Goal: Task Accomplishment & Management: Complete application form

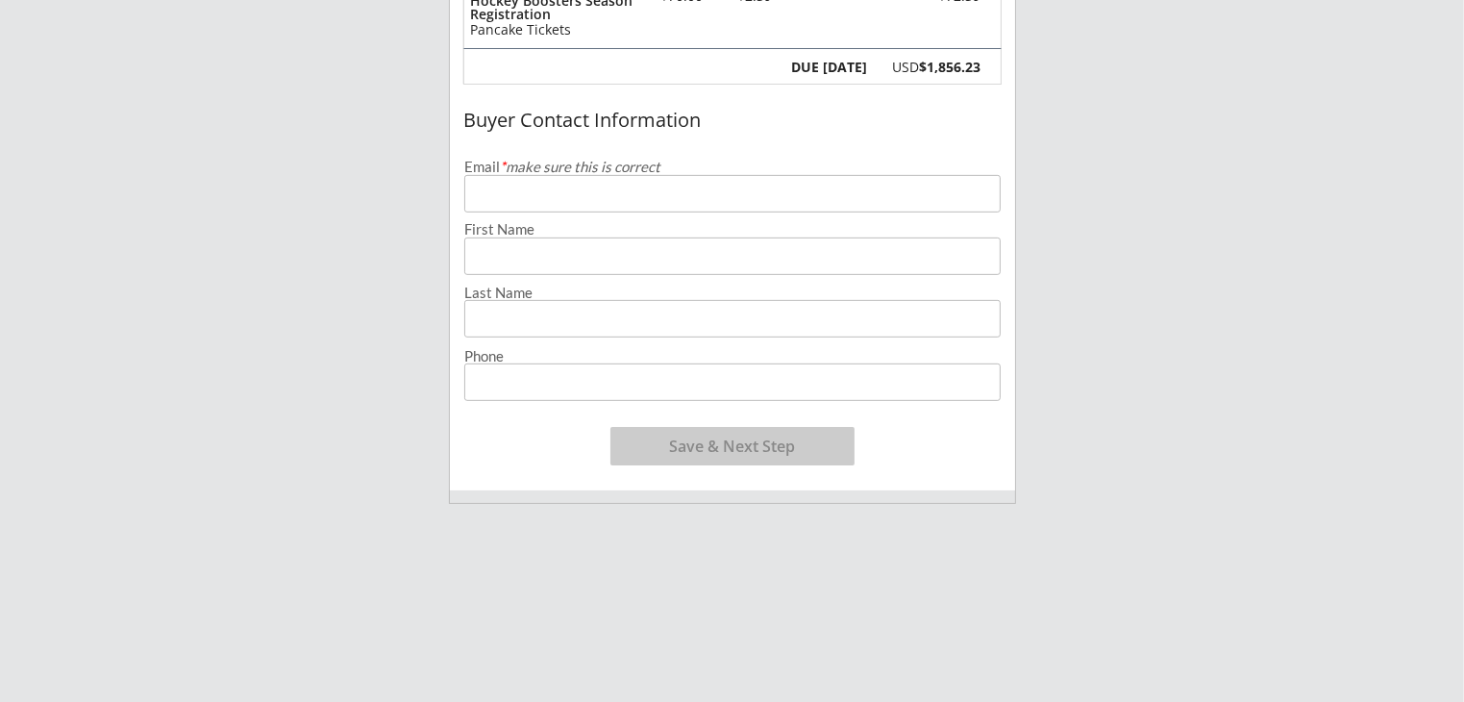
scroll to position [769, 0]
click at [619, 195] on input "email" at bounding box center [732, 191] width 536 height 37
type input "[EMAIL_ADDRESS][DOMAIN_NAME]"
type input "[PERSON_NAME]"
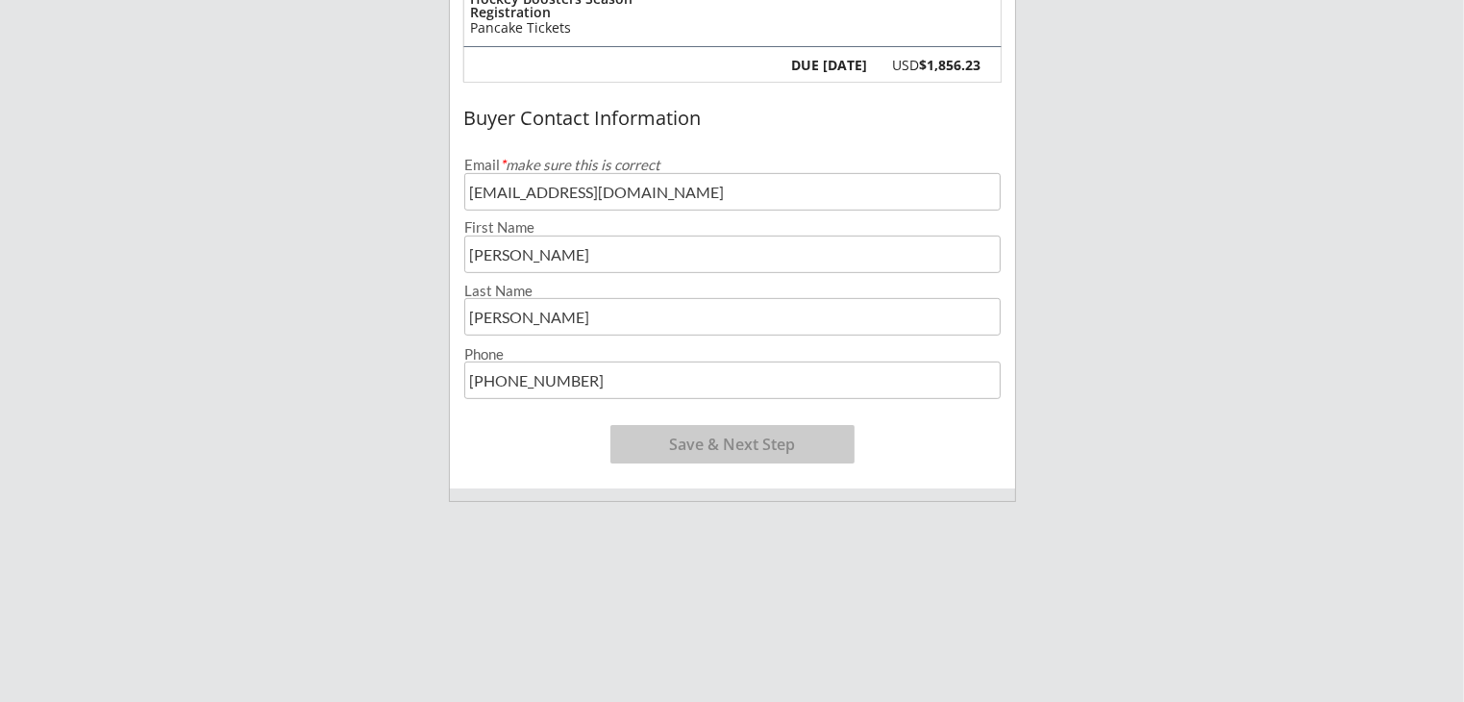
type input "[PHONE_NUMBER]"
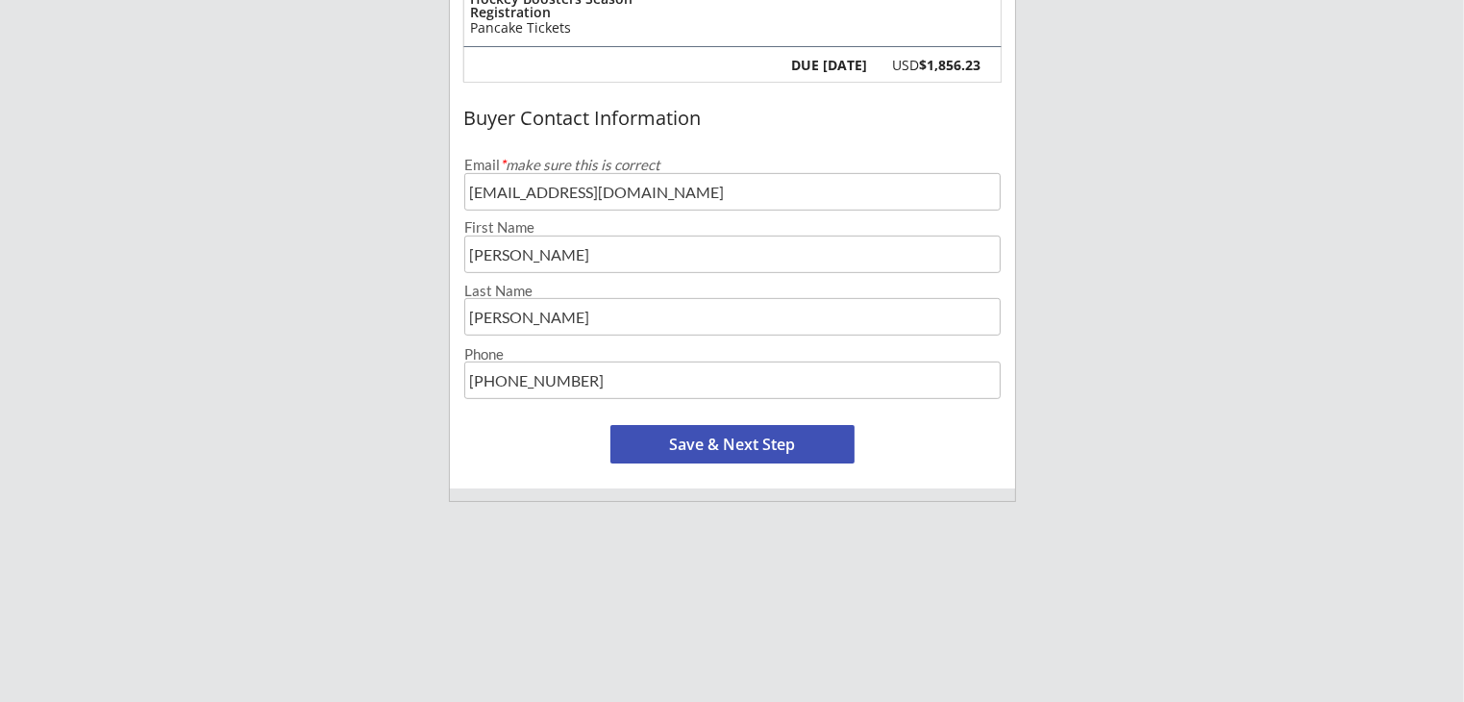
click at [325, 255] on div "Minot Hockey Boosters 1 Organizer Info 2 Registrations Forms 3 Waivers & Paymen…" at bounding box center [732, 137] width 1464 height 1813
click at [681, 447] on button "Save & Next Step" at bounding box center [732, 444] width 244 height 38
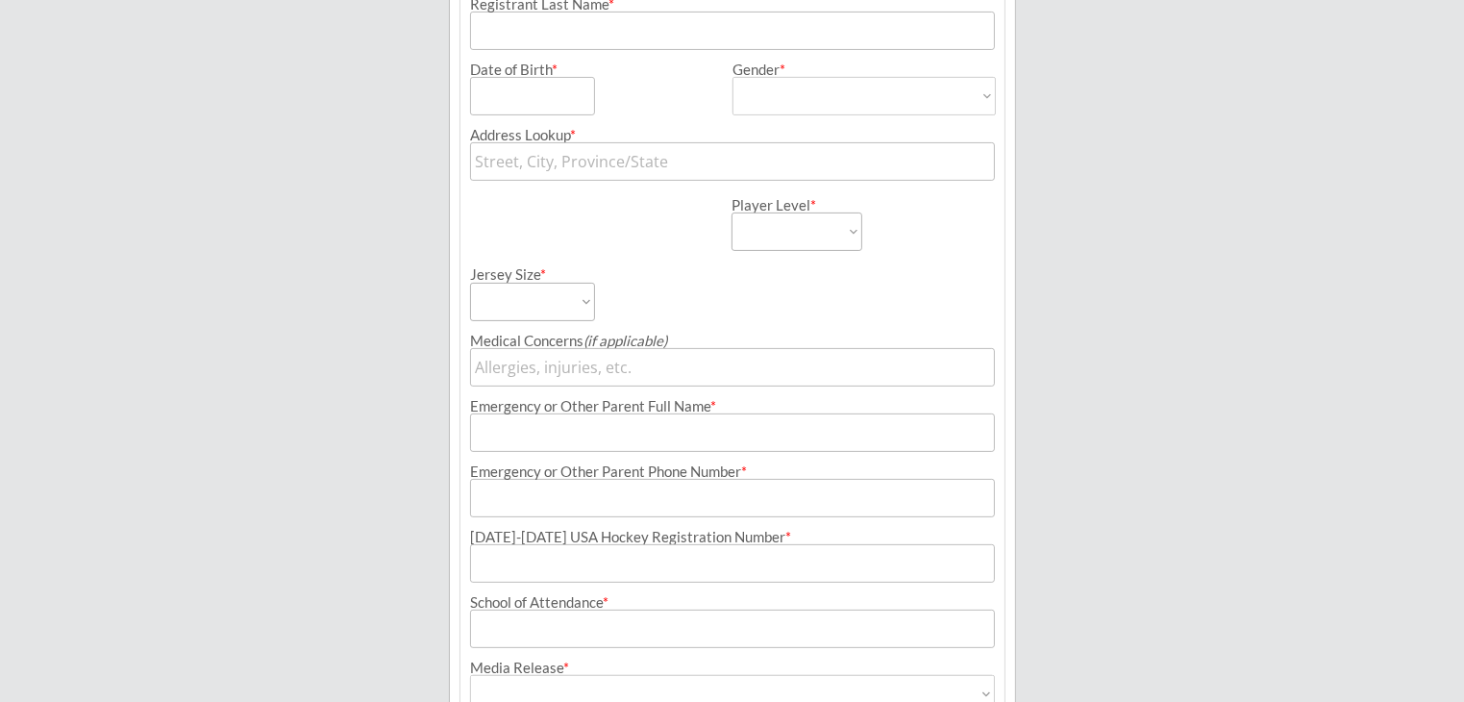
scroll to position [138, 0]
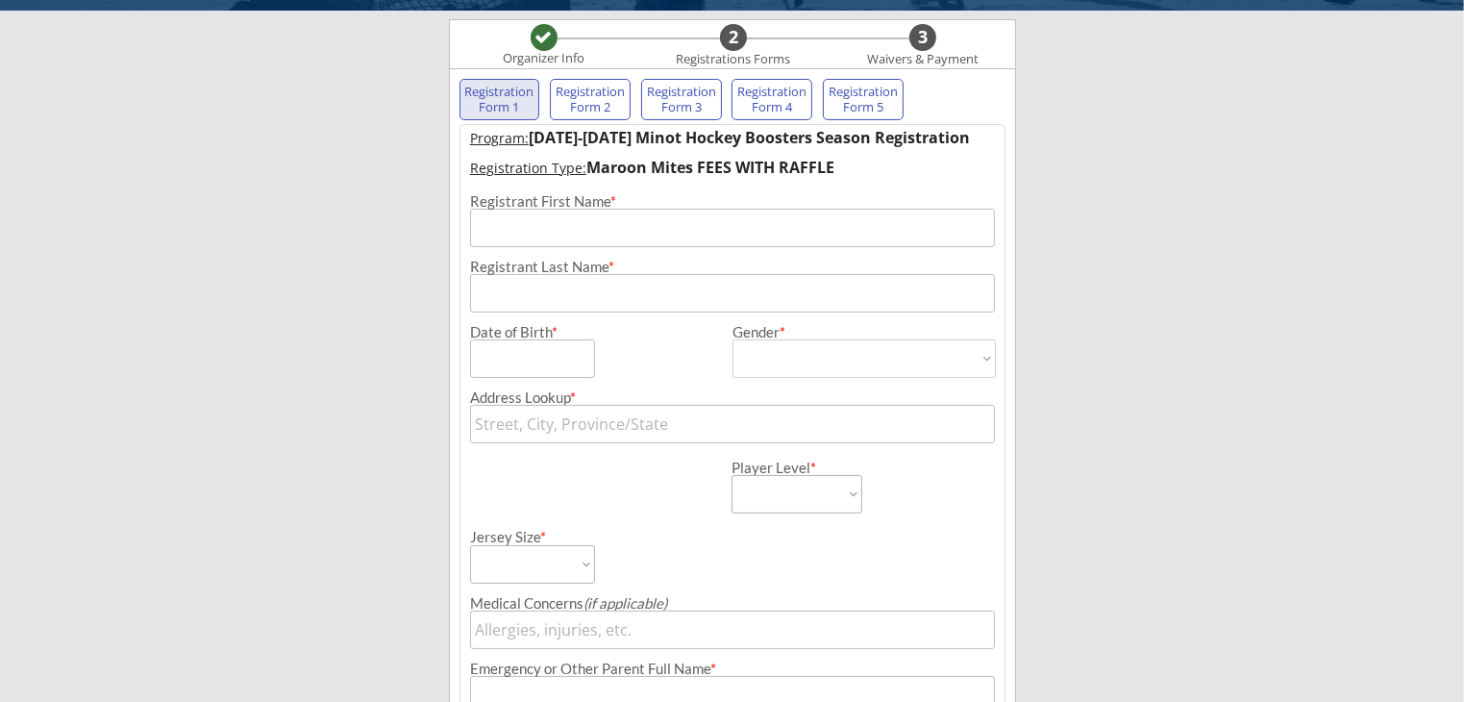
click at [566, 224] on input "input" at bounding box center [732, 228] width 525 height 38
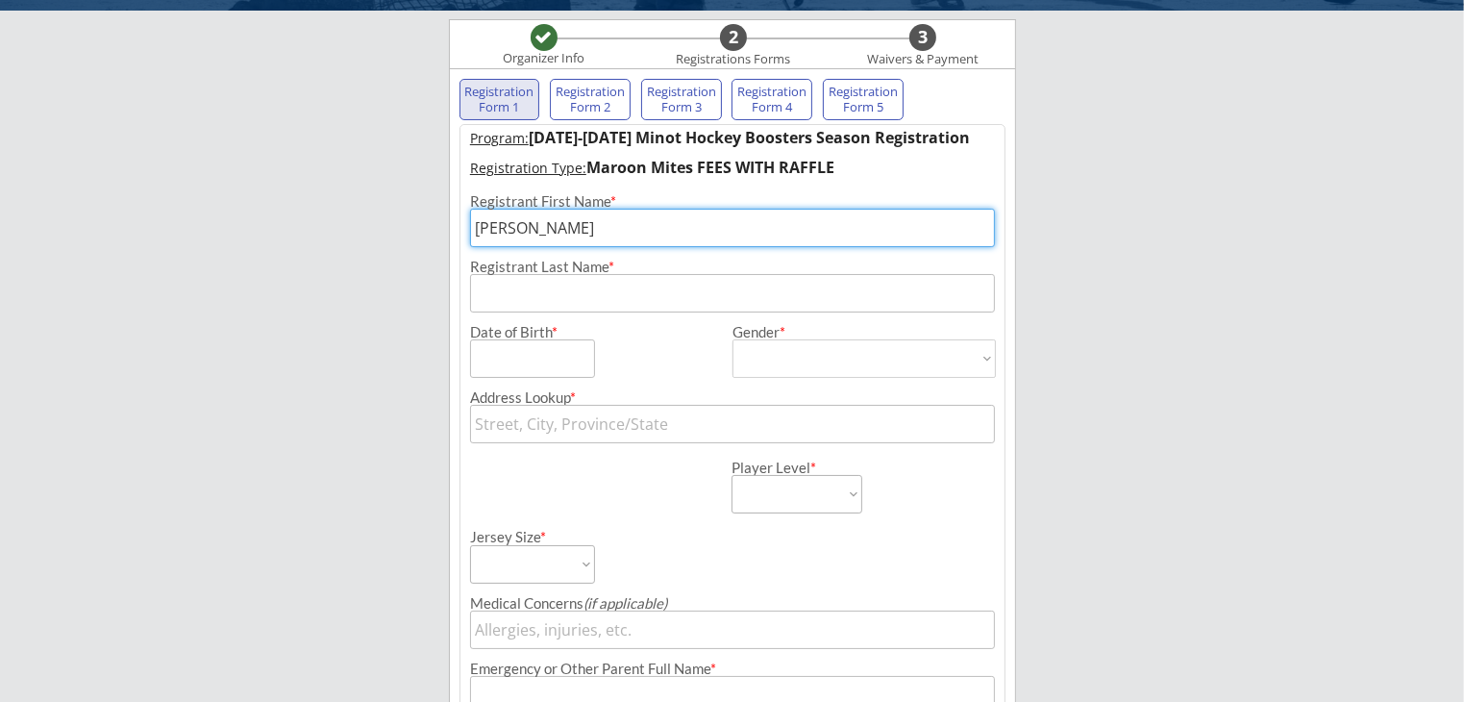
type input "[PERSON_NAME]"
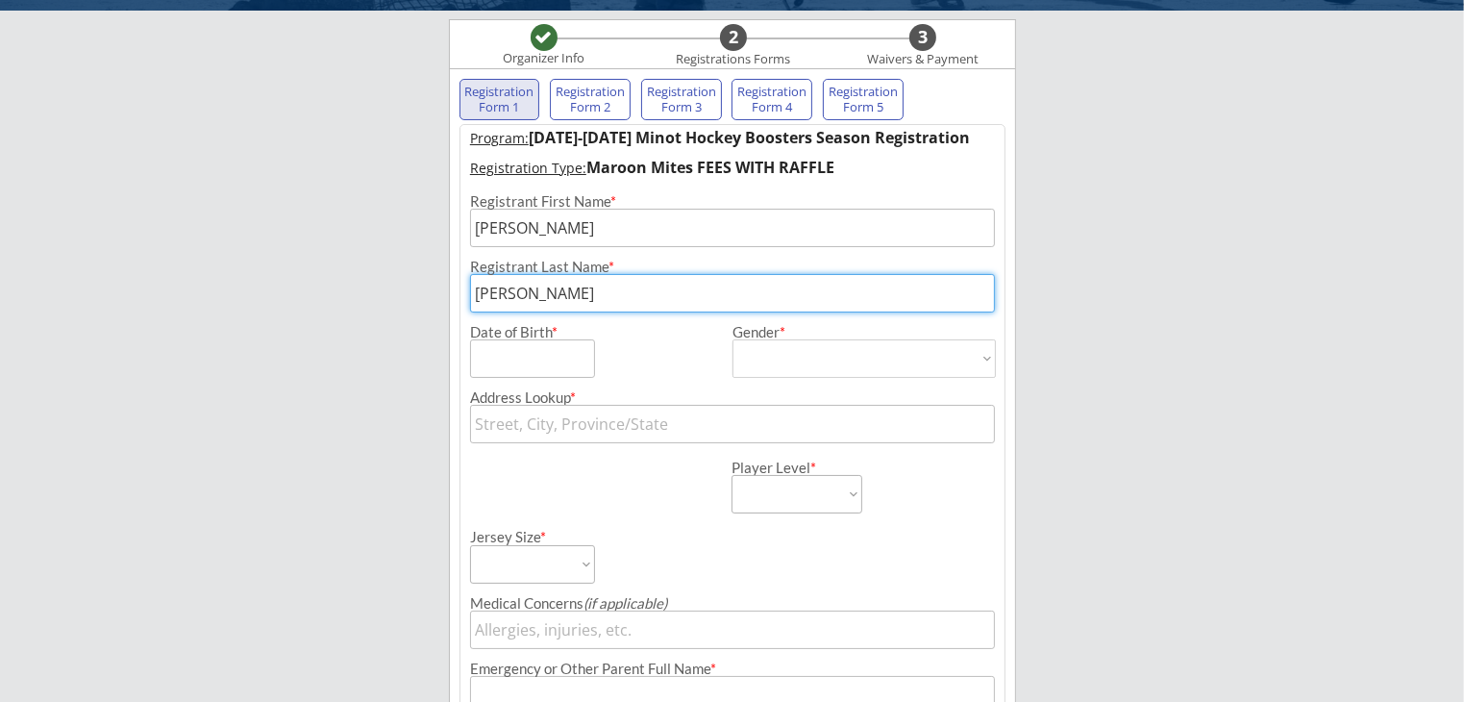
type input "[PERSON_NAME]"
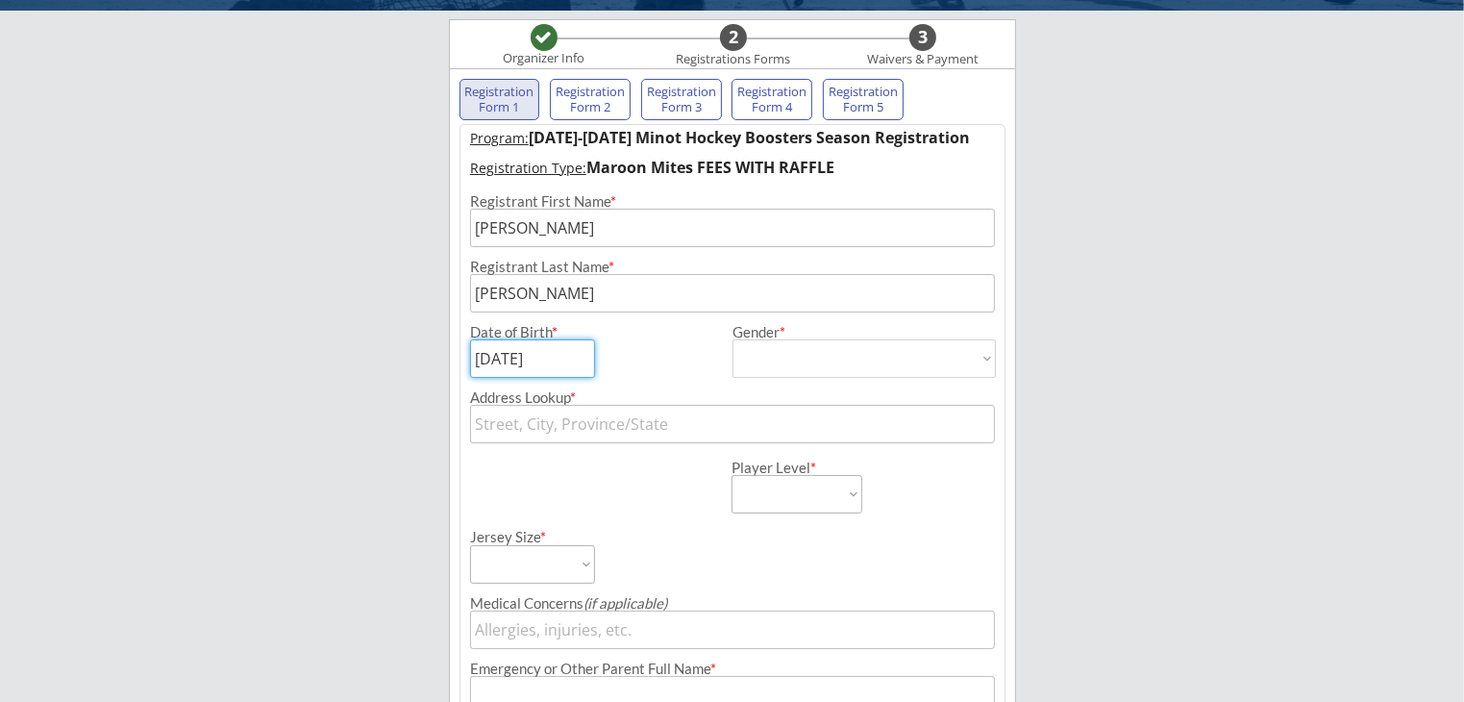
type input "[DATE]"
click at [815, 362] on select "[DEMOGRAPHIC_DATA] [DEMOGRAPHIC_DATA]" at bounding box center [864, 358] width 263 height 38
select select ""[DEMOGRAPHIC_DATA]""
click at [733, 339] on select "[DEMOGRAPHIC_DATA] [DEMOGRAPHIC_DATA]" at bounding box center [864, 358] width 263 height 38
type input "[DEMOGRAPHIC_DATA]"
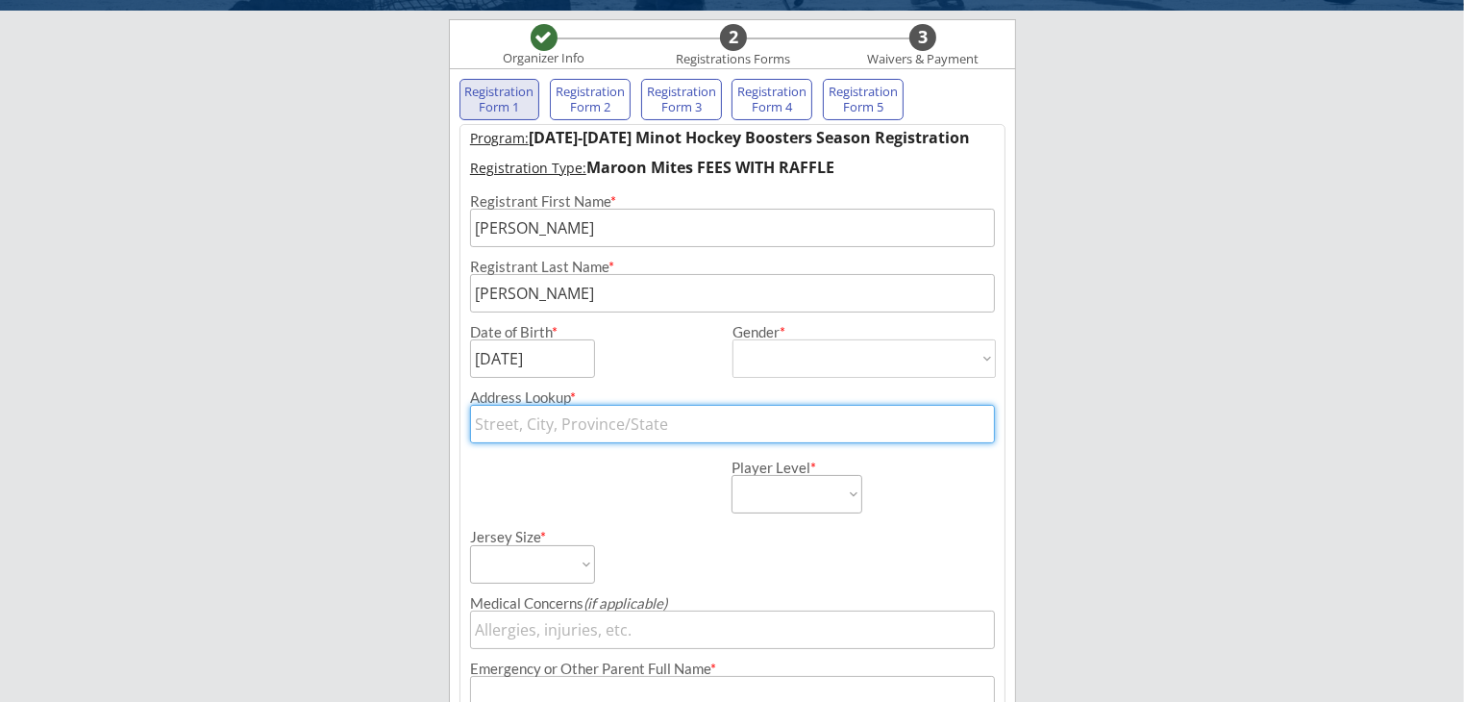
click at [639, 420] on input "text" at bounding box center [732, 424] width 525 height 38
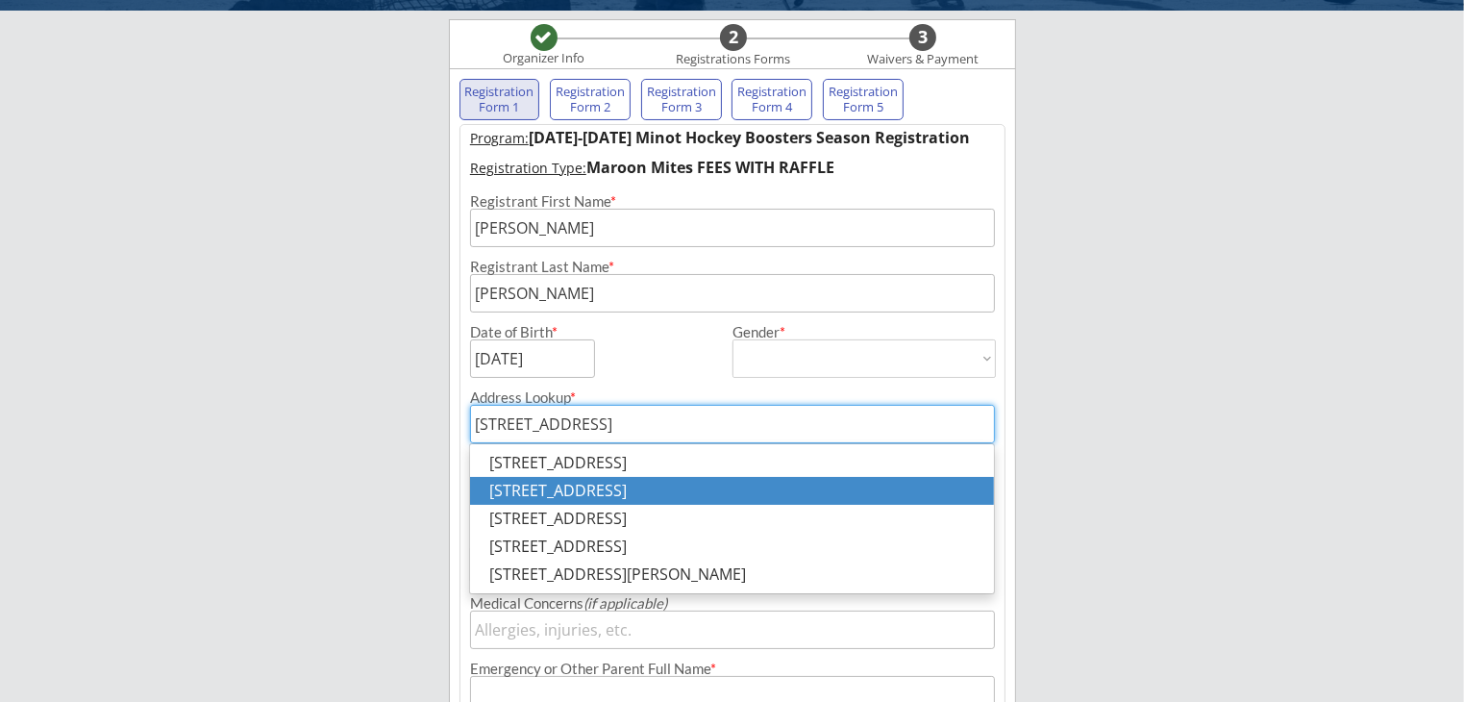
click at [747, 489] on p "[STREET_ADDRESS]" at bounding box center [731, 491] width 523 height 28
type input "[STREET_ADDRESS]"
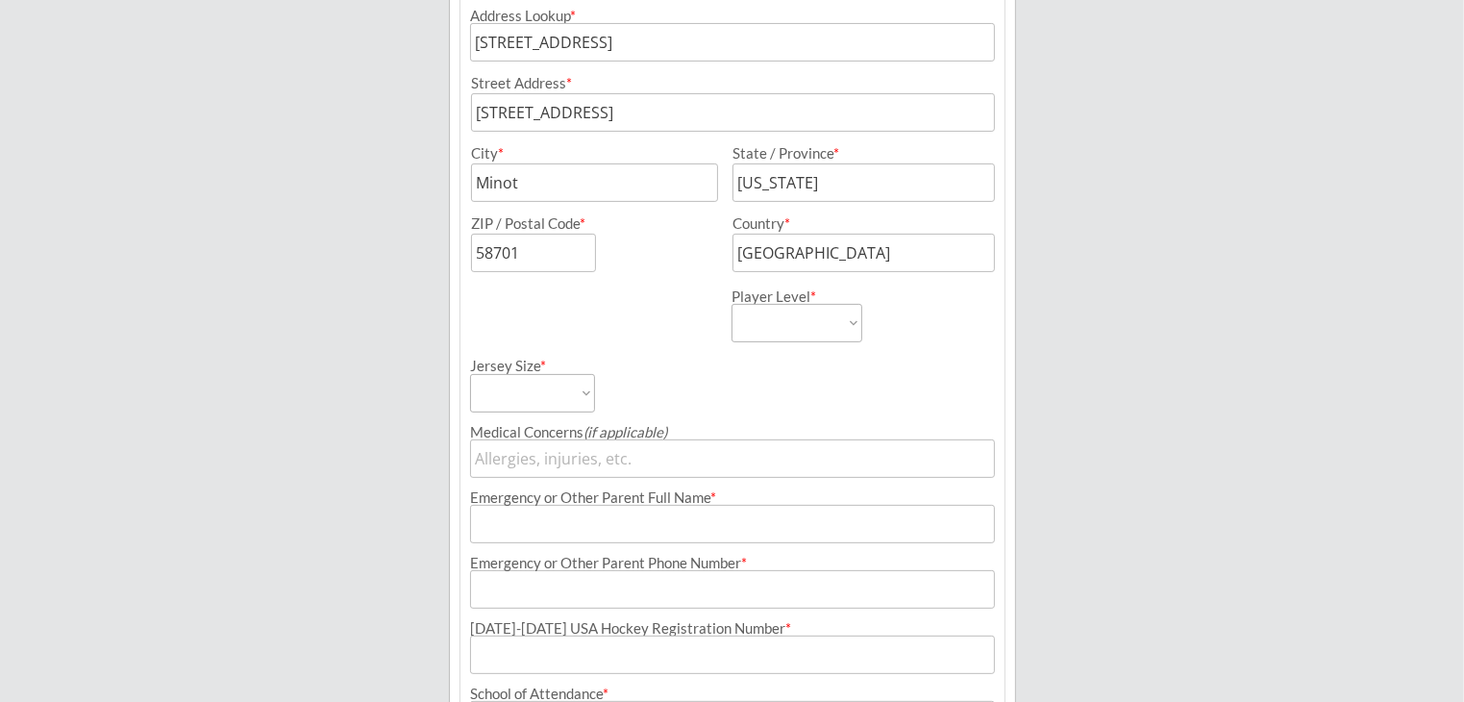
scroll to position [523, 0]
click at [807, 301] on select "Learn to Play Boys Learn to Play Girls Maroon Mites Gold/White Mites Squirts Pe…" at bounding box center [797, 320] width 131 height 38
select select ""Maroon Mites""
click at [732, 301] on select "Learn to Play Boys Learn to Play Girls Maroon Mites Gold/White Mites Squirts Pe…" at bounding box center [797, 320] width 131 height 38
click at [548, 393] on select "Adult Small Adult Medium Adult Large Adult XL Goalie Cut" at bounding box center [532, 390] width 125 height 38
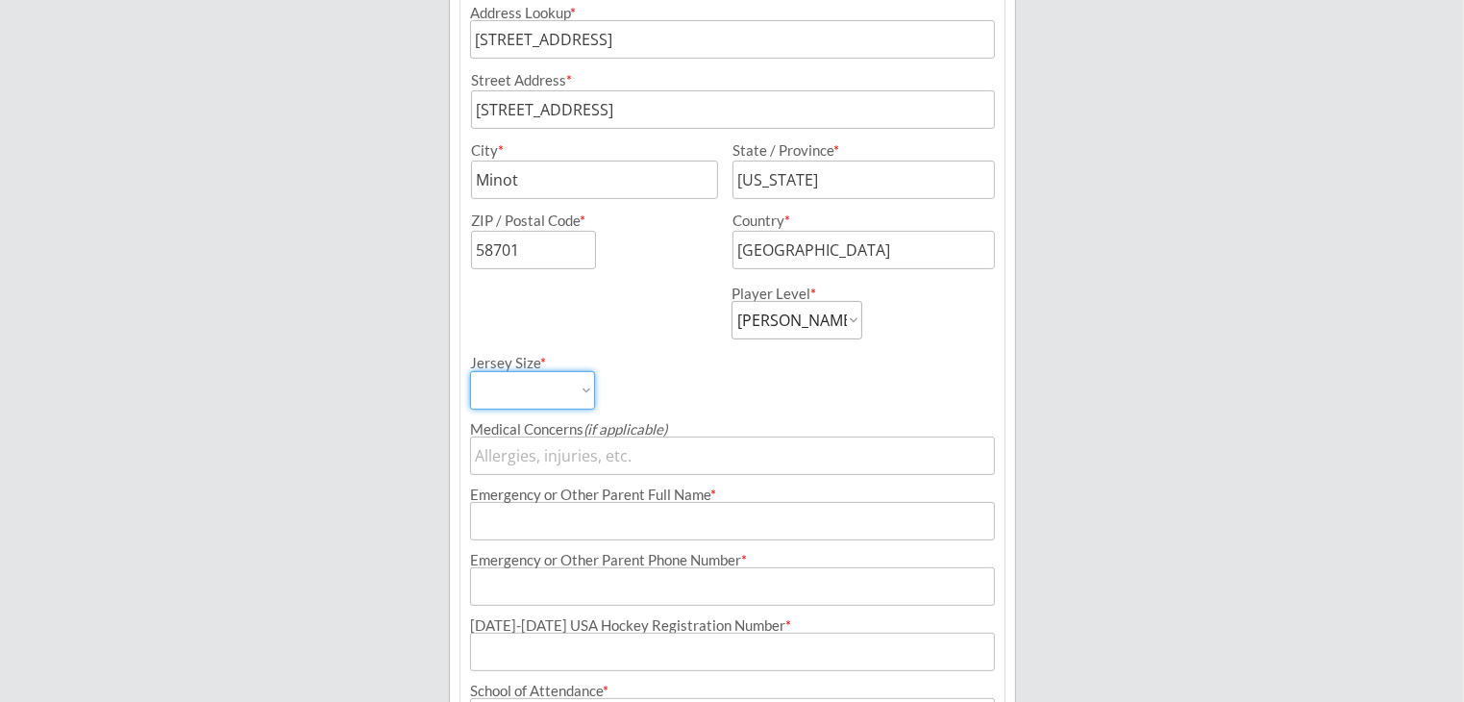
select select ""Adult Small""
click at [470, 371] on select "Adult Small Adult Medium Adult Large Adult XL Goalie Cut" at bounding box center [532, 390] width 125 height 38
click at [704, 397] on div "Jersey Size * Adult Small Adult Medium Adult Large Adult XL Goalie Cut" at bounding box center [600, 374] width 260 height 70
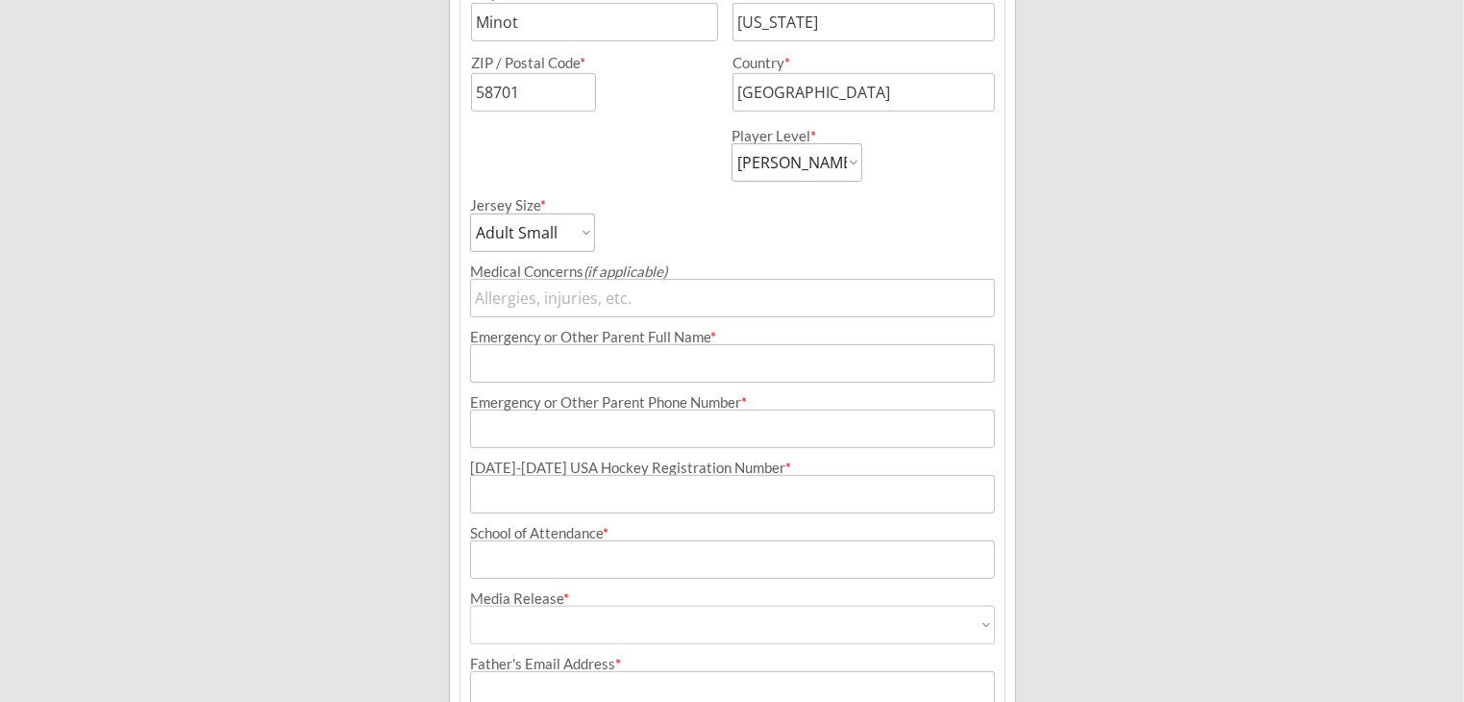
scroll to position [715, 0]
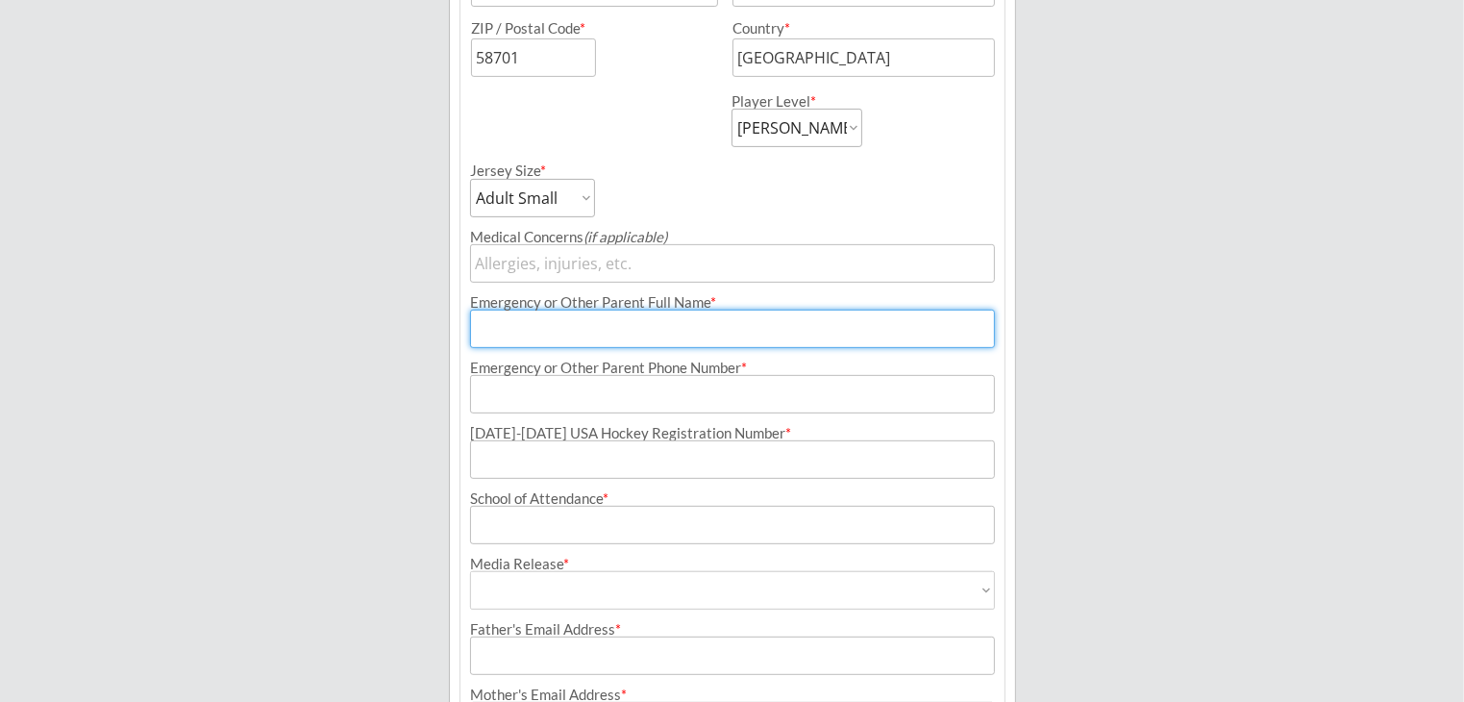
click at [494, 336] on input "input" at bounding box center [732, 329] width 525 height 38
type input "[PERSON_NAME]"
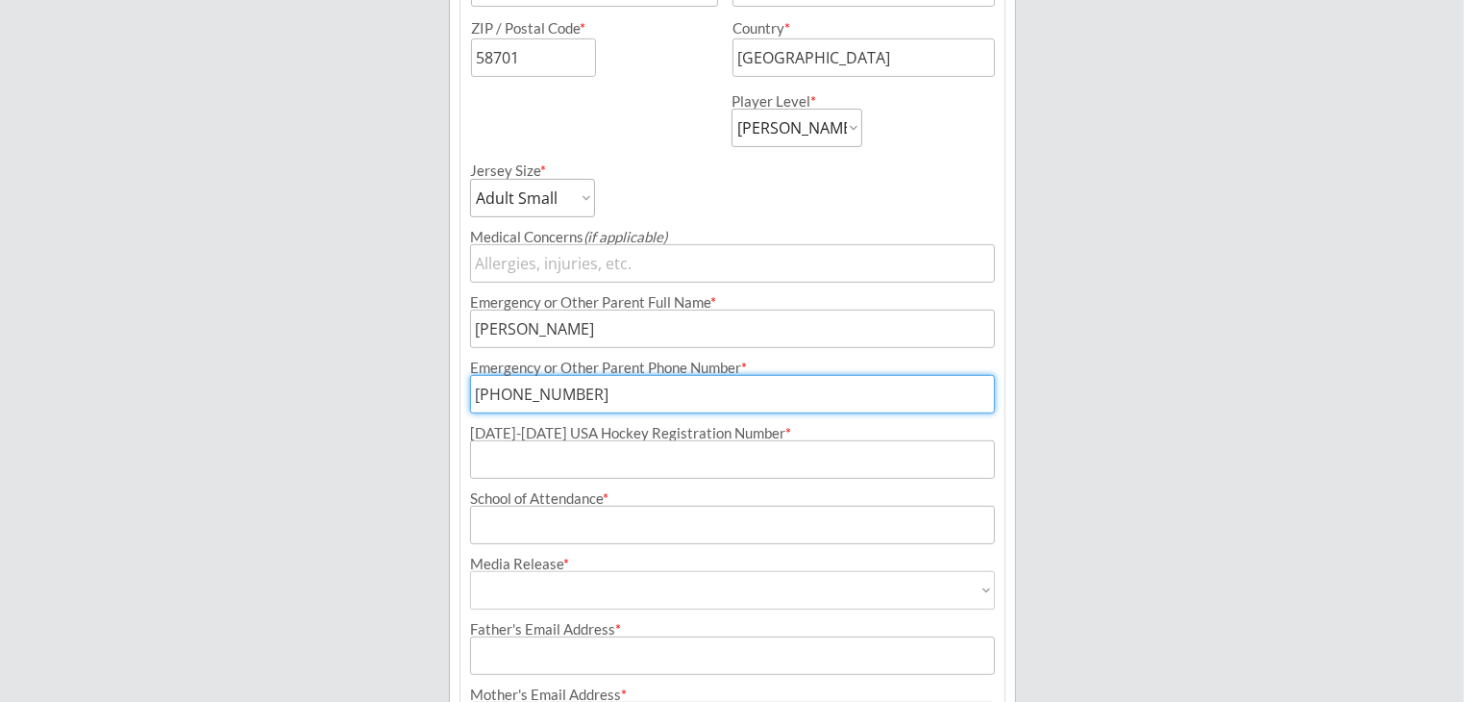
type input "[PHONE_NUMBER]"
click at [551, 462] on input "input" at bounding box center [732, 459] width 525 height 38
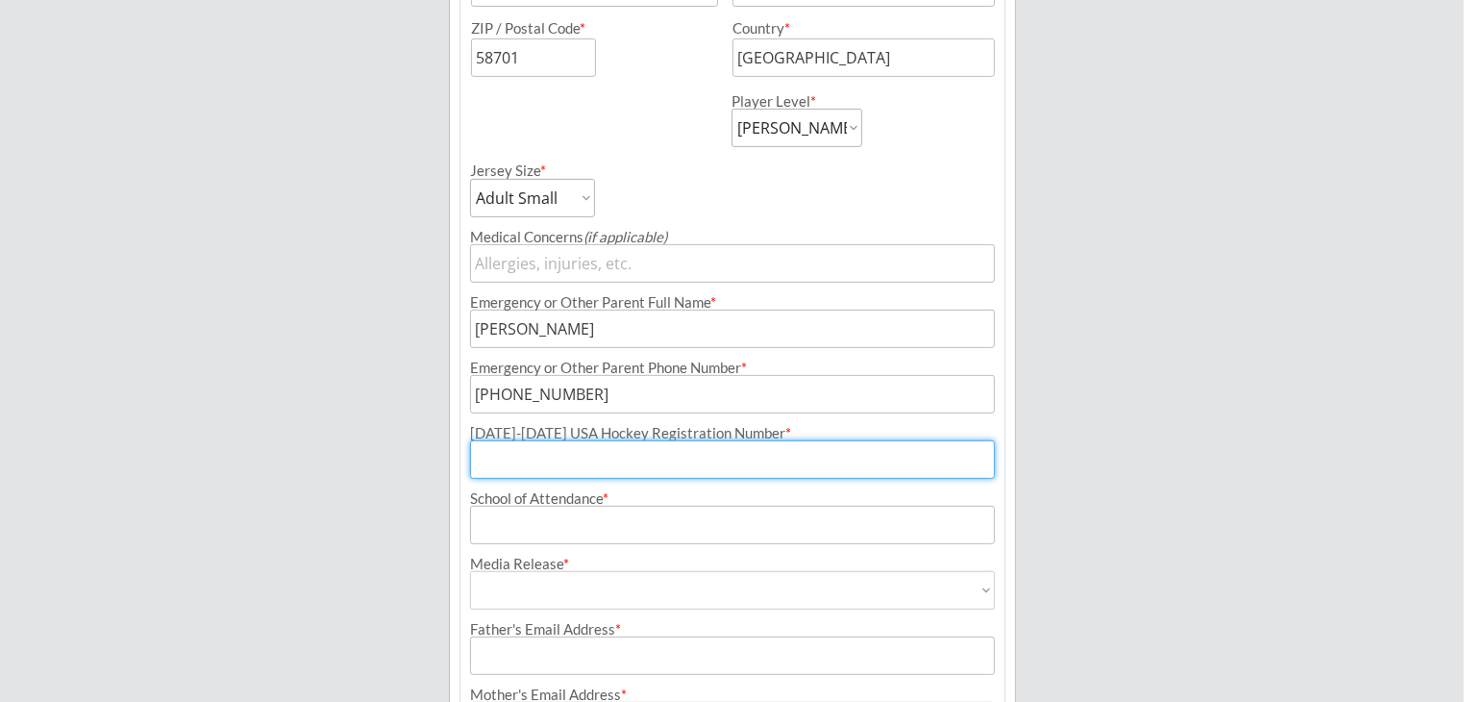
click at [613, 465] on input "input" at bounding box center [732, 459] width 525 height 38
type input "216303055SAMSO"
click at [631, 520] on input "input" at bounding box center [732, 525] width 525 height 38
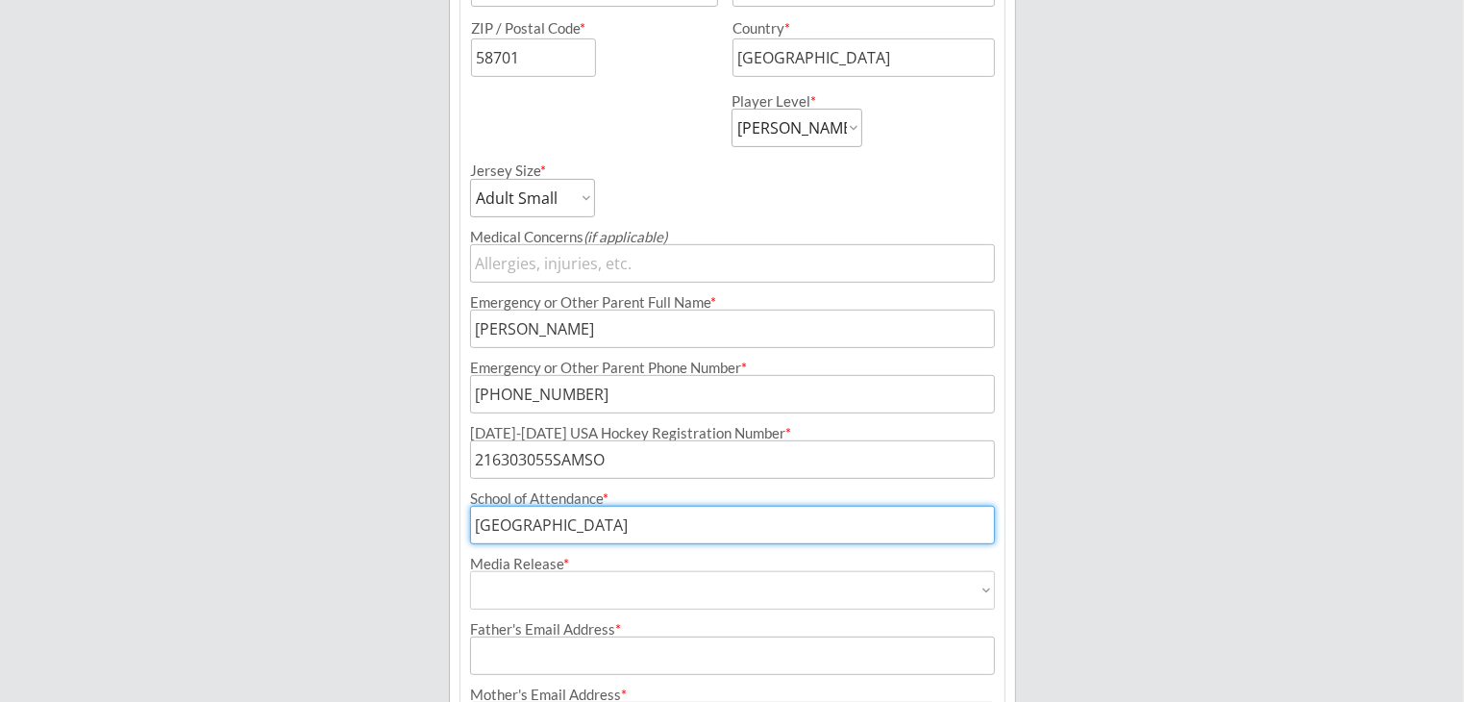
type input "[GEOGRAPHIC_DATA]"
click at [608, 589] on select "Yes No" at bounding box center [732, 590] width 525 height 38
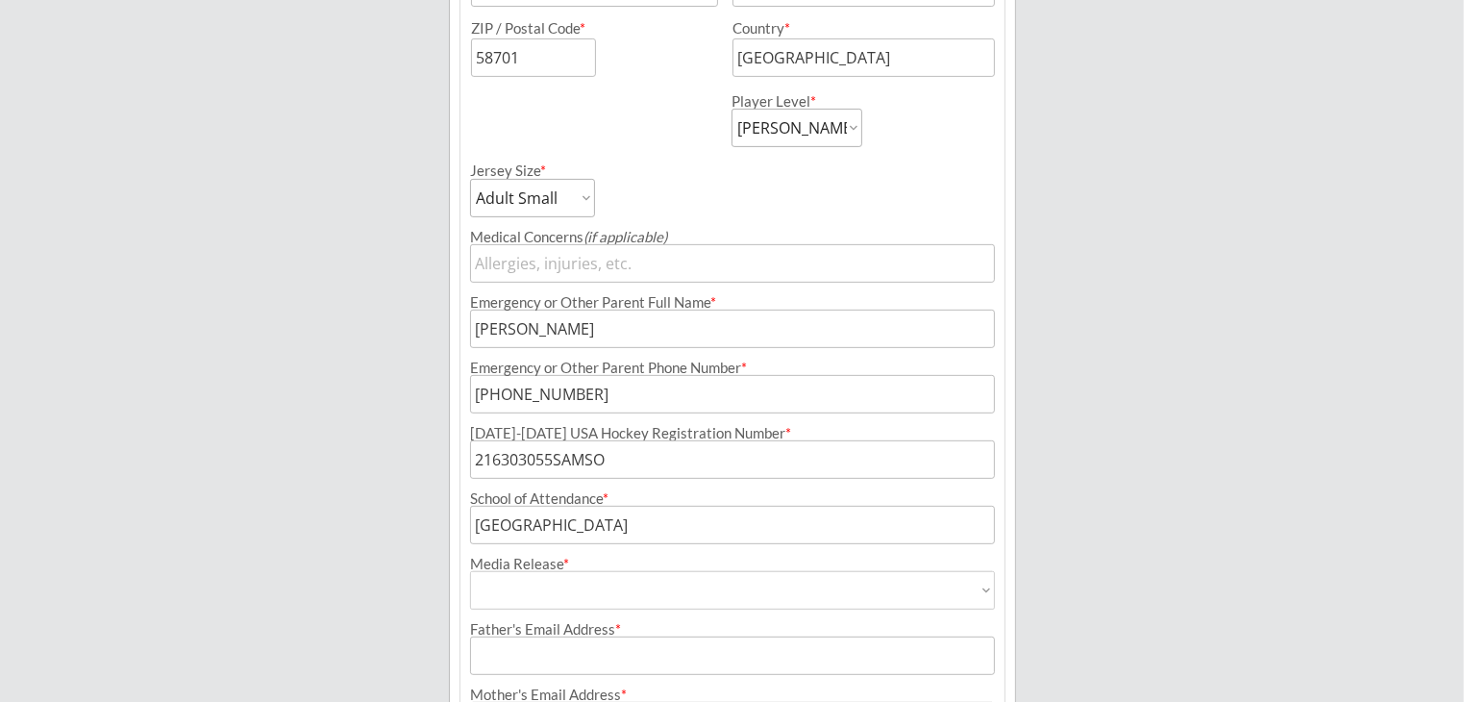
select select ""Yes""
click at [470, 571] on select "Yes No" at bounding box center [732, 590] width 525 height 38
type input "Yes"
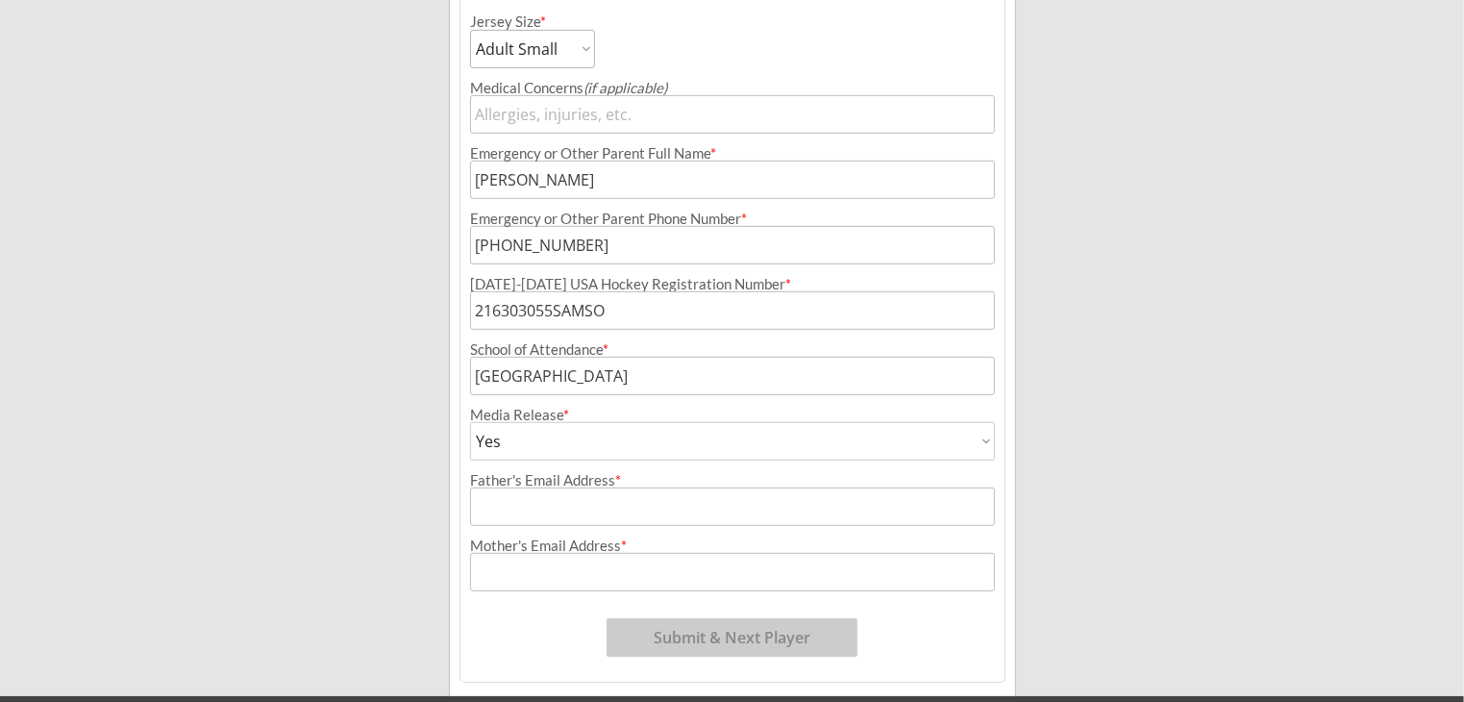
scroll to position [907, 0]
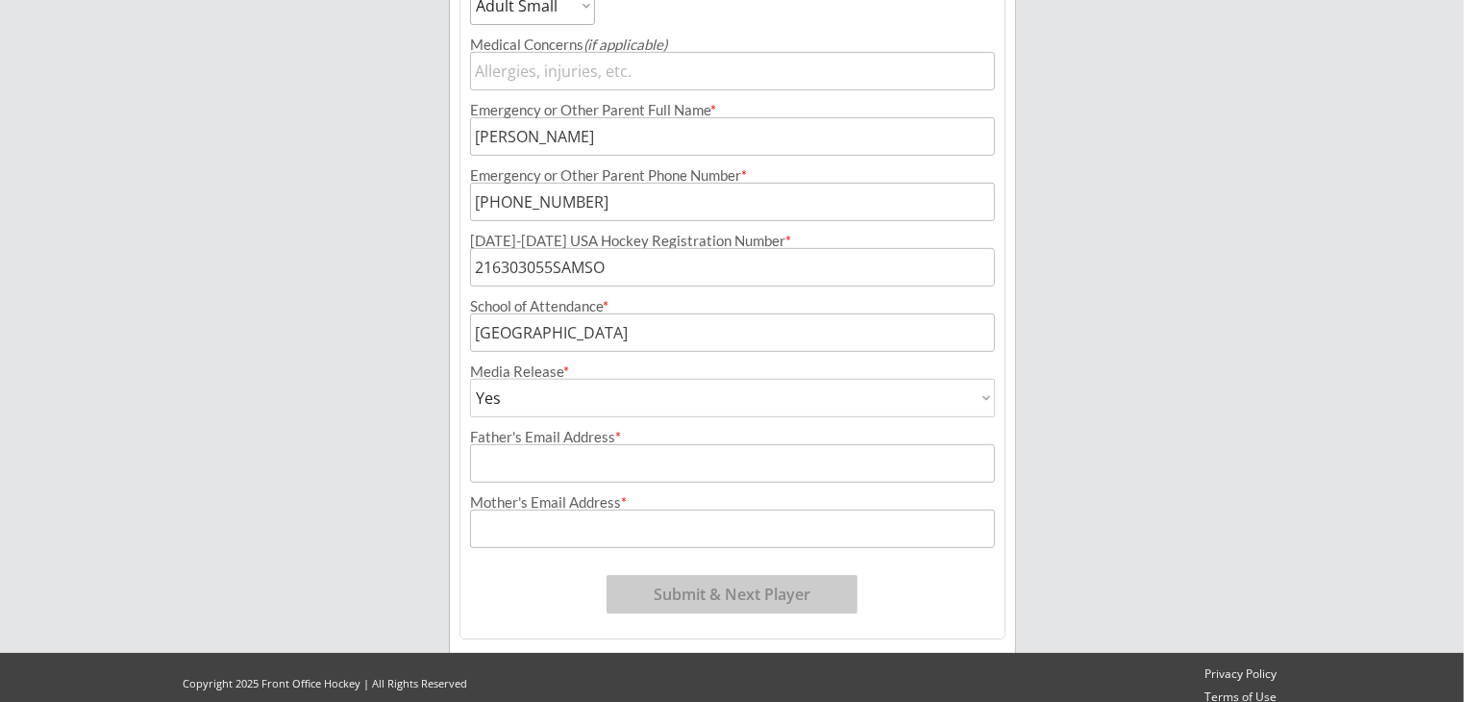
click at [523, 458] on input "input" at bounding box center [732, 463] width 525 height 38
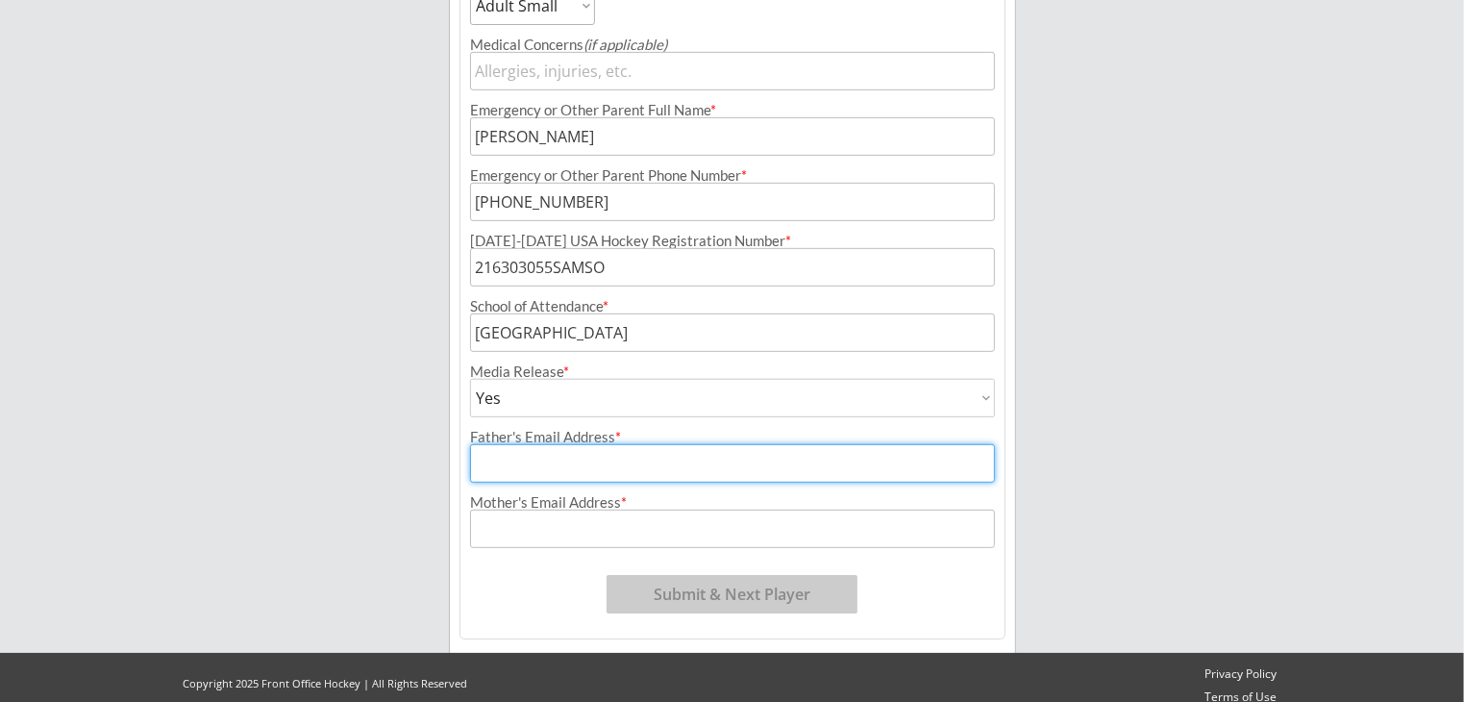
type input "[EMAIL_ADDRESS][DOMAIN_NAME]"
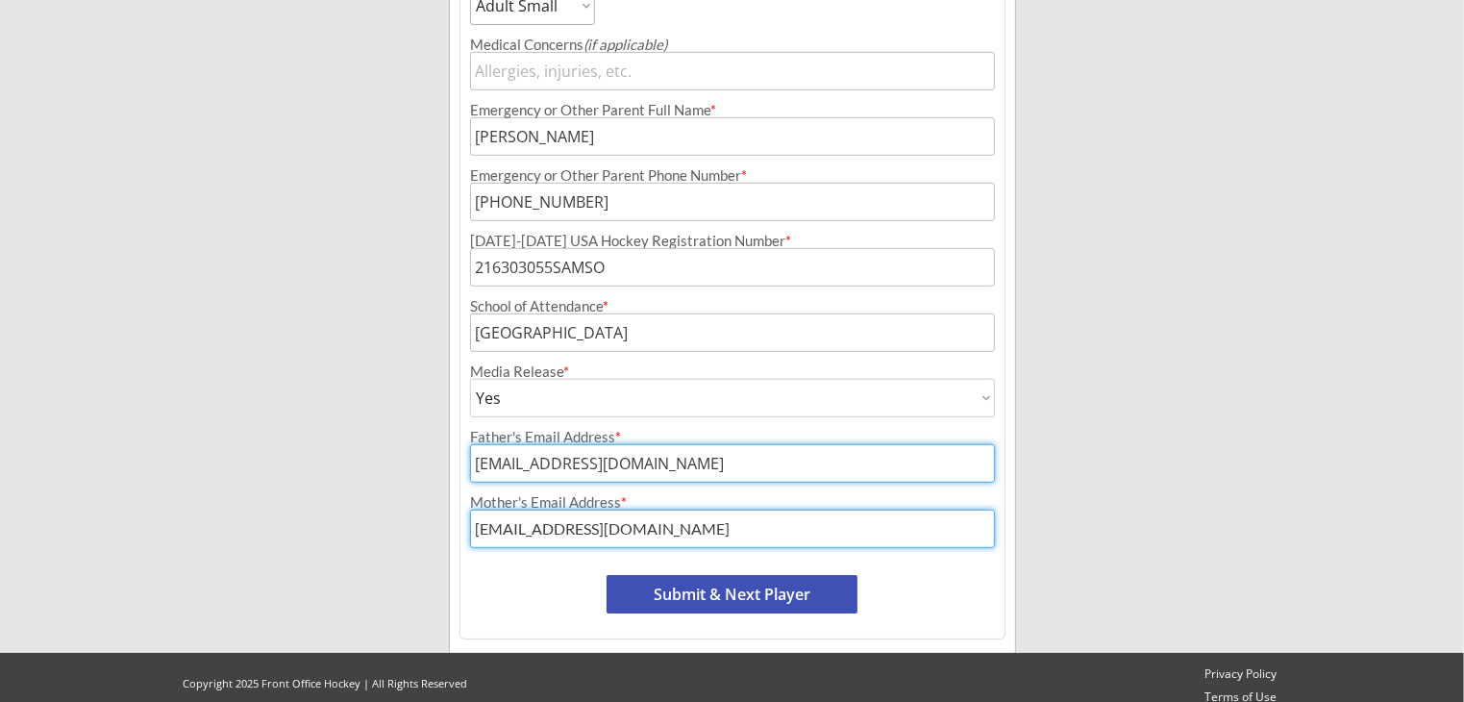
drag, startPoint x: 622, startPoint y: 529, endPoint x: 205, endPoint y: 529, distance: 417.2
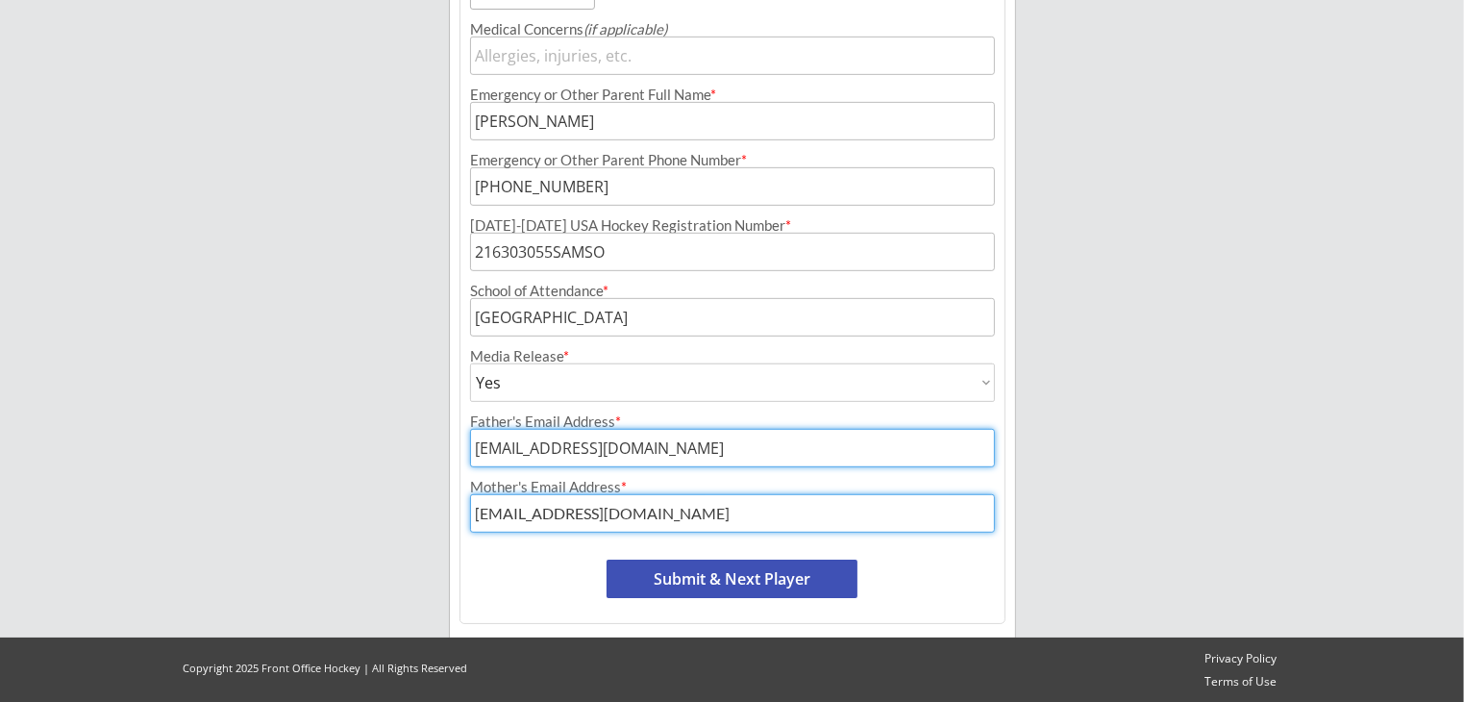
type input "[EMAIL_ADDRESS][DOMAIN_NAME]"
click at [744, 583] on button "Submit & Next Player" at bounding box center [732, 578] width 251 height 38
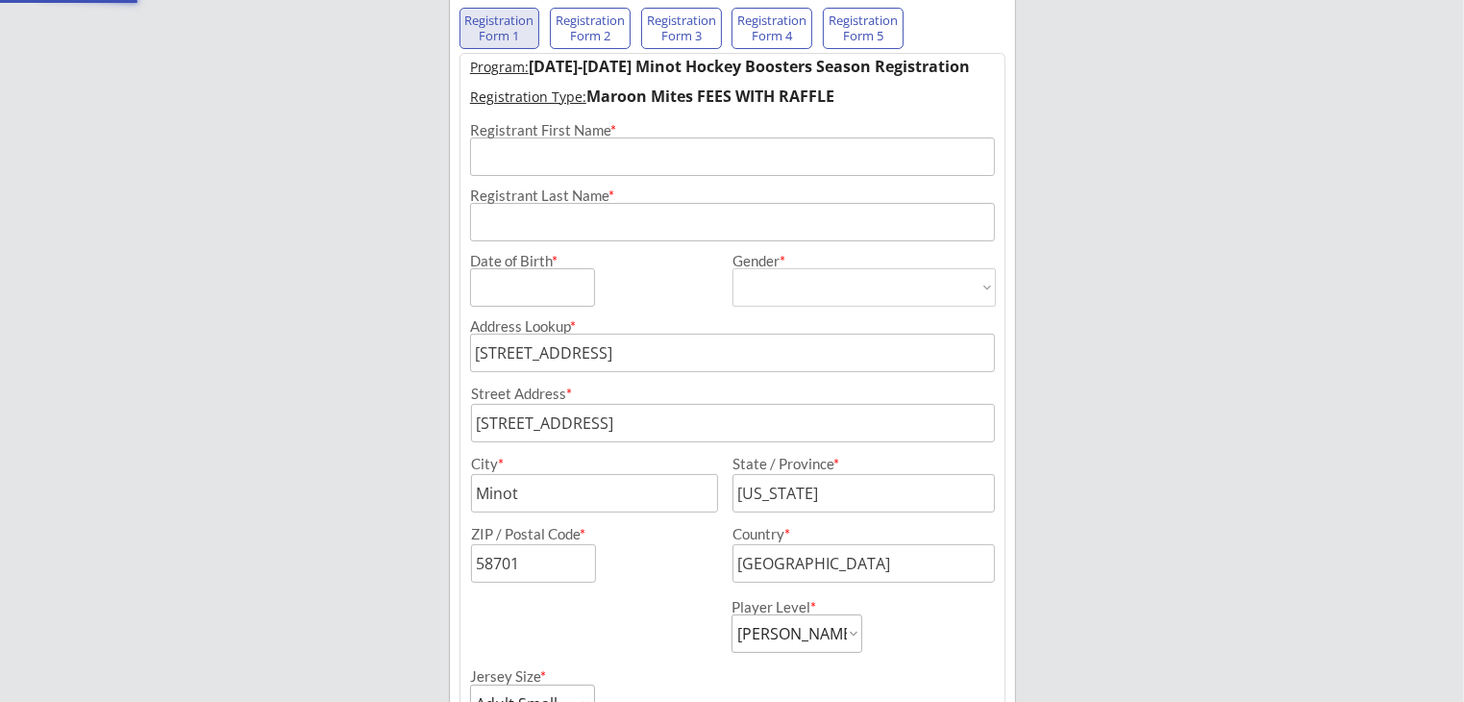
select select ""PLACEHOLDER_1427118222253""
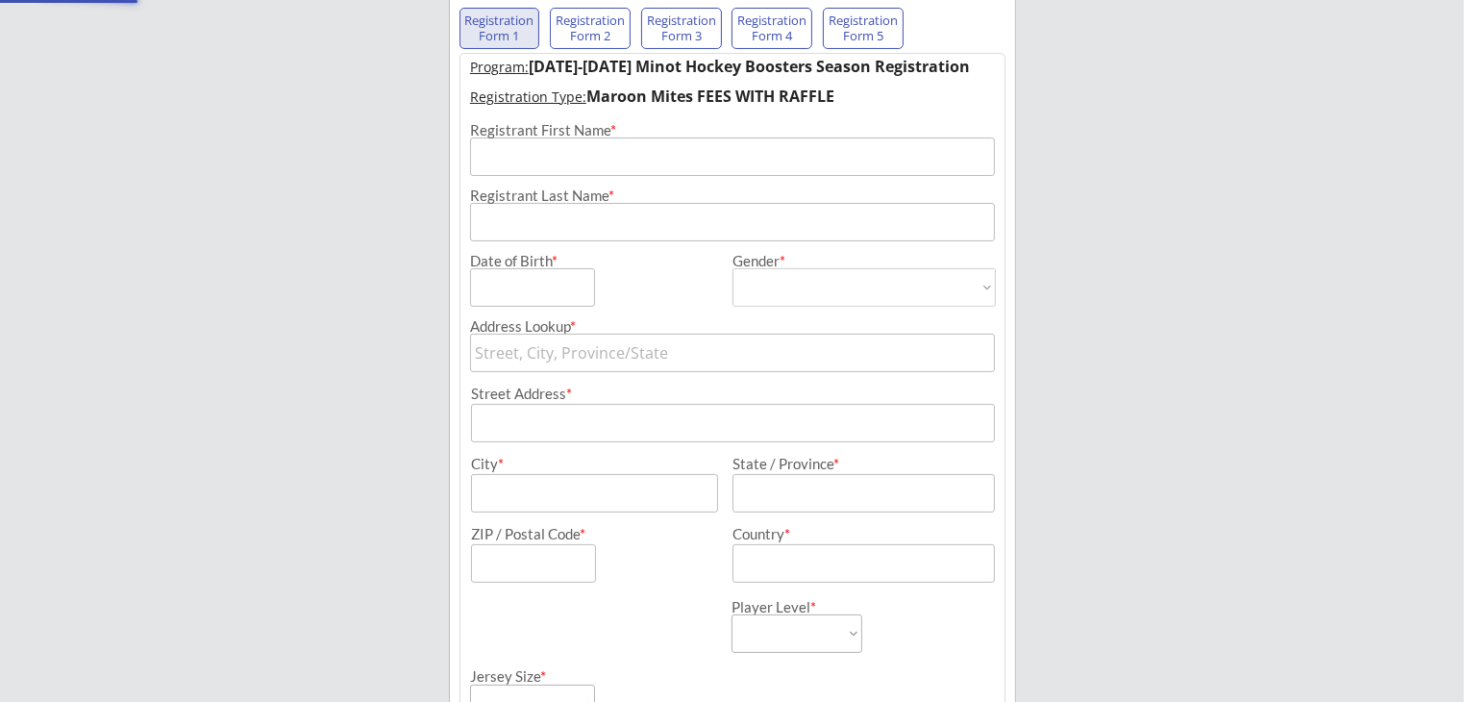
scroll to position [158, 0]
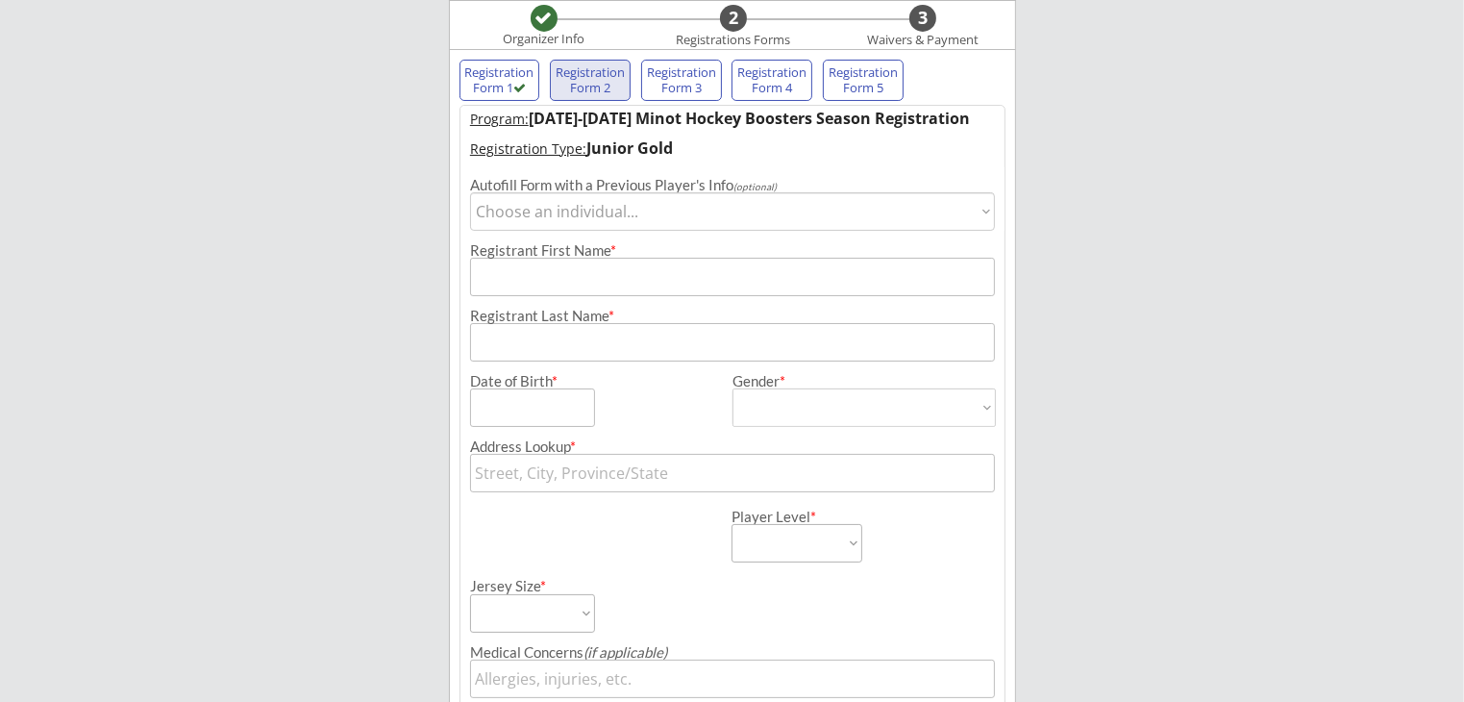
click at [634, 211] on select "Choose an individual... [PERSON_NAME]" at bounding box center [732, 211] width 525 height 38
click at [620, 209] on select "Choose an individual... [PERSON_NAME]" at bounding box center [732, 211] width 525 height 38
click at [584, 271] on input "input" at bounding box center [732, 277] width 525 height 38
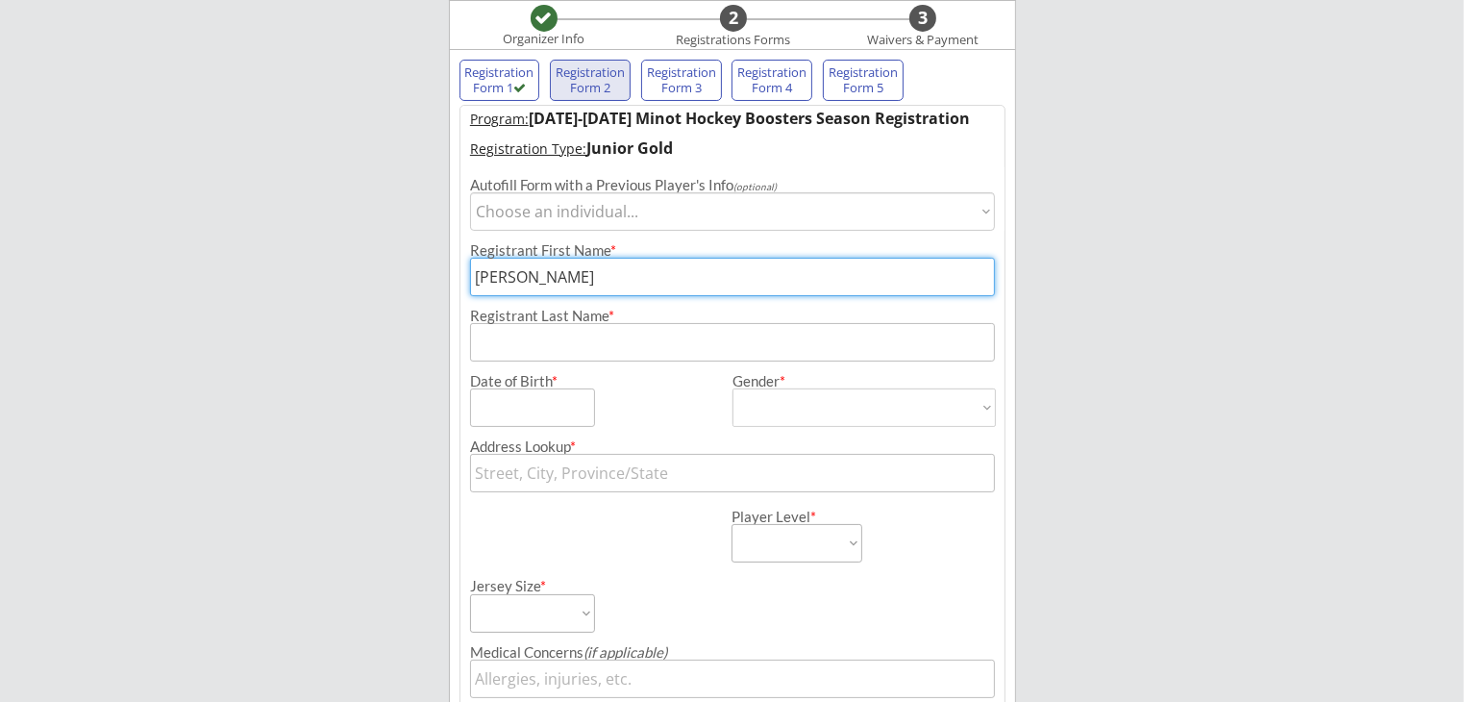
type input "[PERSON_NAME]"
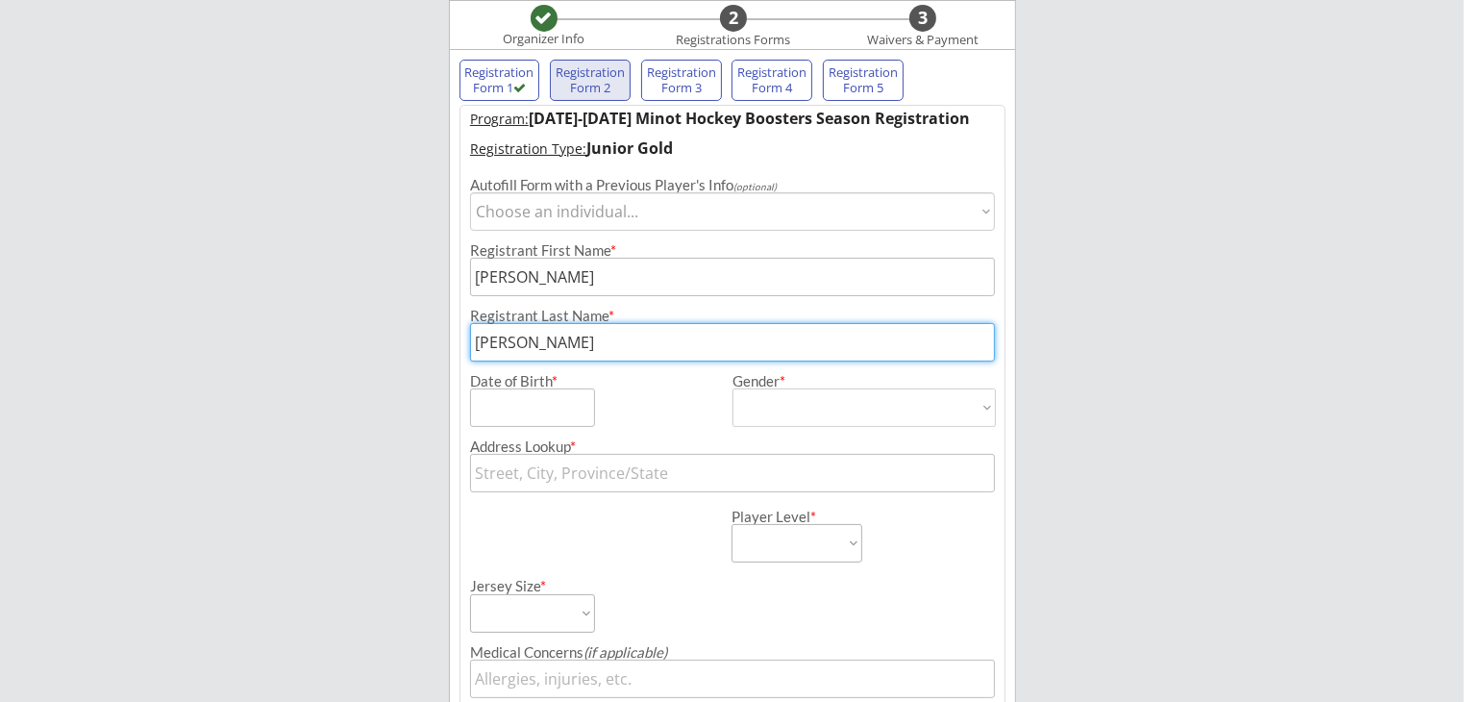
type input "[PERSON_NAME]"
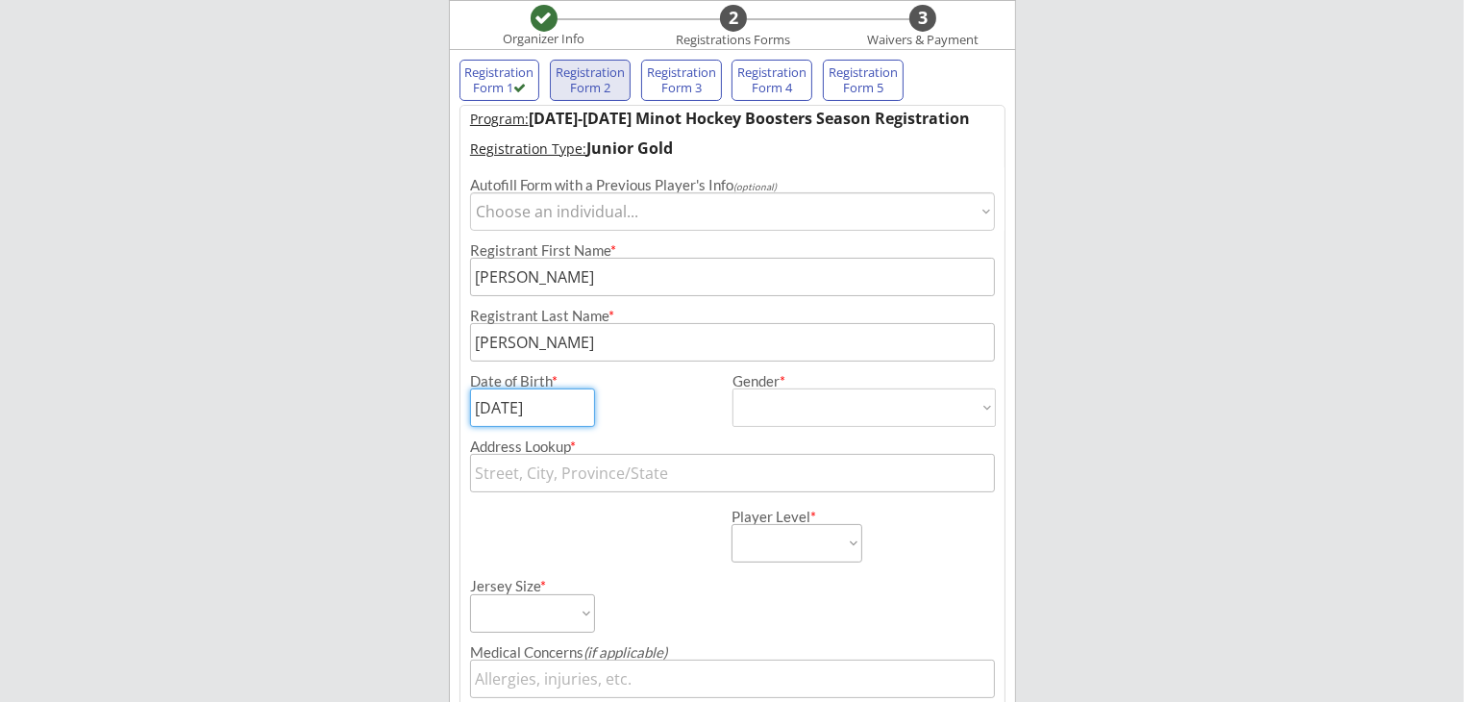
type input "[DATE]"
click at [877, 415] on select "[DEMOGRAPHIC_DATA] [DEMOGRAPHIC_DATA]" at bounding box center [864, 407] width 263 height 38
select select ""[DEMOGRAPHIC_DATA]""
click at [733, 388] on select "[DEMOGRAPHIC_DATA] [DEMOGRAPHIC_DATA]" at bounding box center [864, 407] width 263 height 38
type input "[DEMOGRAPHIC_DATA]"
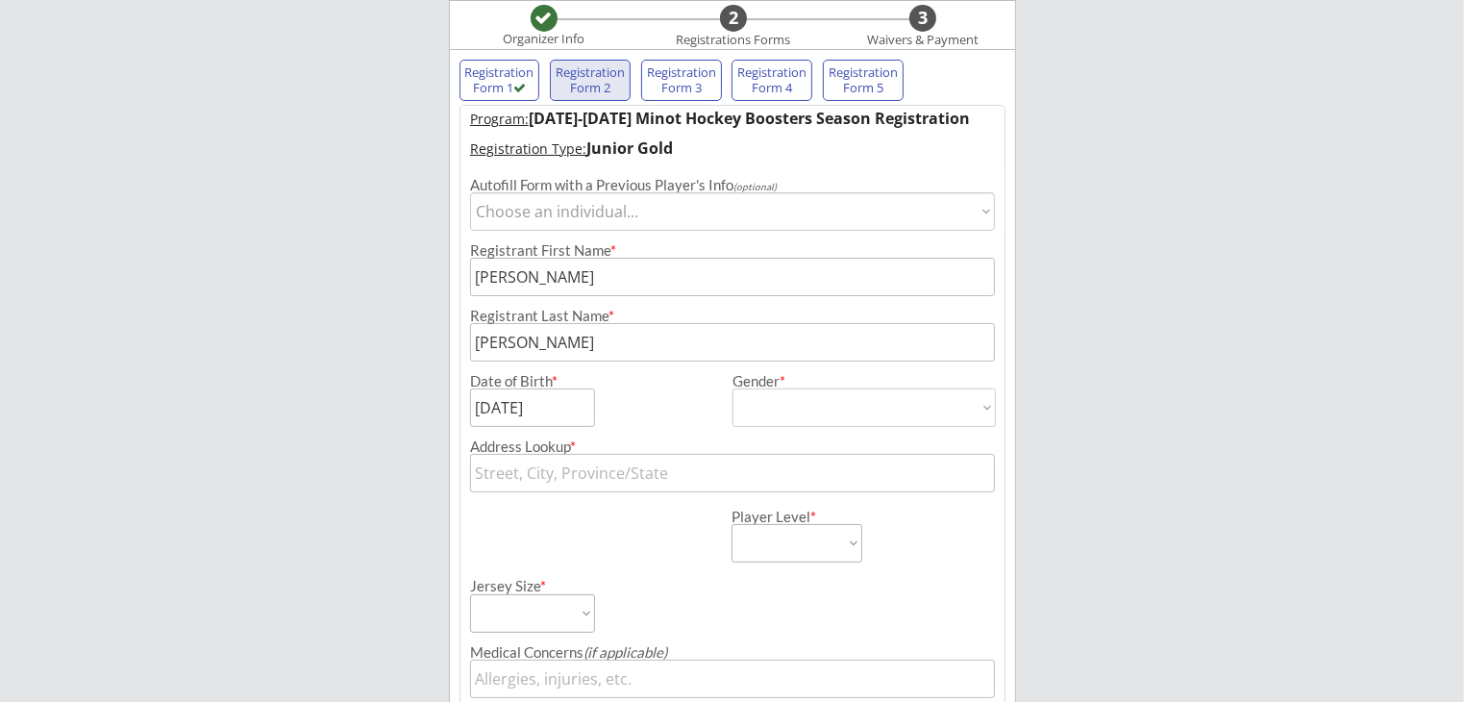
click at [830, 473] on input "text" at bounding box center [732, 473] width 525 height 38
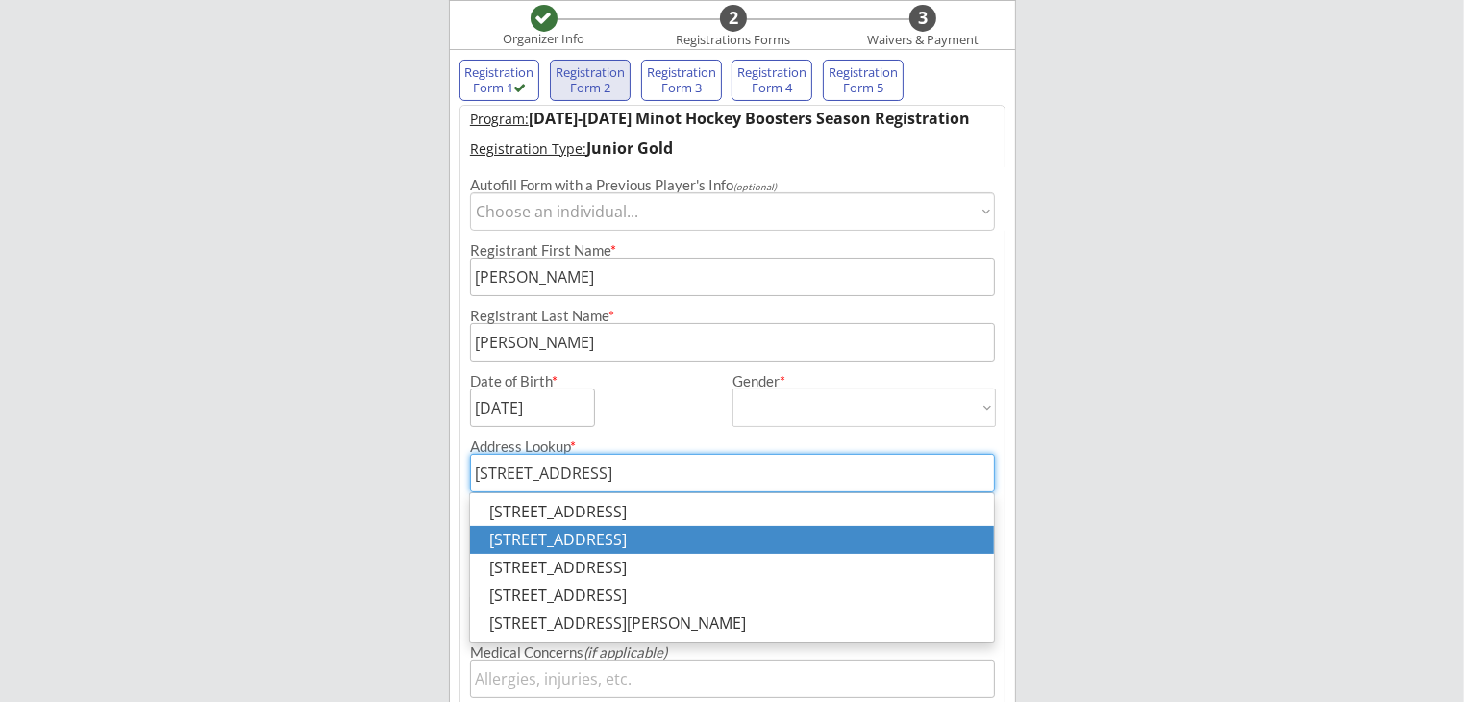
click at [780, 547] on p "[STREET_ADDRESS]" at bounding box center [731, 540] width 523 height 28
type input "[STREET_ADDRESS]"
type input "Minot"
type input "[US_STATE]"
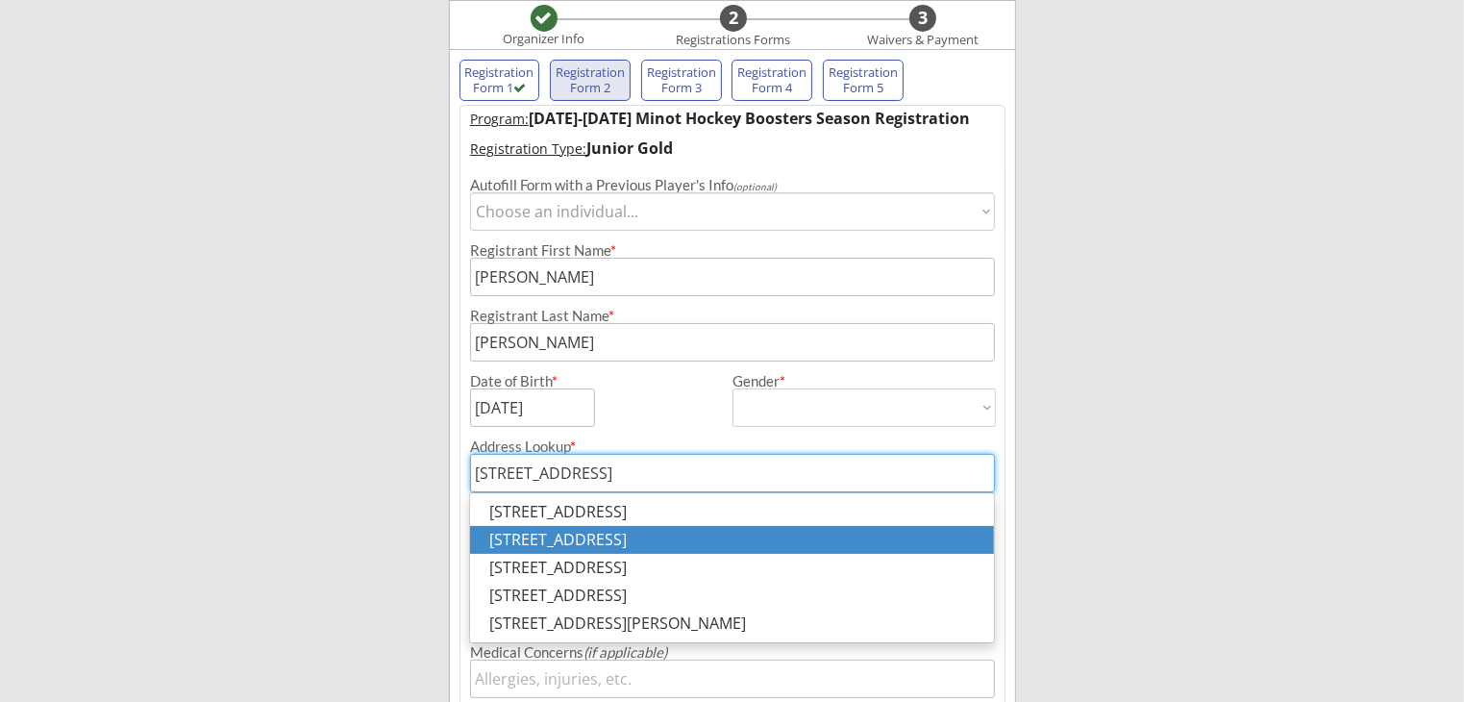
type input "58701"
type input "[GEOGRAPHIC_DATA]"
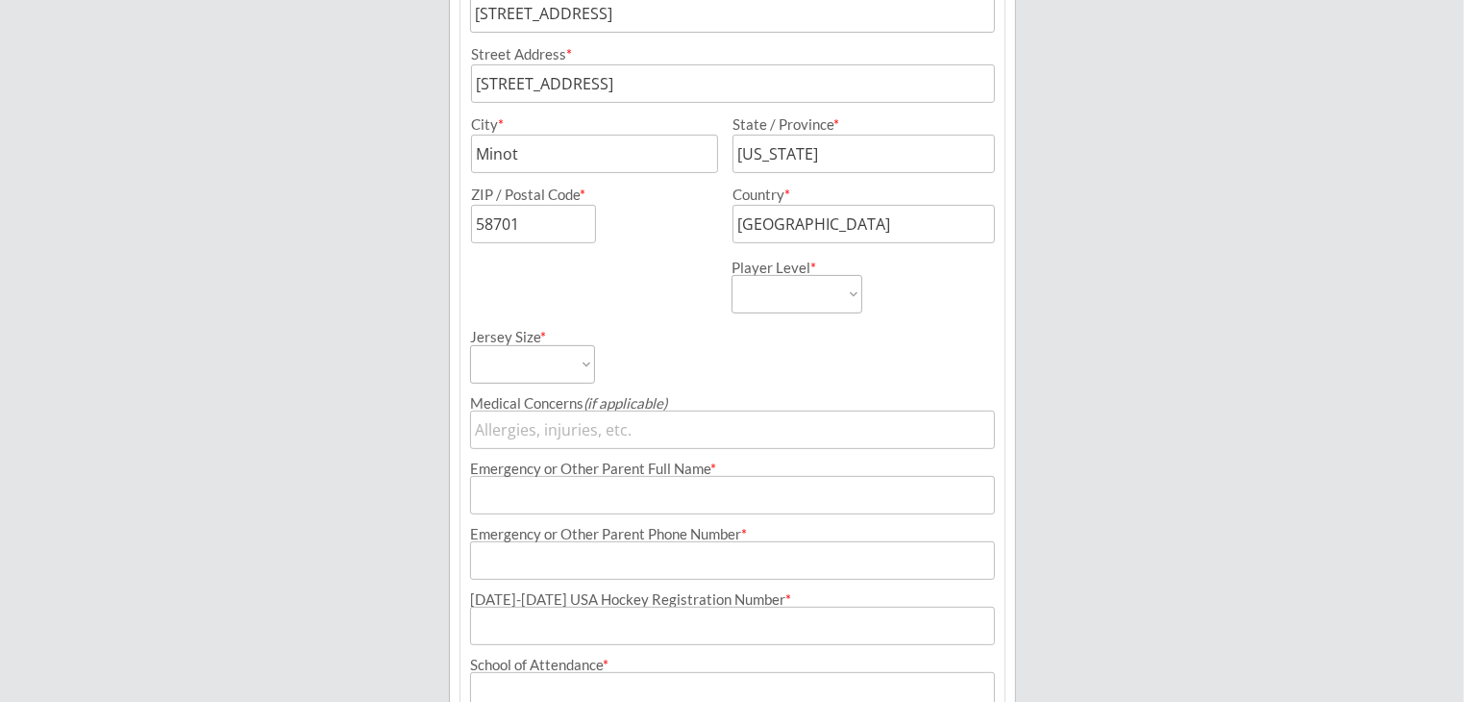
scroll to position [638, 0]
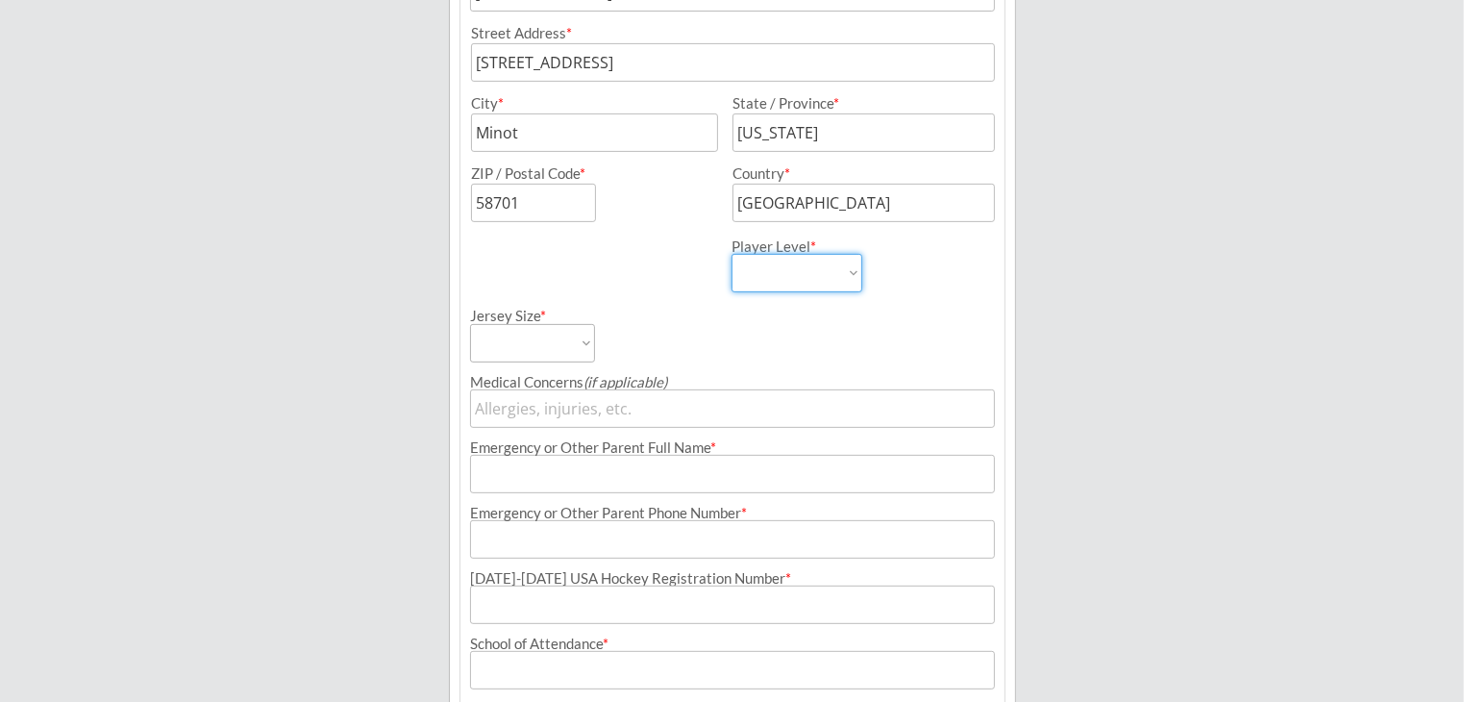
click at [839, 276] on select "Learn to Play Boys Learn to Play Girls Maroon Mites Gold/White Mites Squirts Pe…" at bounding box center [797, 273] width 131 height 38
select select ""Junior Gold""
click at [732, 254] on select "Learn to Play Boys Learn to Play Girls Maroon Mites Gold/White Mites Squirts Pe…" at bounding box center [797, 273] width 131 height 38
click at [591, 345] on select "Adult Small Adult Medium Adult Large Adult XL Goalie Cut" at bounding box center [532, 343] width 125 height 38
select select ""Adult Large""
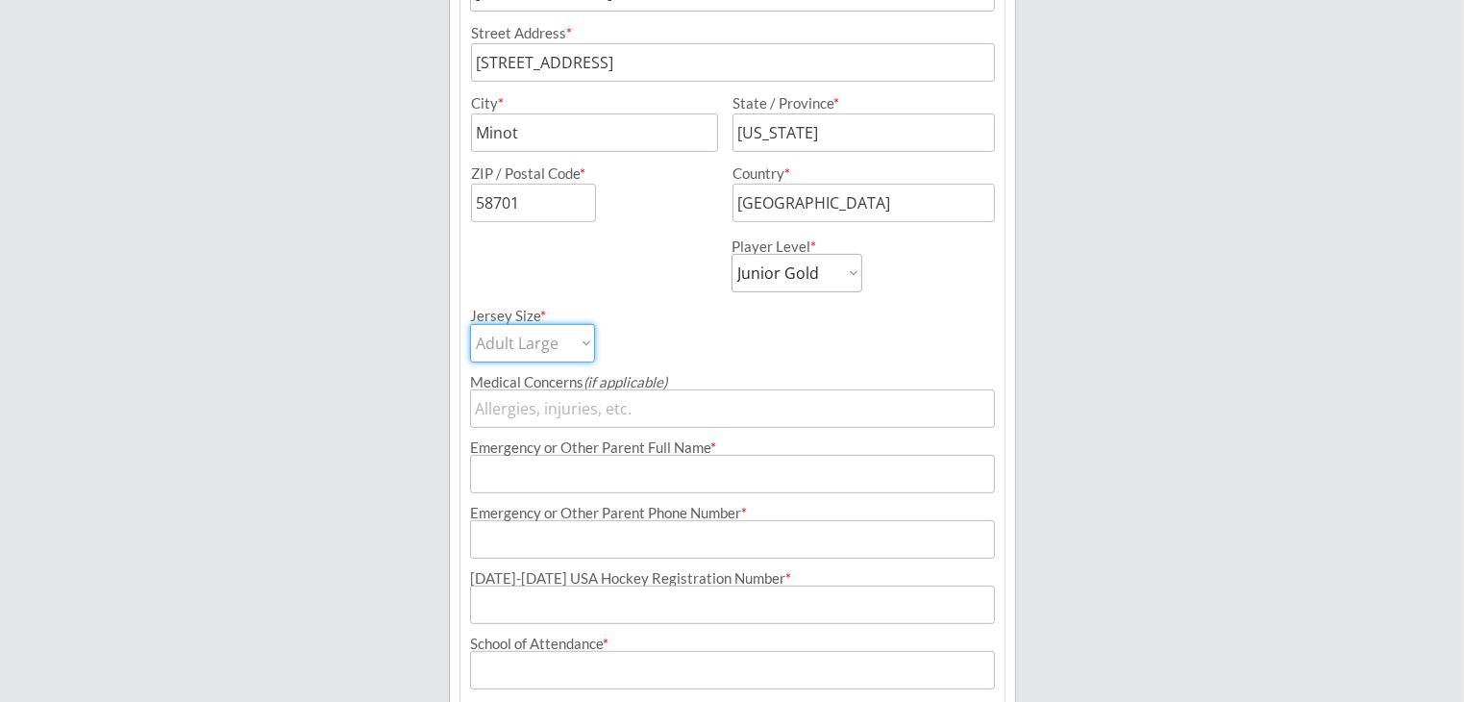
click at [470, 324] on select "Adult Small Adult Medium Adult Large Adult XL Goalie Cut" at bounding box center [532, 343] width 125 height 38
click at [542, 471] on input "input" at bounding box center [732, 474] width 525 height 38
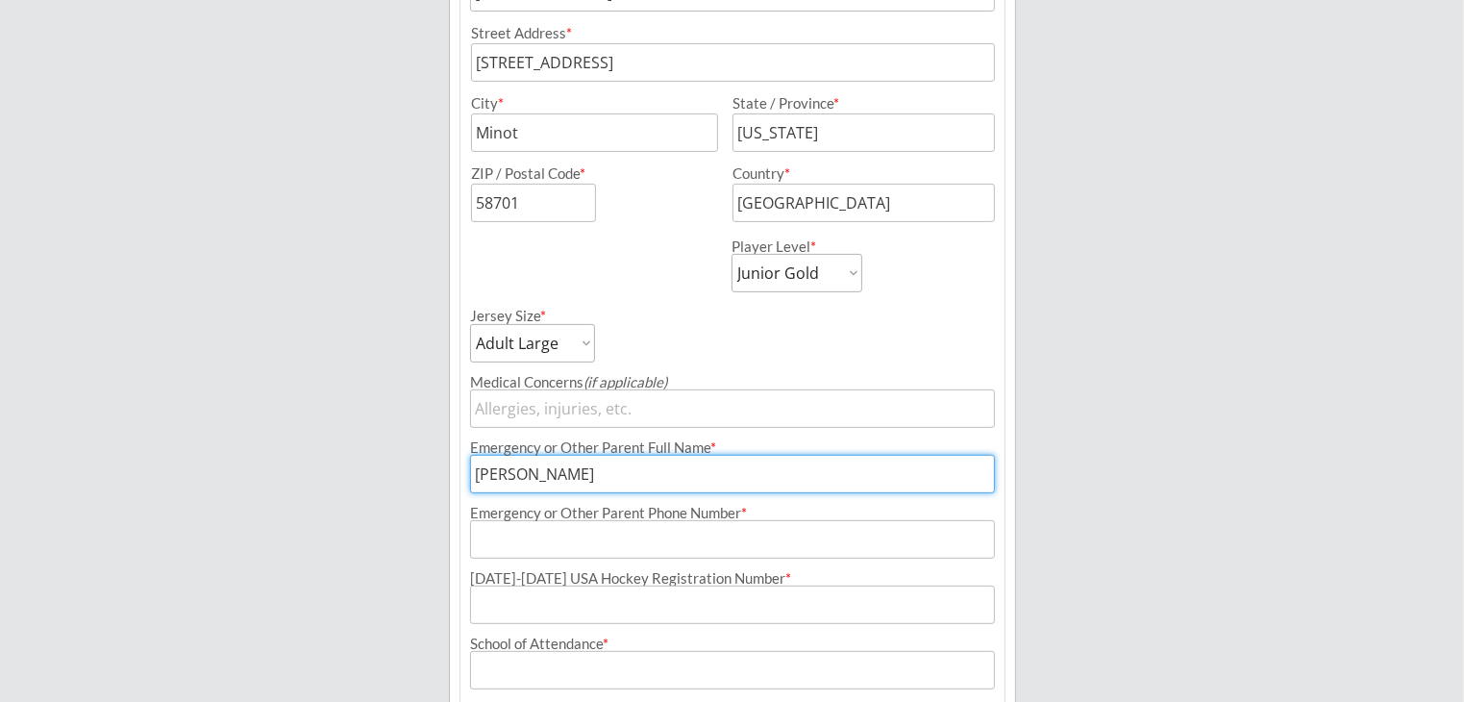
type input "[PERSON_NAME]"
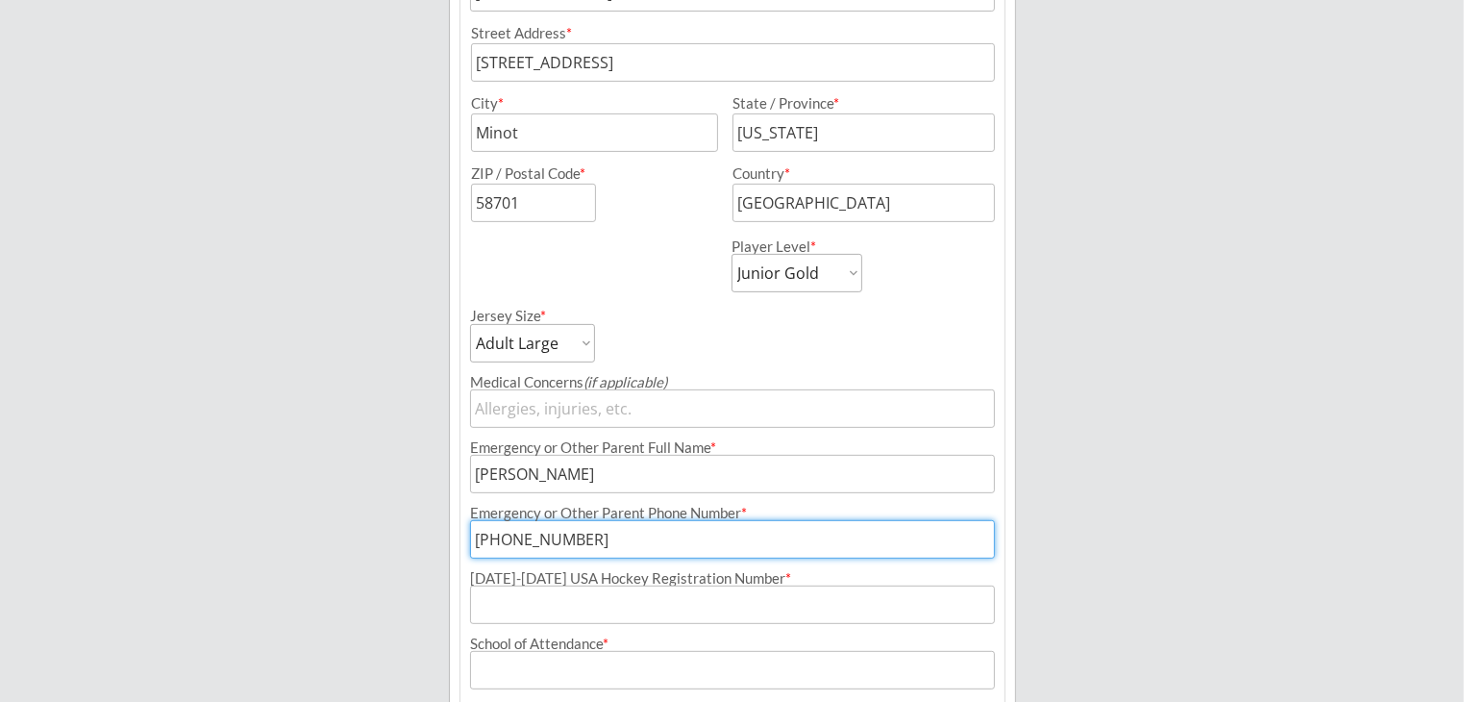
type input "[PHONE_NUMBER]"
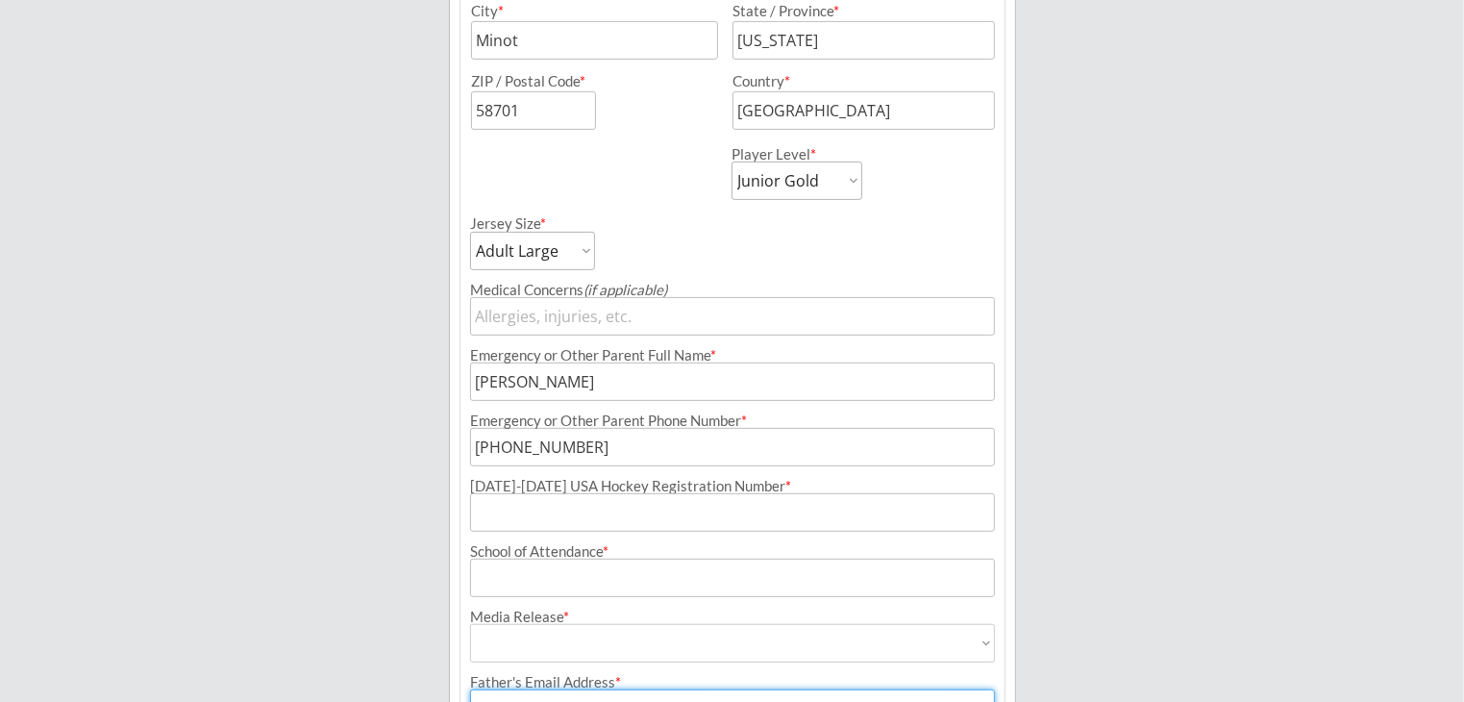
scroll to position [734, 0]
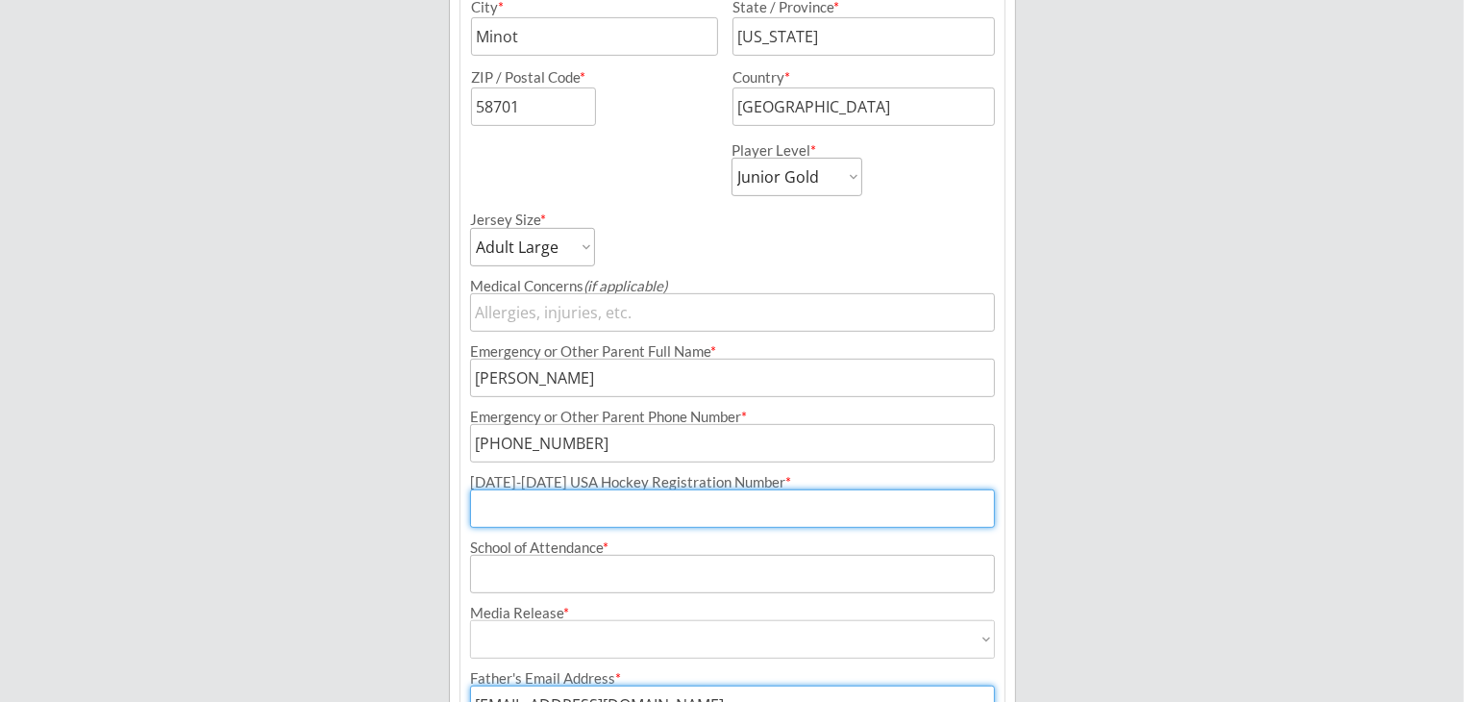
drag, startPoint x: 558, startPoint y: 514, endPoint x: 577, endPoint y: 515, distance: 19.3
click at [558, 514] on input "input" at bounding box center [732, 508] width 525 height 38
type input "213603053SAMSO"
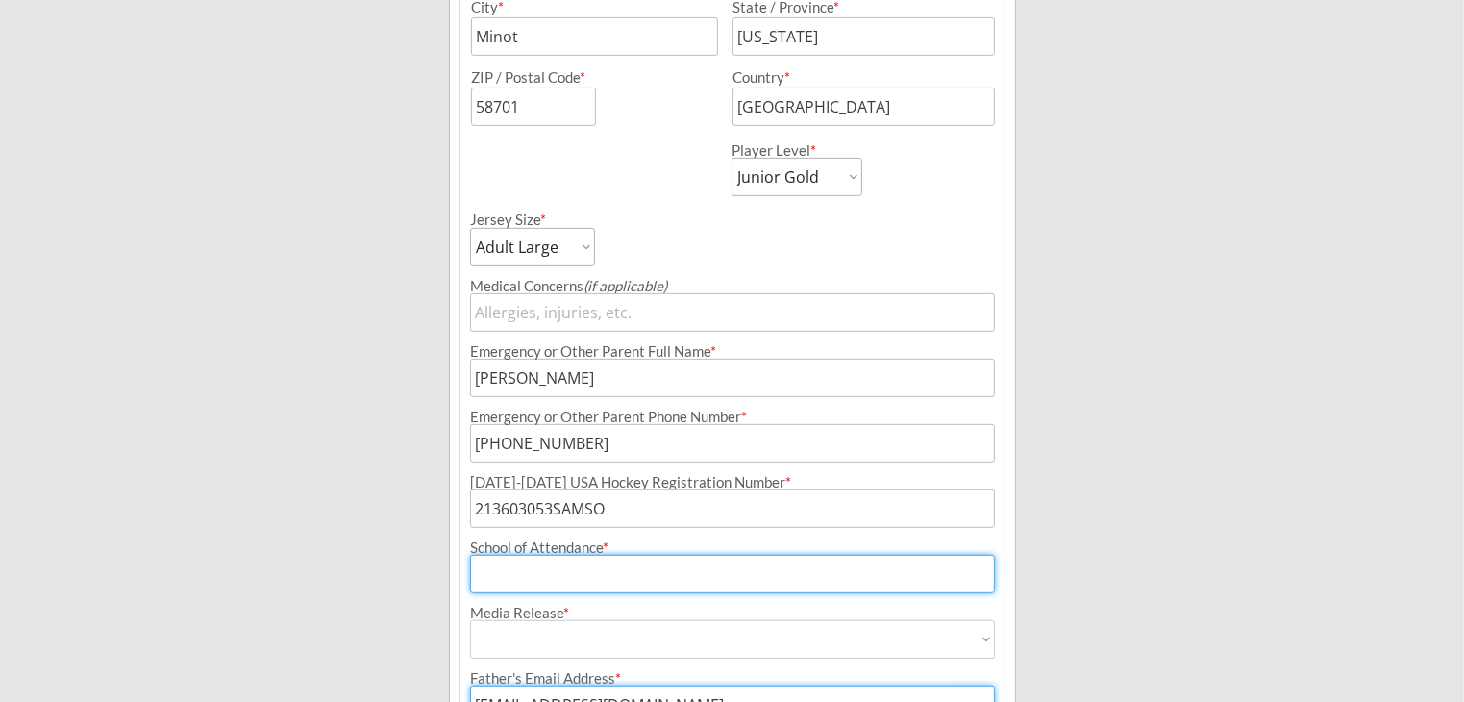
click at [602, 568] on input "input" at bounding box center [732, 574] width 525 height 38
type input "s"
type input "[GEOGRAPHIC_DATA]"
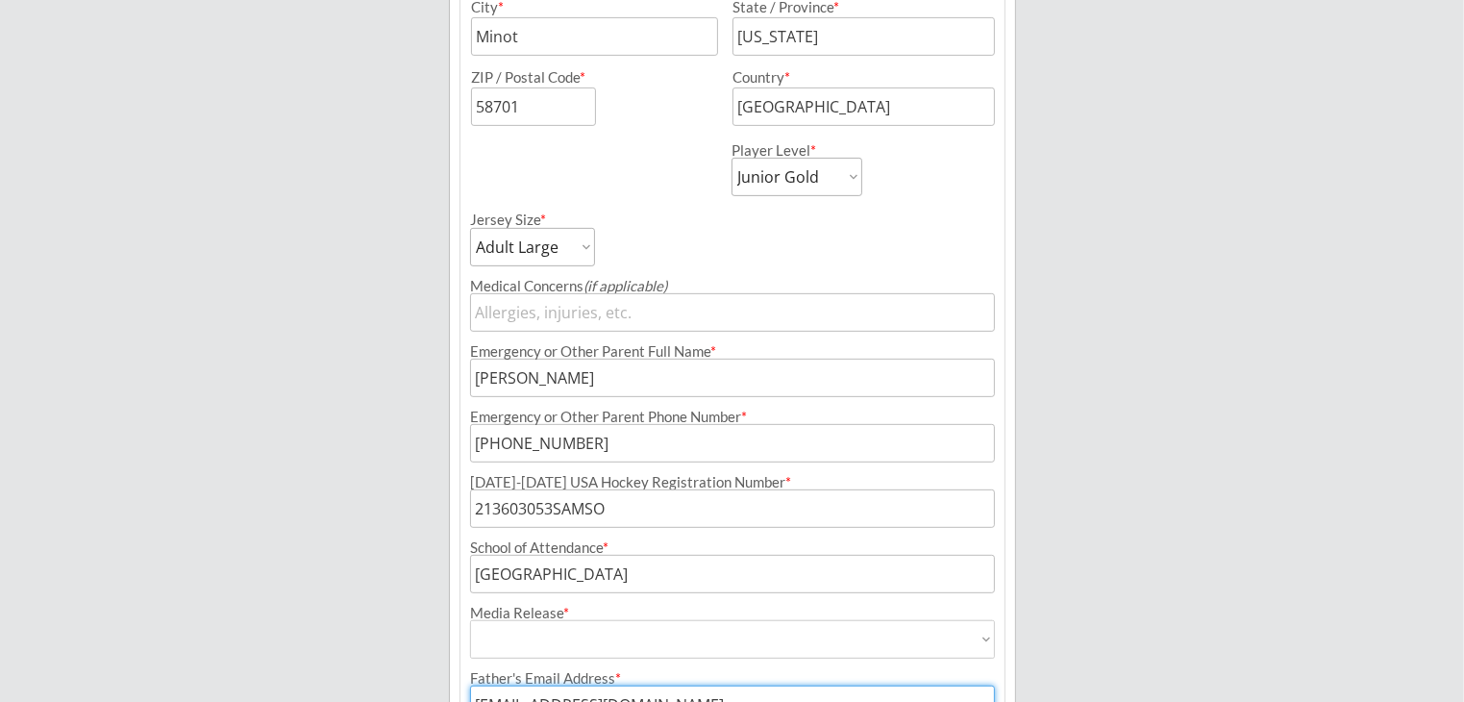
click at [565, 630] on select "Yes No" at bounding box center [732, 639] width 525 height 38
select select ""Yes""
click at [470, 620] on select "Yes No" at bounding box center [732, 639] width 525 height 38
type input "Yes"
click at [418, 567] on div "Minot Hockey Boosters Organizer Info 2 Registrations Forms 3 Waivers & Payment …" at bounding box center [732, 110] width 1464 height 1689
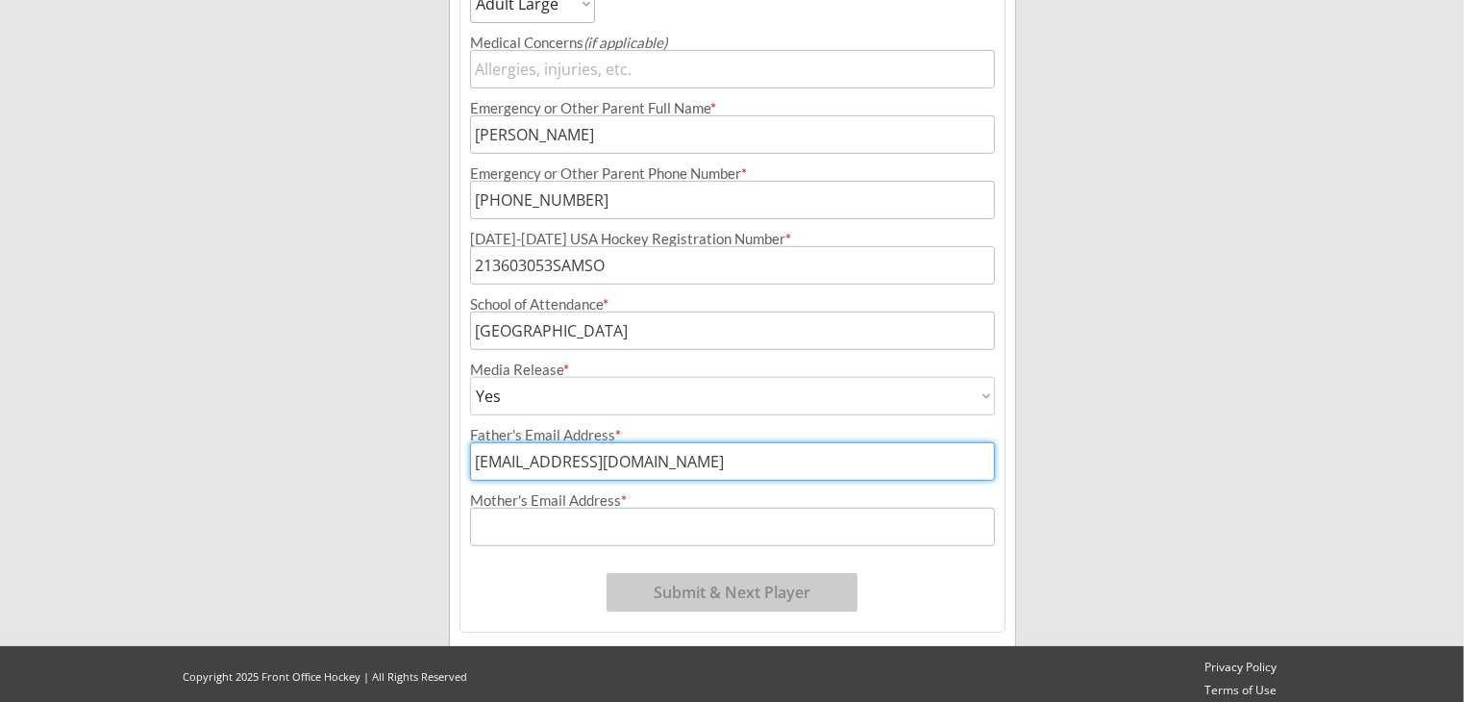
scroll to position [986, 0]
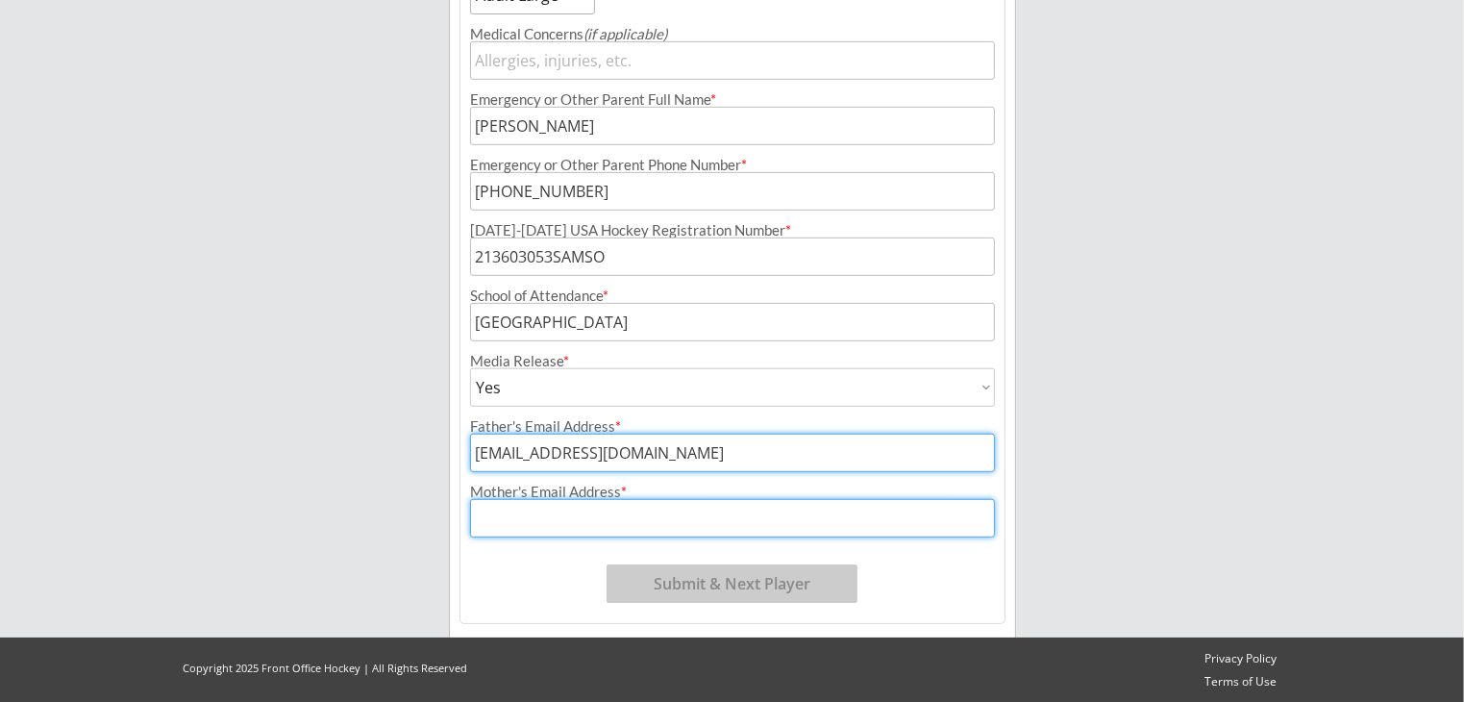
drag, startPoint x: 523, startPoint y: 521, endPoint x: 569, endPoint y: 521, distance: 46.1
click at [523, 521] on input "input" at bounding box center [732, 518] width 525 height 38
type input "[EMAIL_ADDRESS][DOMAIN_NAME]"
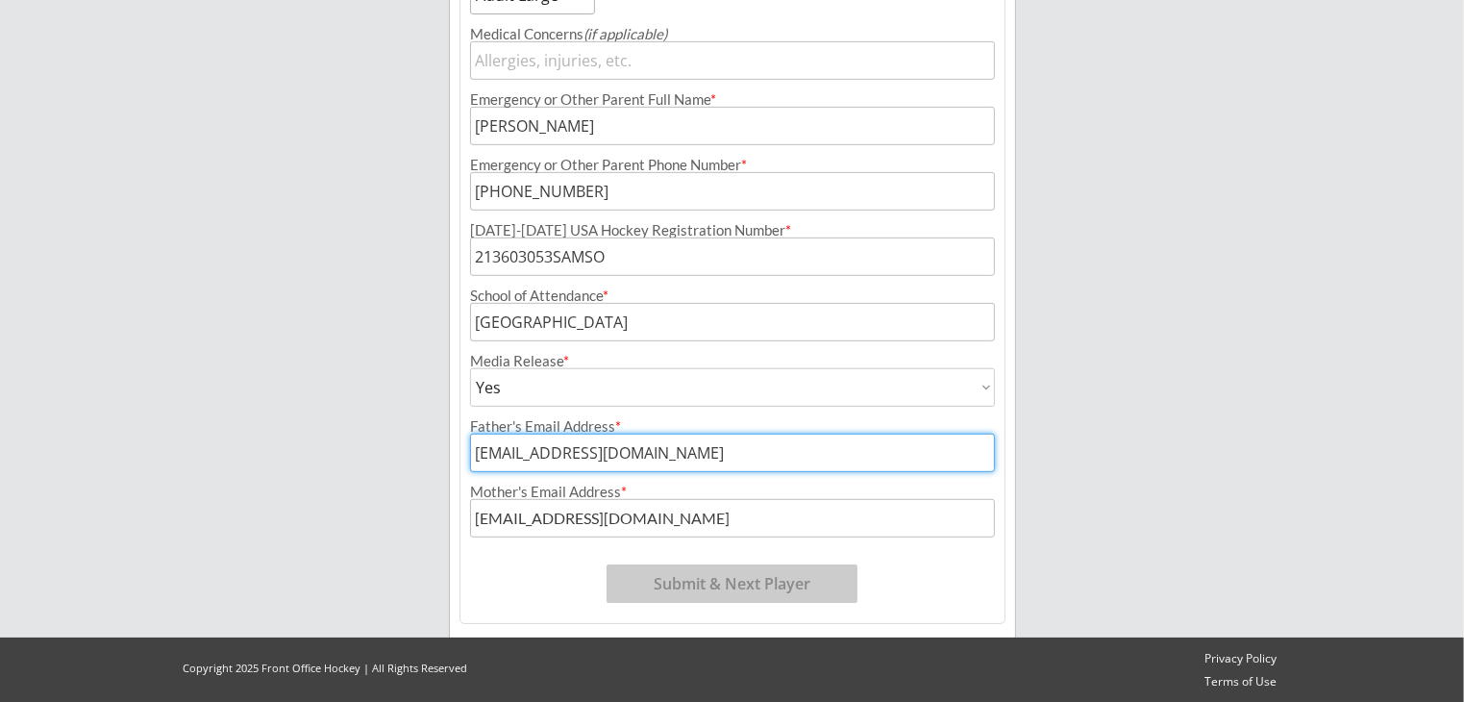
click at [734, 587] on button "Submit & Next Player" at bounding box center [732, 583] width 251 height 38
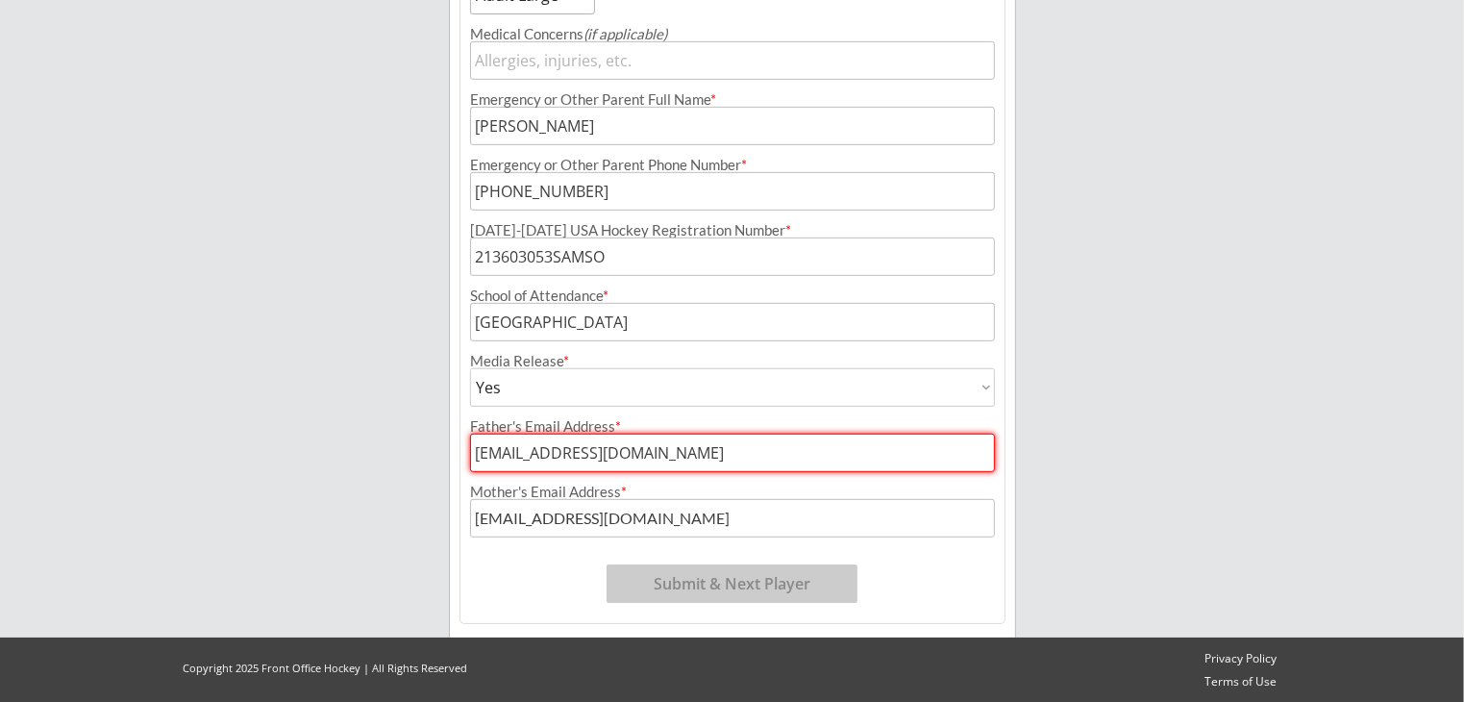
click at [692, 446] on input "input" at bounding box center [732, 453] width 525 height 38
drag, startPoint x: 641, startPoint y: 460, endPoint x: 258, endPoint y: 422, distance: 385.4
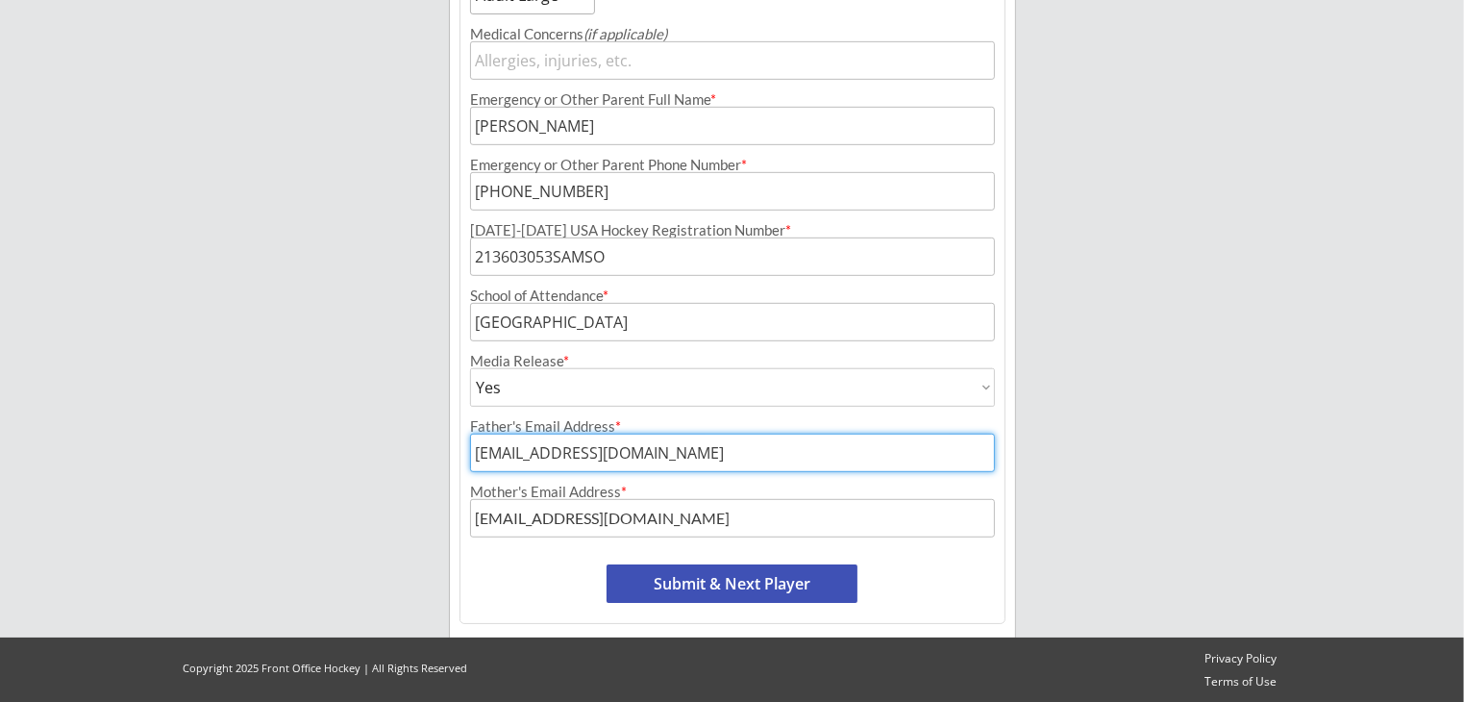
type input "[EMAIL_ADDRESS][DOMAIN_NAME]"
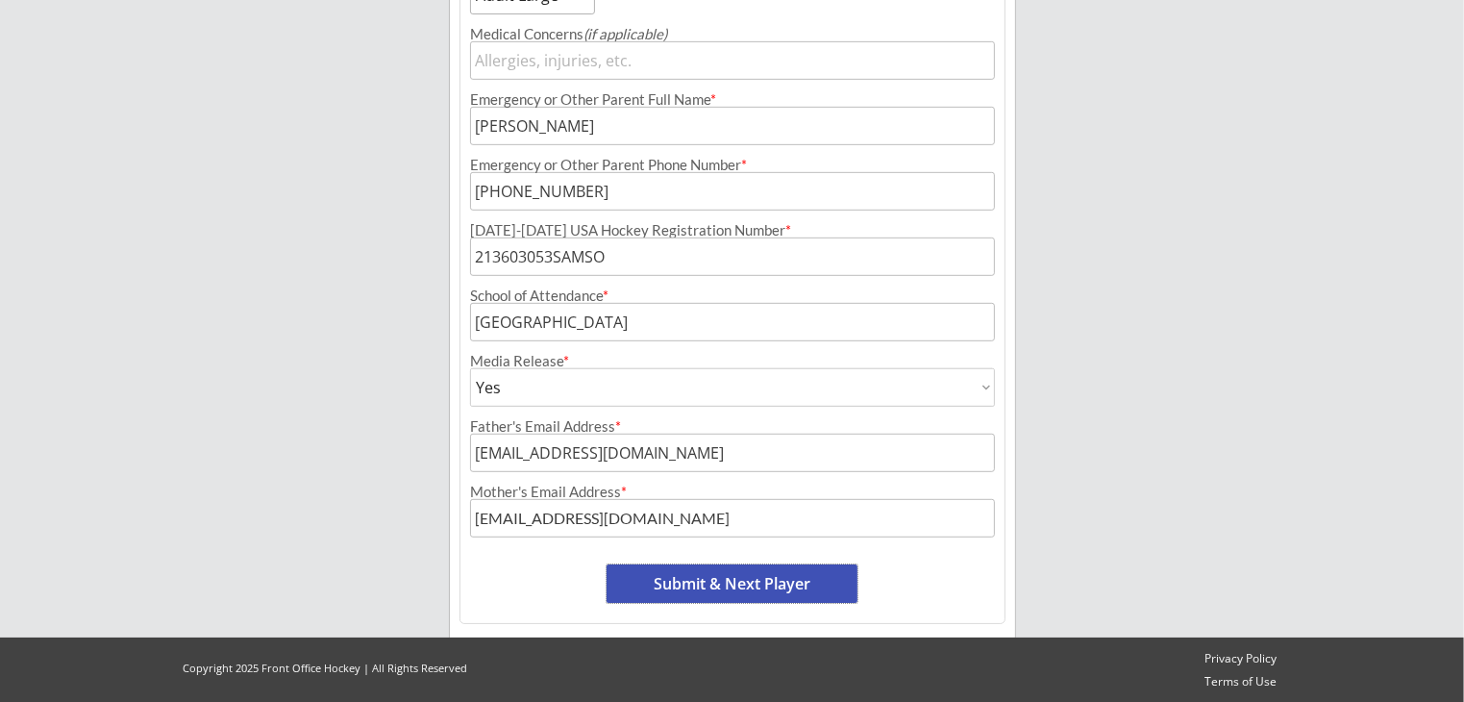
click at [742, 579] on button "Submit & Next Player" at bounding box center [732, 583] width 251 height 38
select select ""PLACEHOLDER_1427118222253""
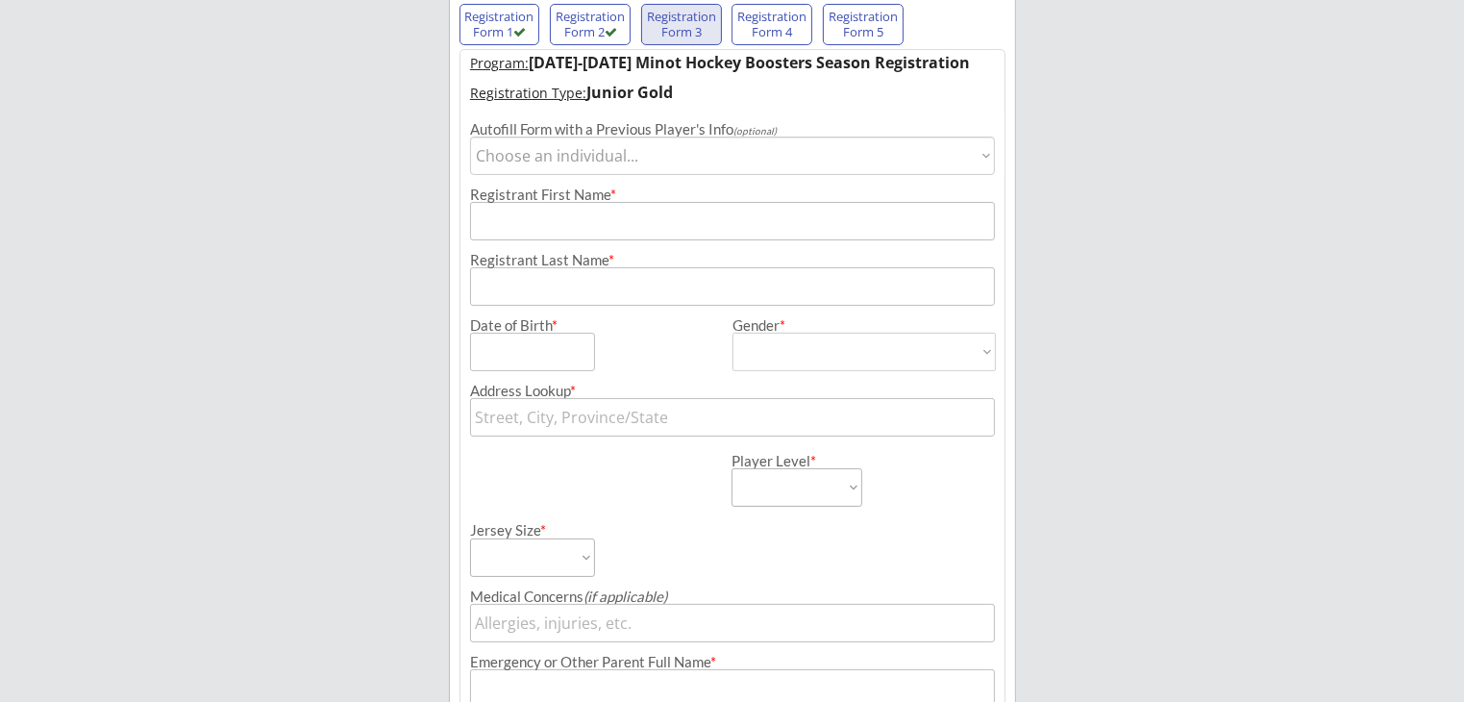
scroll to position [158, 0]
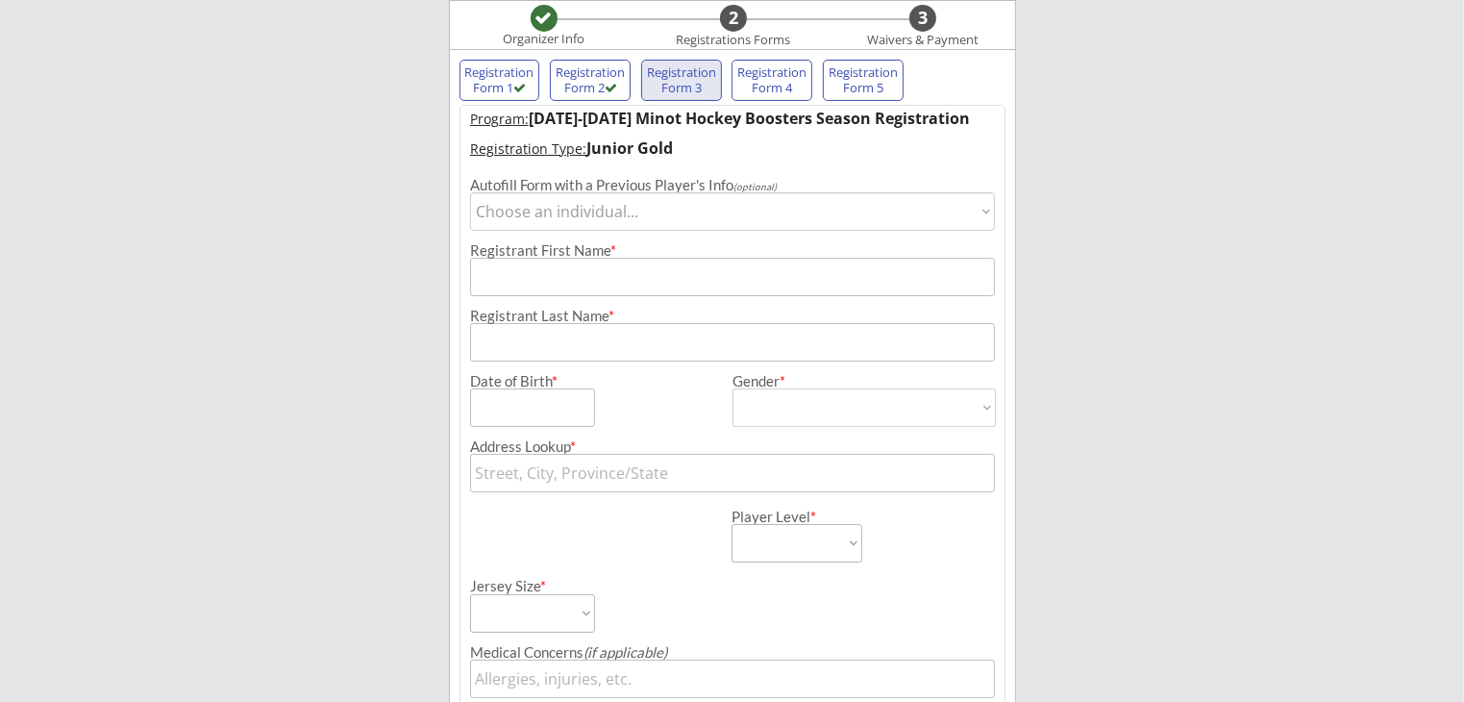
click at [611, 275] on input "input" at bounding box center [732, 277] width 525 height 38
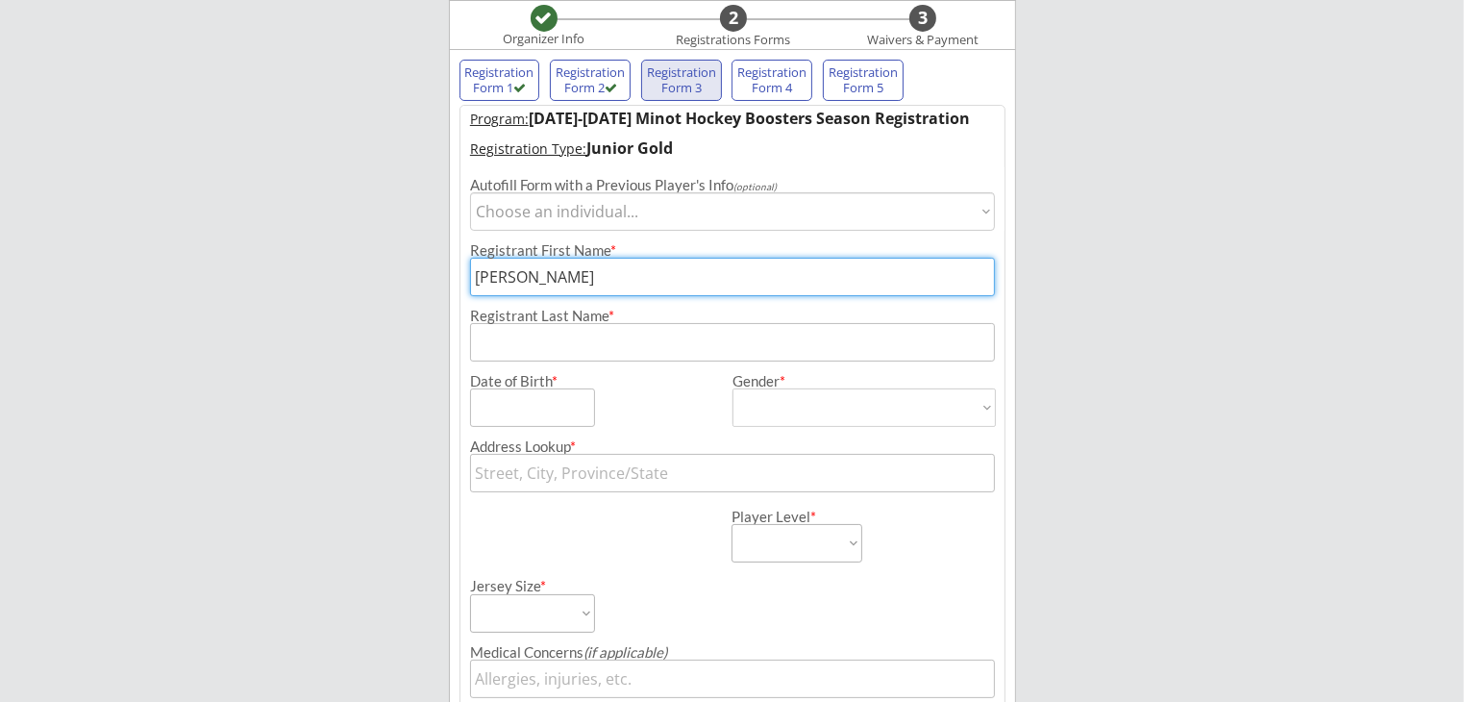
type input "[PERSON_NAME]"
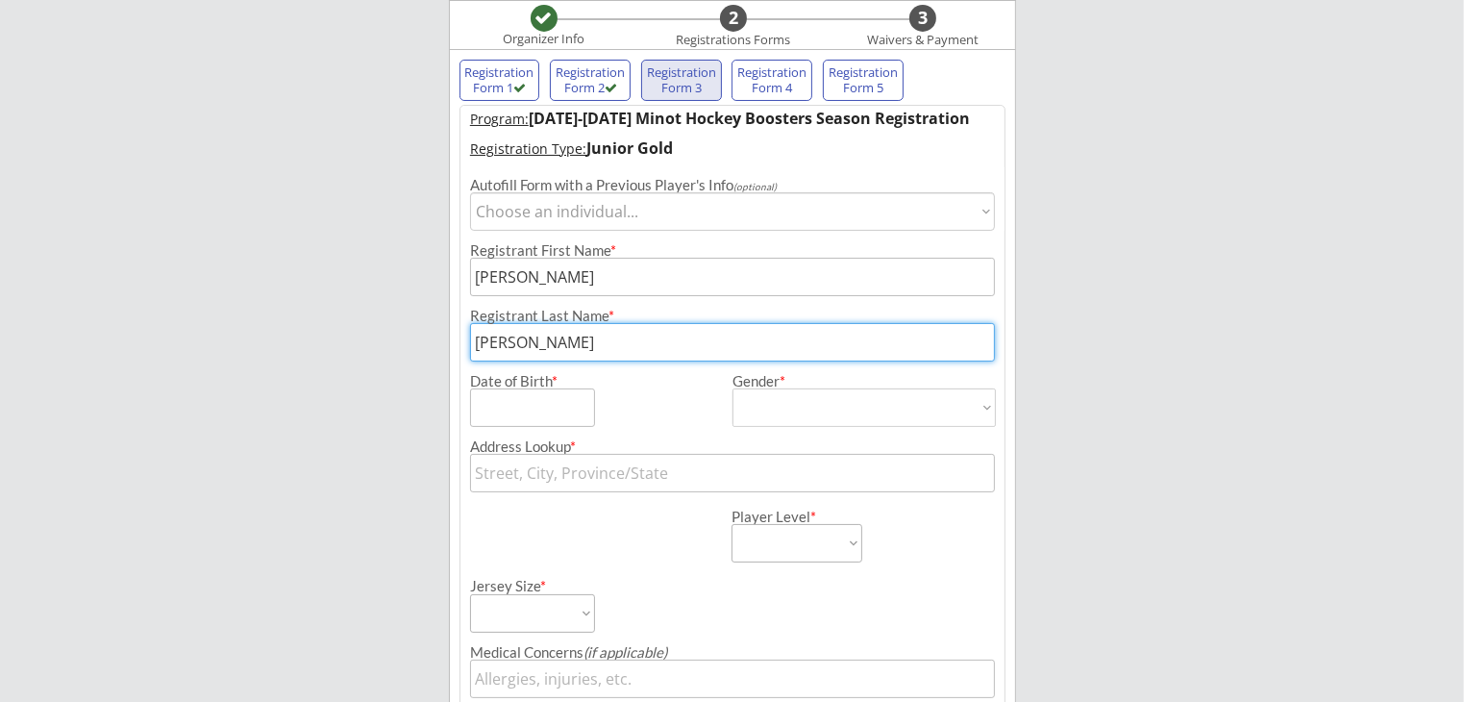
type input "[PERSON_NAME]"
click at [362, 401] on div "Minot Hockey Boosters Organizer Info 2 Registrations Forms 3 Waivers & Payment …" at bounding box center [732, 581] width 1464 height 1479
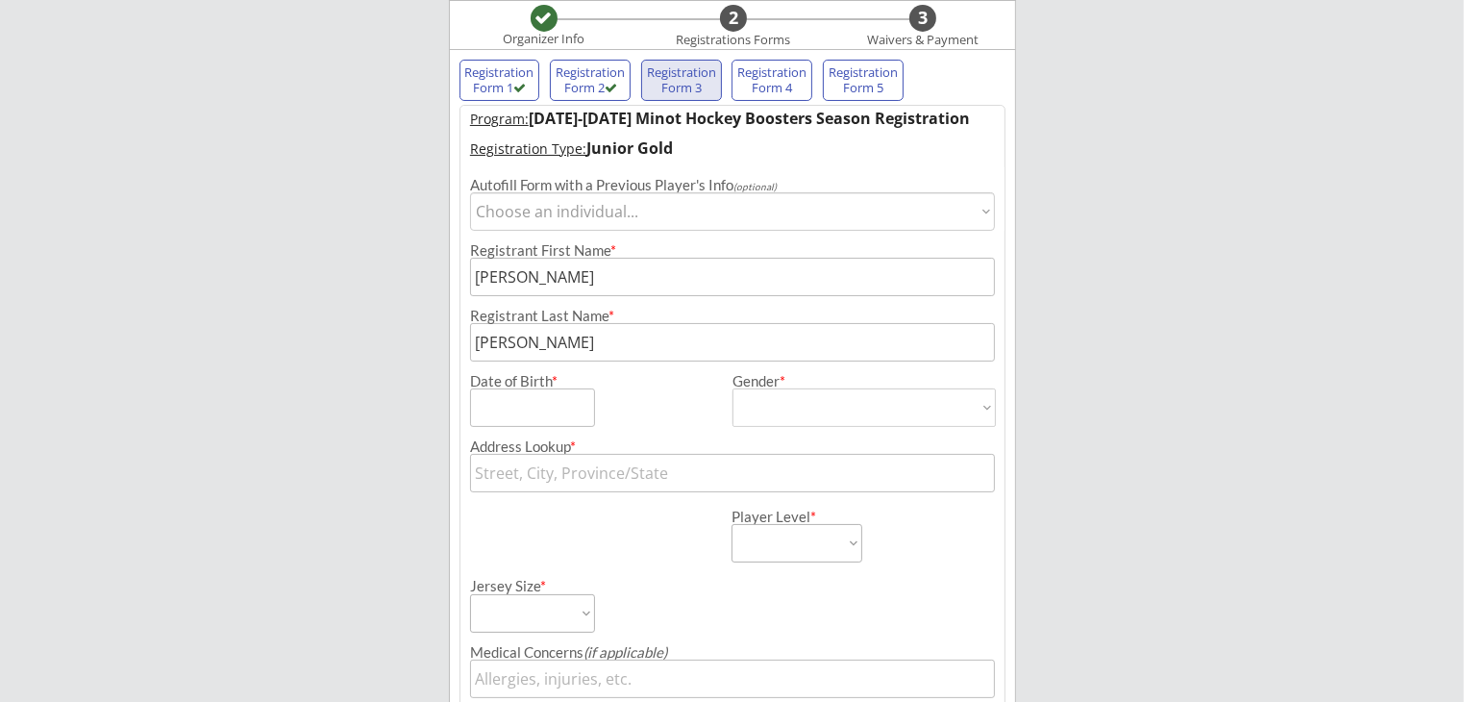
click at [485, 401] on input "input" at bounding box center [532, 407] width 125 height 38
type input "[DATE]"
click at [808, 407] on select "[DEMOGRAPHIC_DATA] [DEMOGRAPHIC_DATA]" at bounding box center [864, 407] width 263 height 38
select select ""[DEMOGRAPHIC_DATA]""
click at [733, 388] on select "[DEMOGRAPHIC_DATA] [DEMOGRAPHIC_DATA]" at bounding box center [864, 407] width 263 height 38
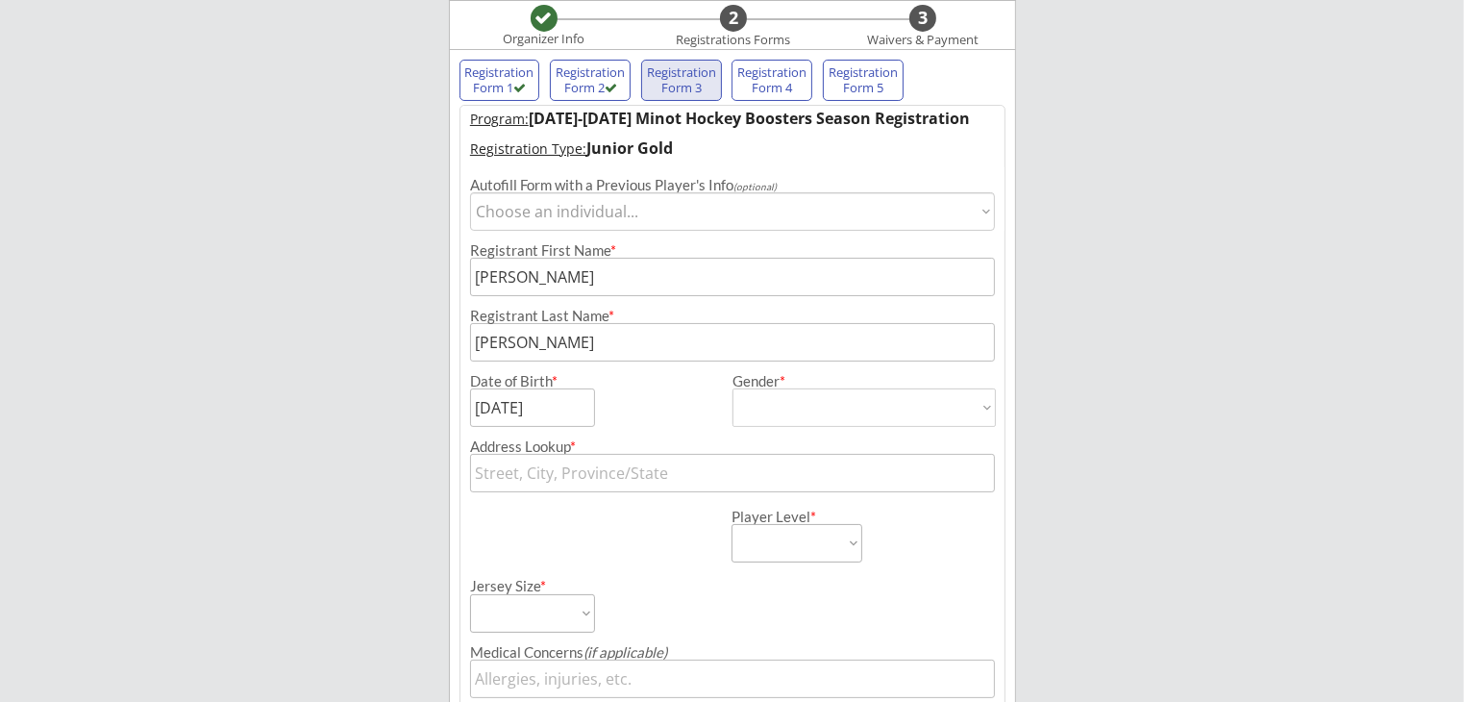
type input "[DEMOGRAPHIC_DATA]"
click at [689, 472] on input "text" at bounding box center [732, 473] width 525 height 38
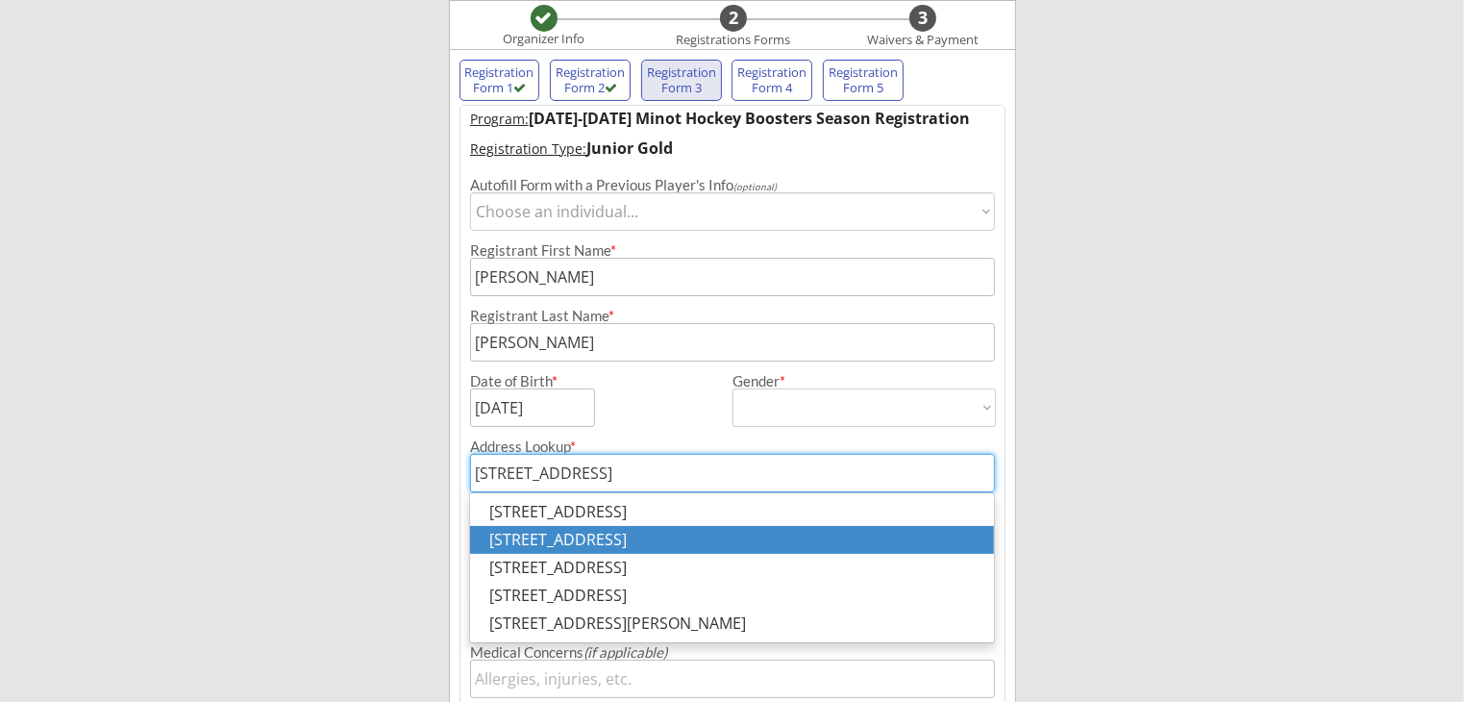
click at [827, 547] on p "[STREET_ADDRESS]" at bounding box center [731, 540] width 523 height 28
type input "[STREET_ADDRESS]"
type input "Minot"
type input "[US_STATE]"
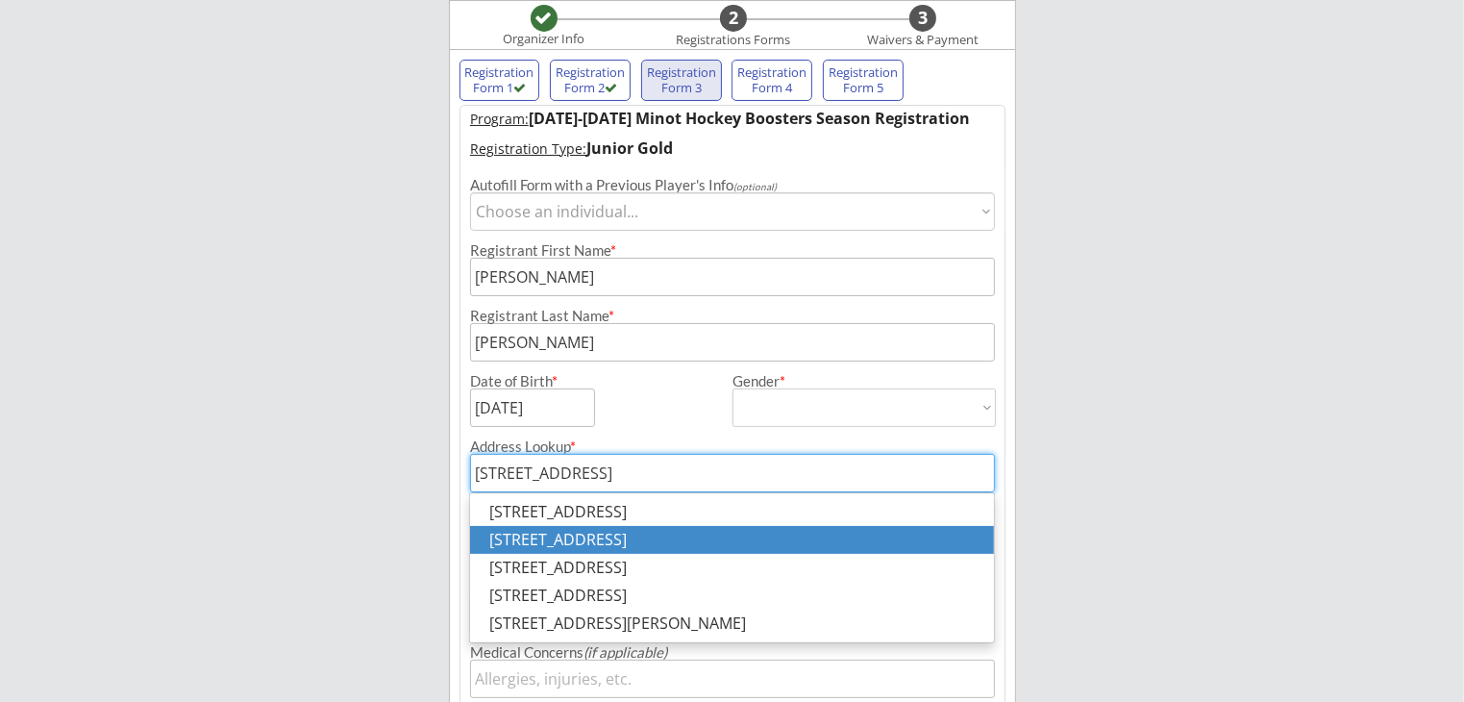
type input "58701"
type input "[GEOGRAPHIC_DATA]"
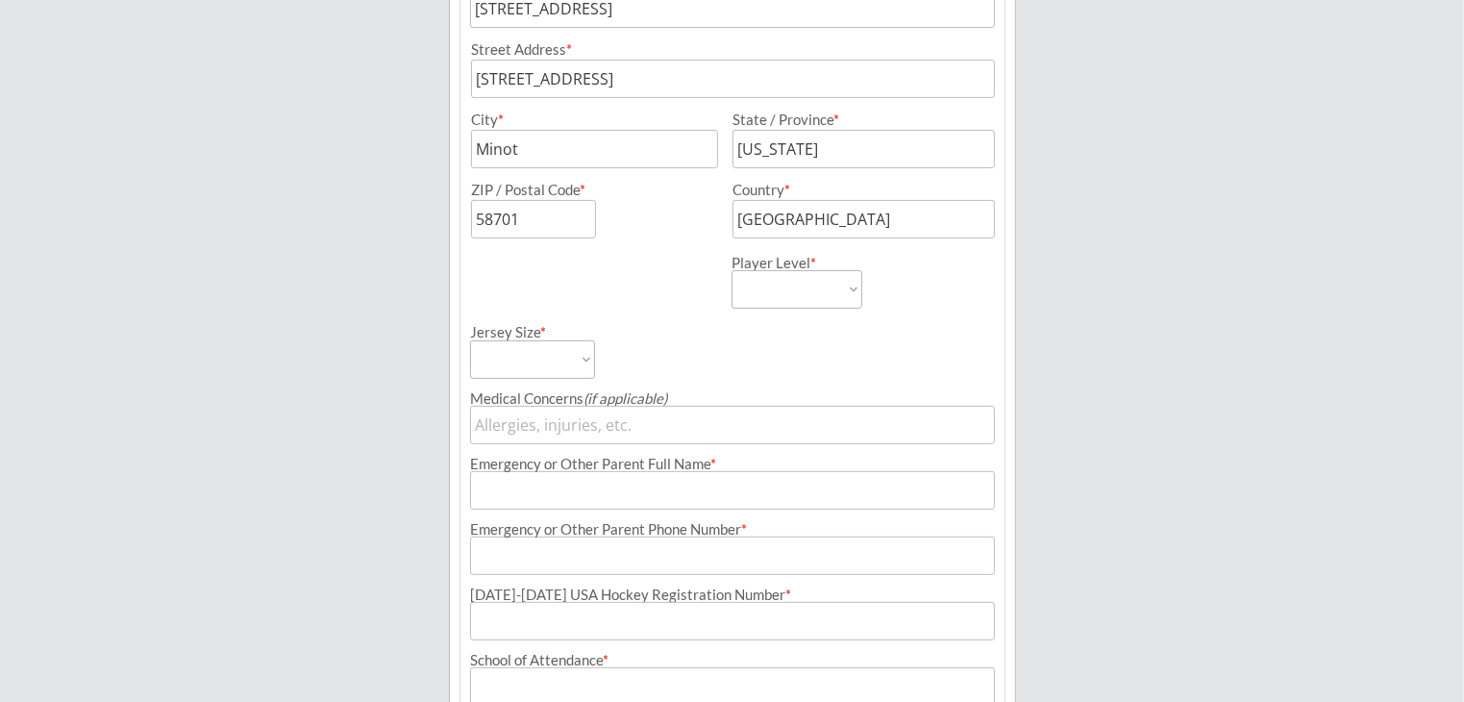
scroll to position [638, 0]
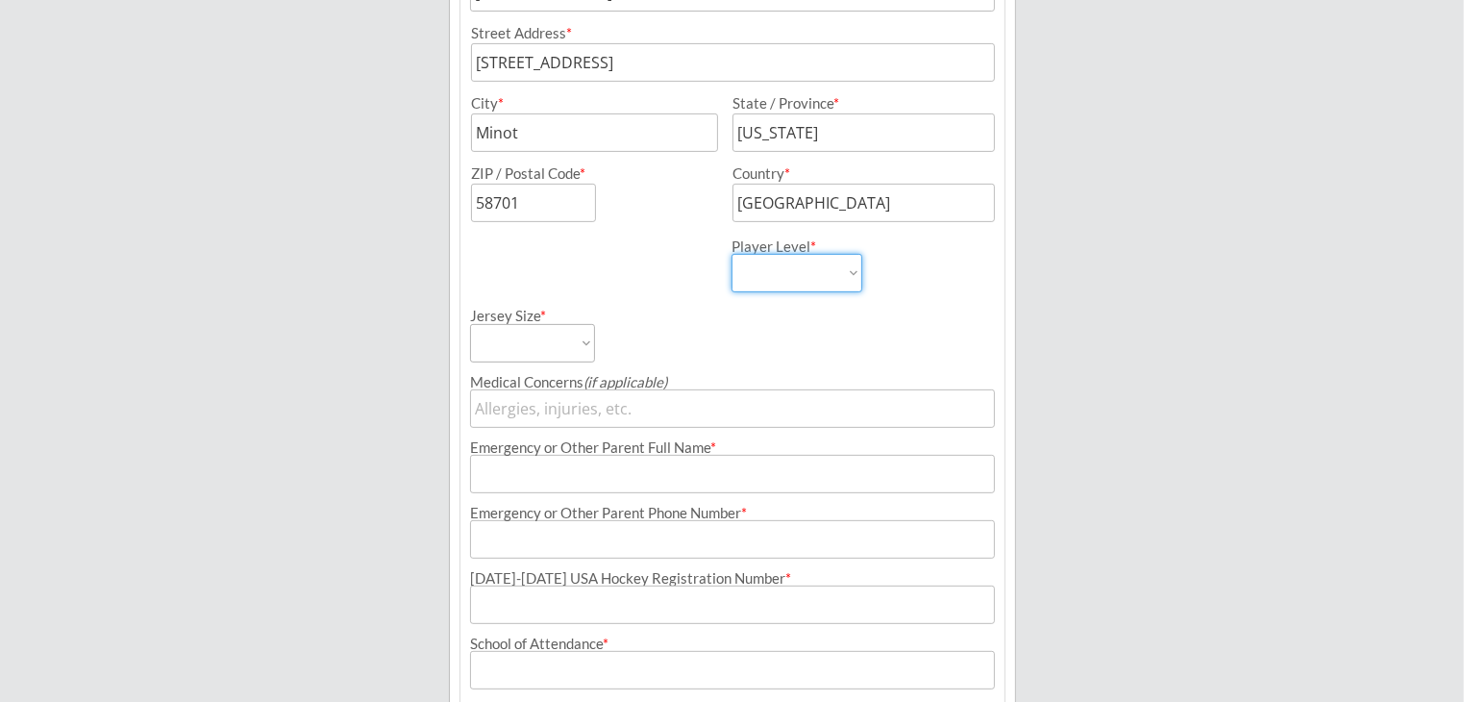
click at [841, 282] on select "Learn to Play Boys Learn to Play Girls Maroon Mites Gold/White Mites Squirts Pe…" at bounding box center [797, 273] width 131 height 38
select select ""Junior Gold""
click at [732, 254] on select "Learn to Play Boys Learn to Play Girls Maroon Mites Gold/White Mites Squirts Pe…" at bounding box center [797, 273] width 131 height 38
click at [559, 337] on select "Adult Small Adult Medium Adult Large Adult XL Goalie Cut" at bounding box center [532, 343] width 125 height 38
select select ""Adult Large""
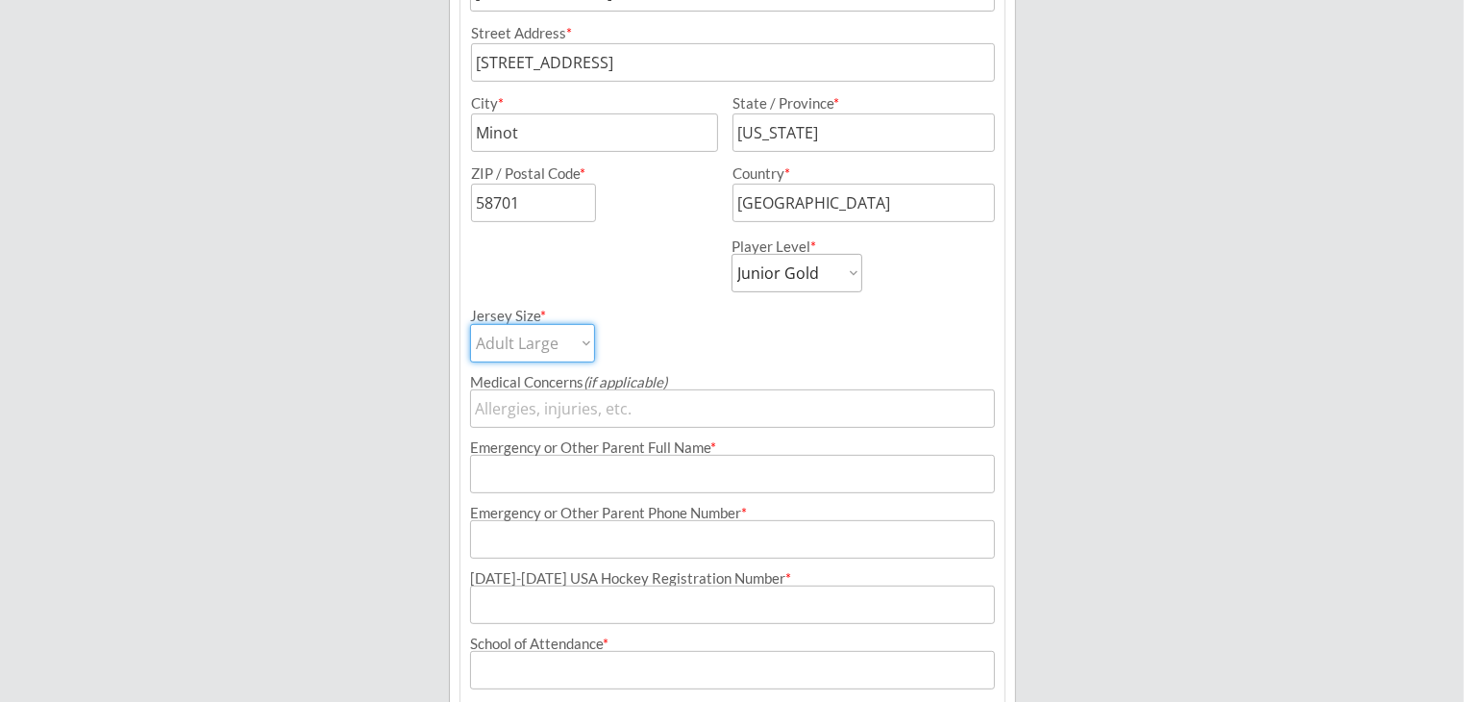
click at [470, 324] on select "Adult Small Adult Medium Adult Large Adult XL Goalie Cut" at bounding box center [532, 343] width 125 height 38
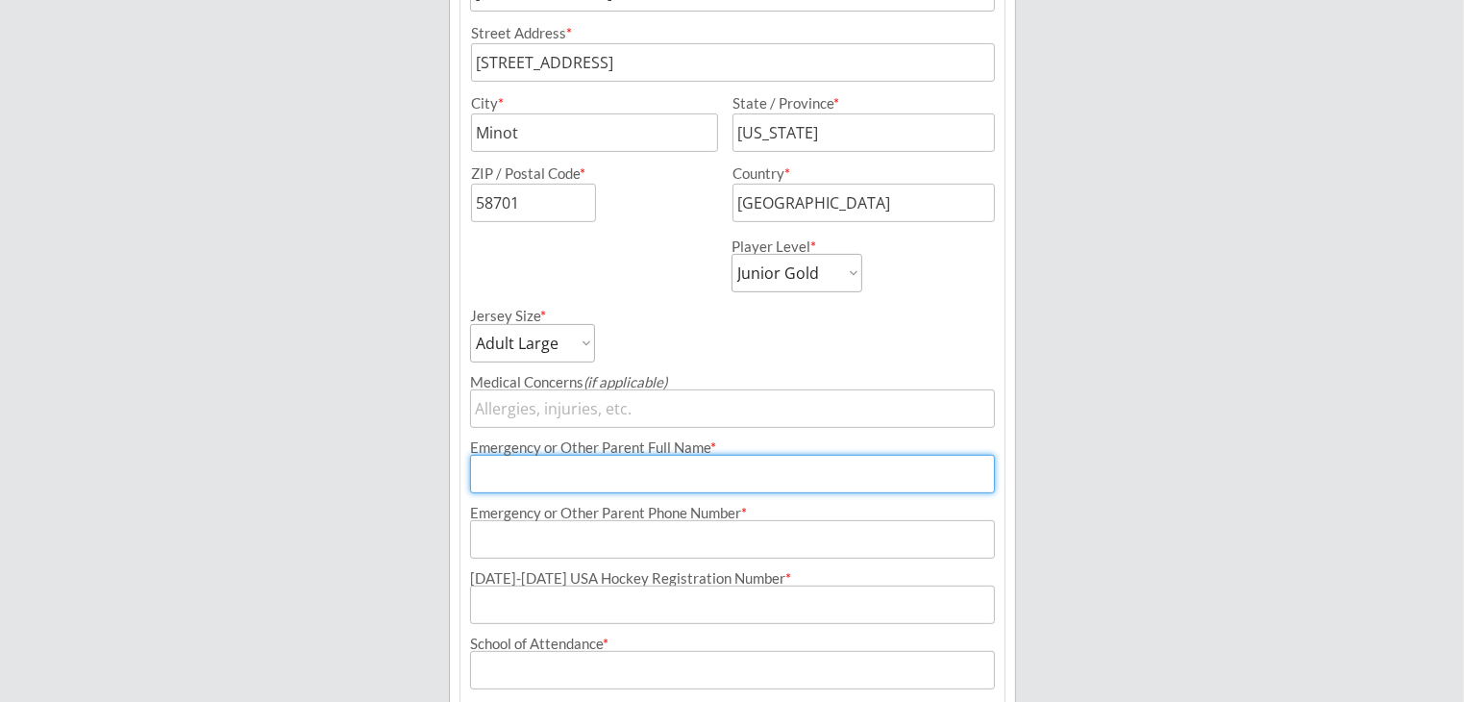
click at [586, 473] on input "input" at bounding box center [732, 474] width 525 height 38
type input "[PERSON_NAME]"
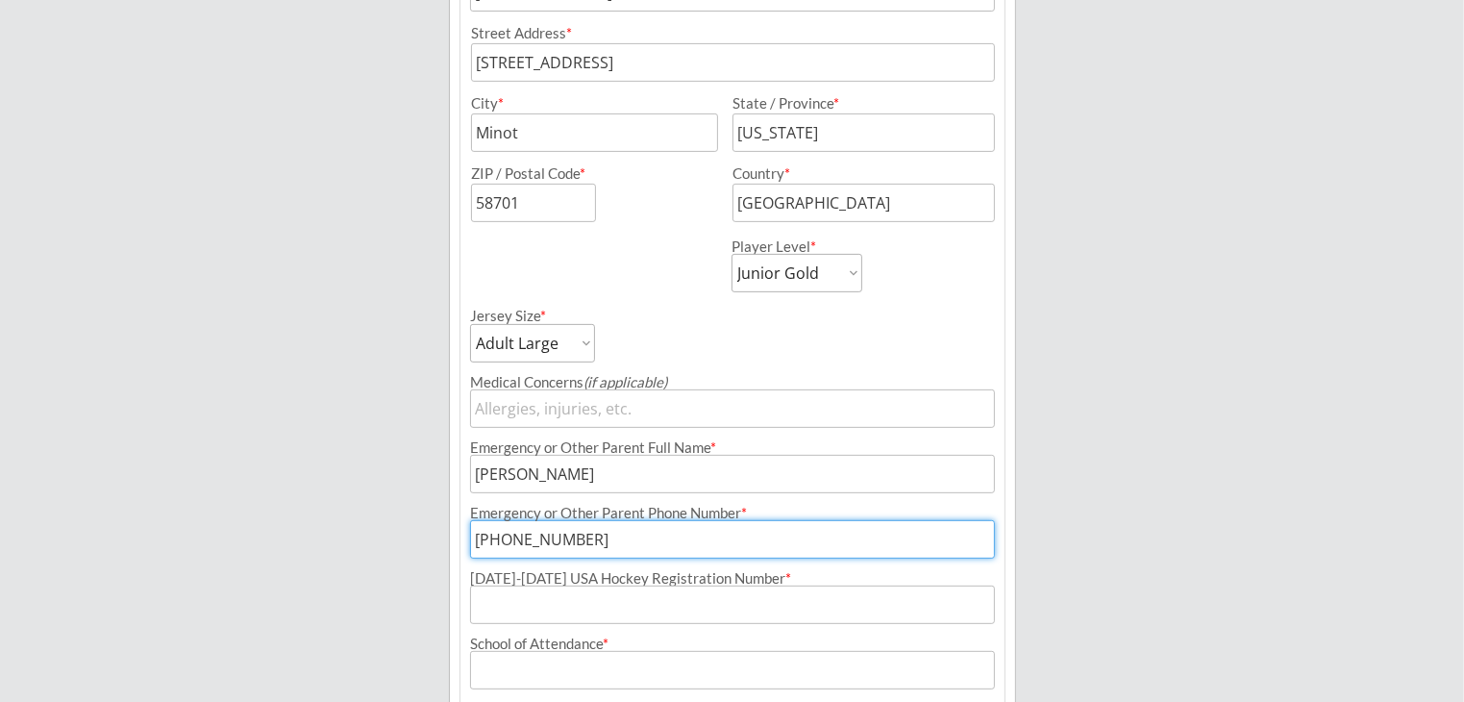
type input "[PHONE_NUMBER]"
click at [602, 601] on input "input" at bounding box center [732, 604] width 525 height 38
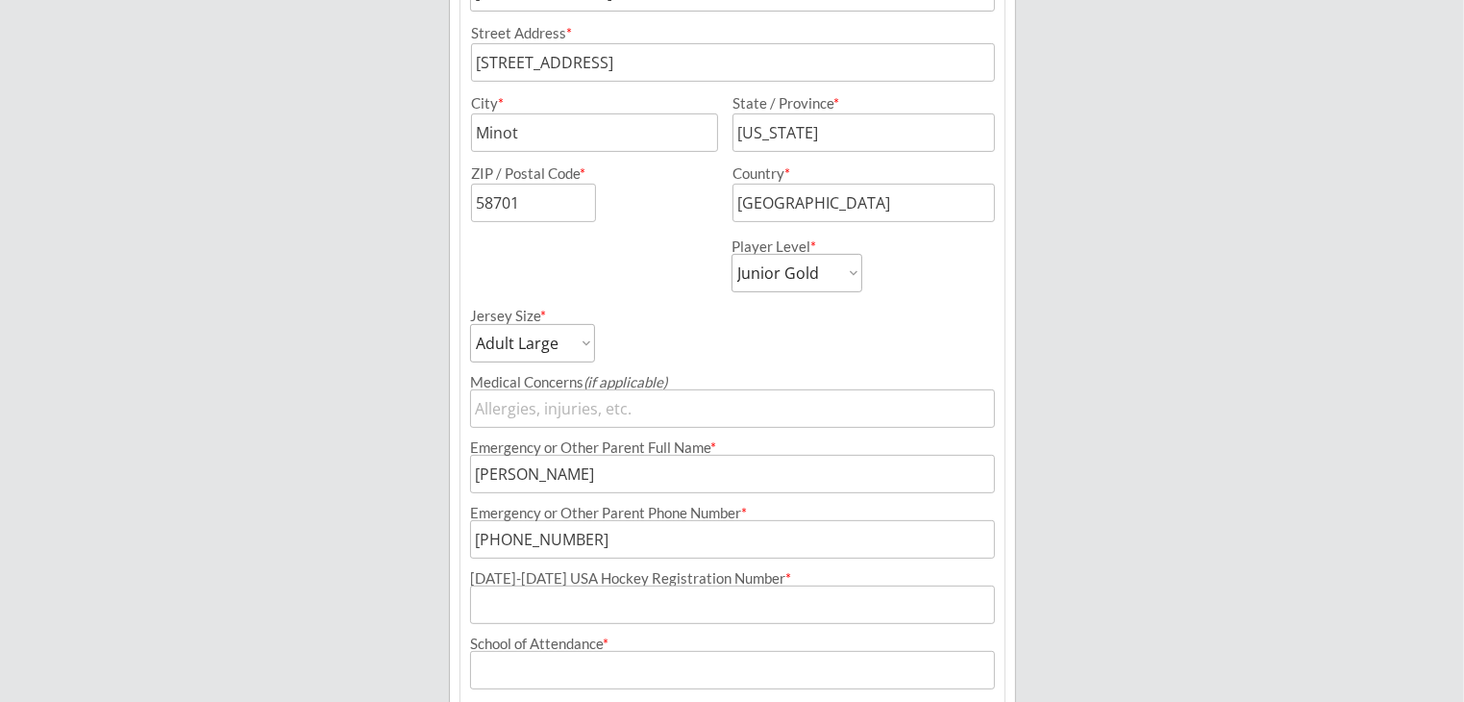
drag, startPoint x: 644, startPoint y: 612, endPoint x: 688, endPoint y: 614, distance: 44.3
click at [644, 612] on input "input" at bounding box center [732, 604] width 525 height 38
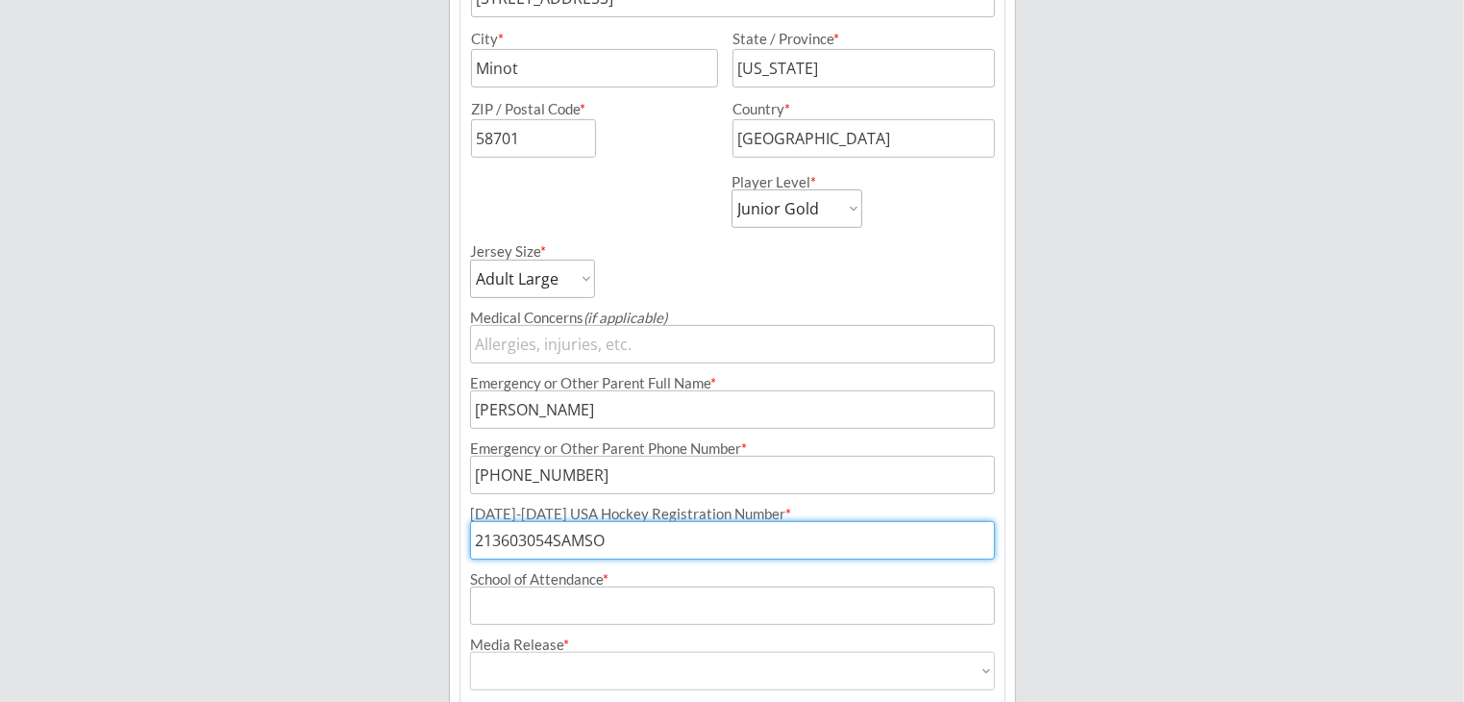
scroll to position [831, 0]
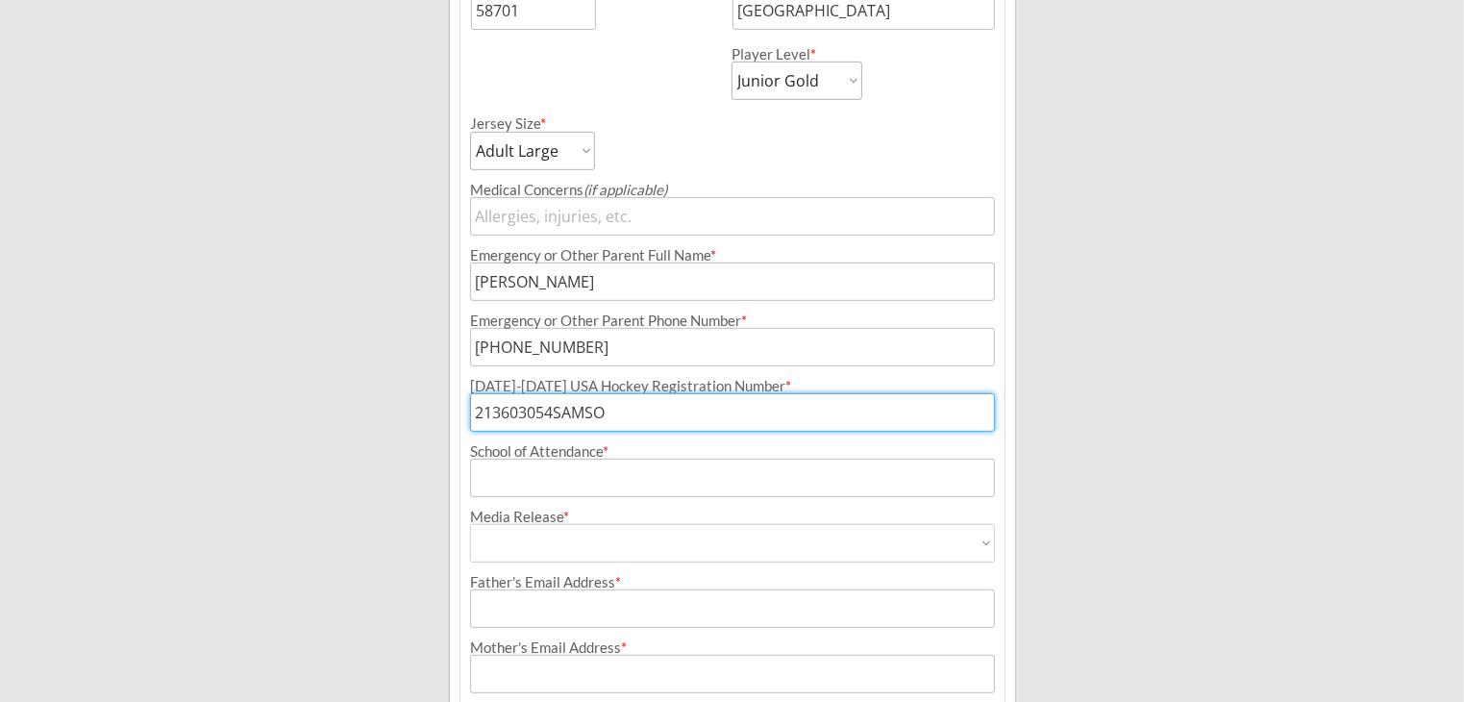
type input "213603054SAMSO"
click at [659, 473] on input "input" at bounding box center [732, 478] width 525 height 38
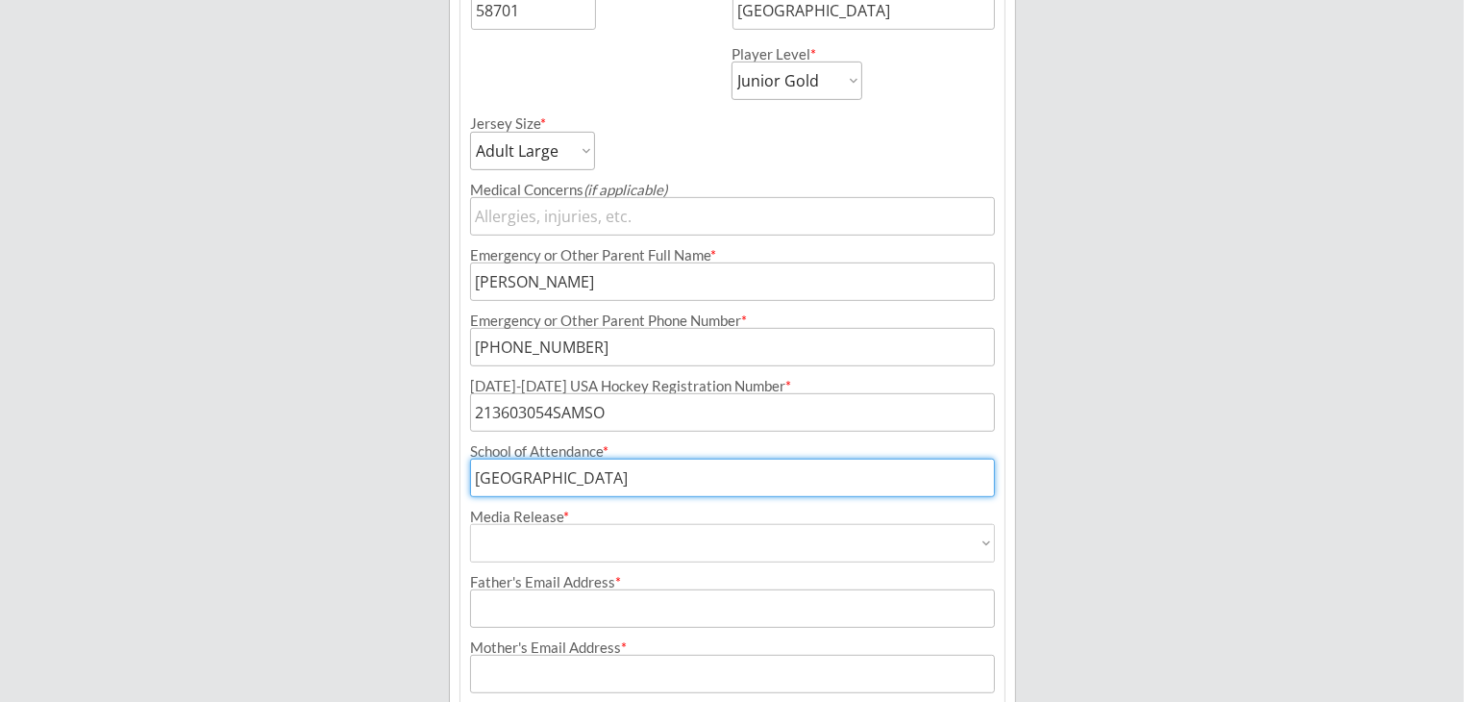
type input "[GEOGRAPHIC_DATA]"
click at [639, 537] on select "Yes No" at bounding box center [732, 543] width 525 height 38
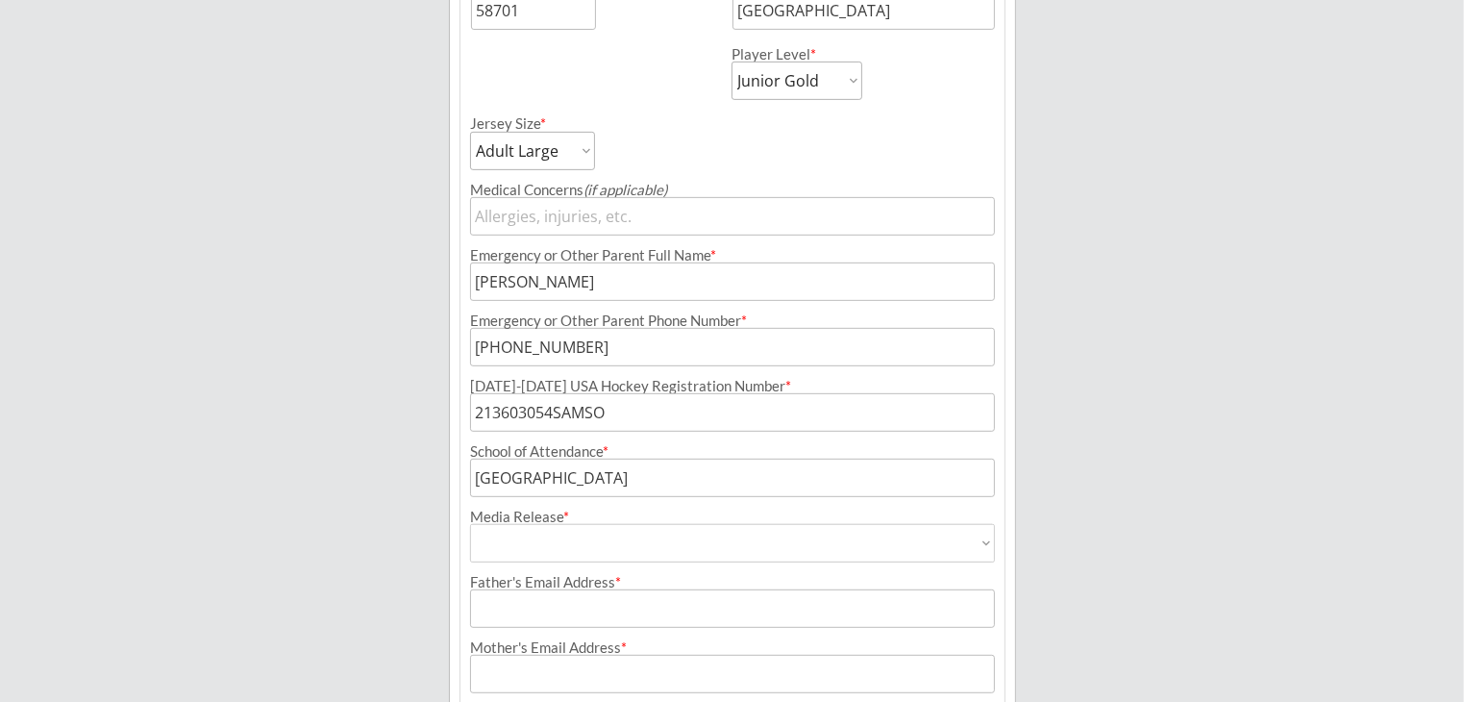
select select ""Yes""
click at [470, 524] on select "Yes No" at bounding box center [732, 543] width 525 height 38
type input "Yes"
click at [585, 602] on input "input" at bounding box center [732, 608] width 525 height 38
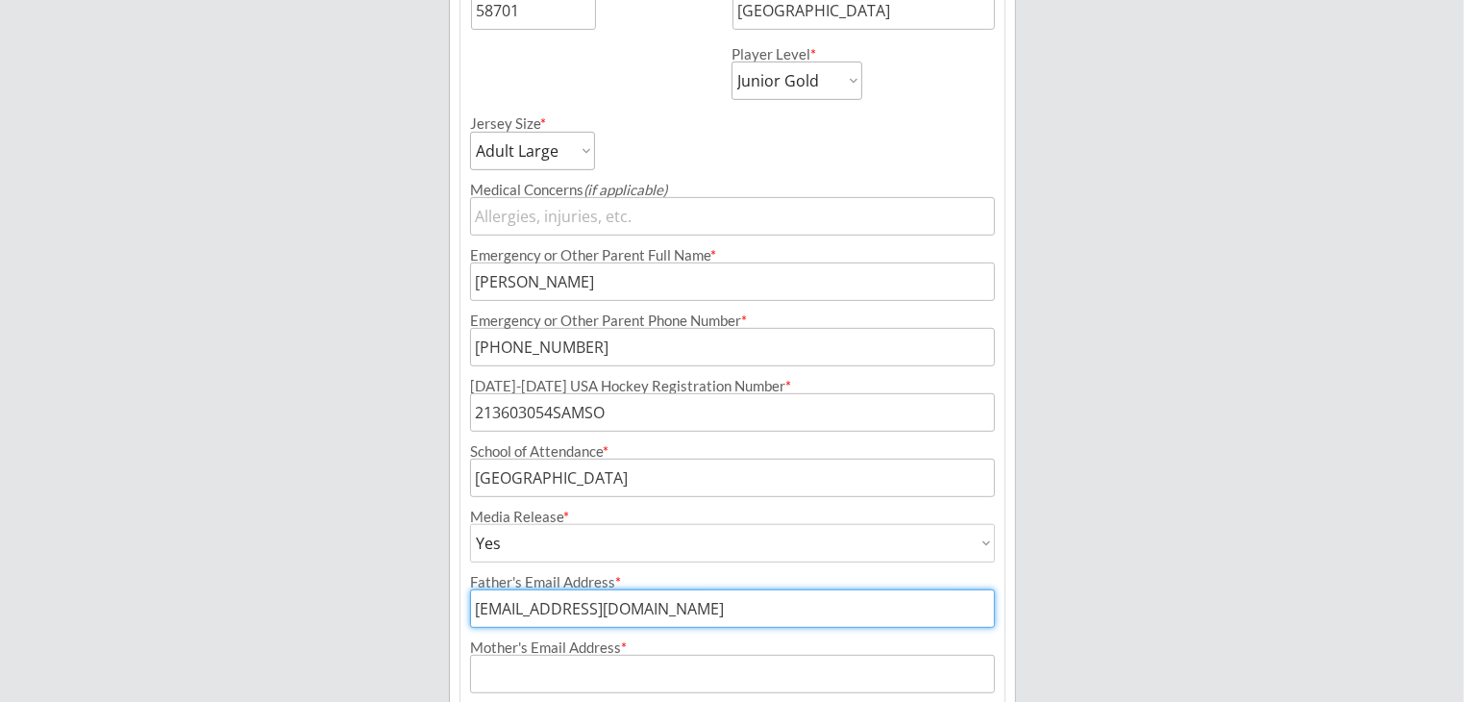
type input "[EMAIL_ADDRESS][DOMAIN_NAME]"
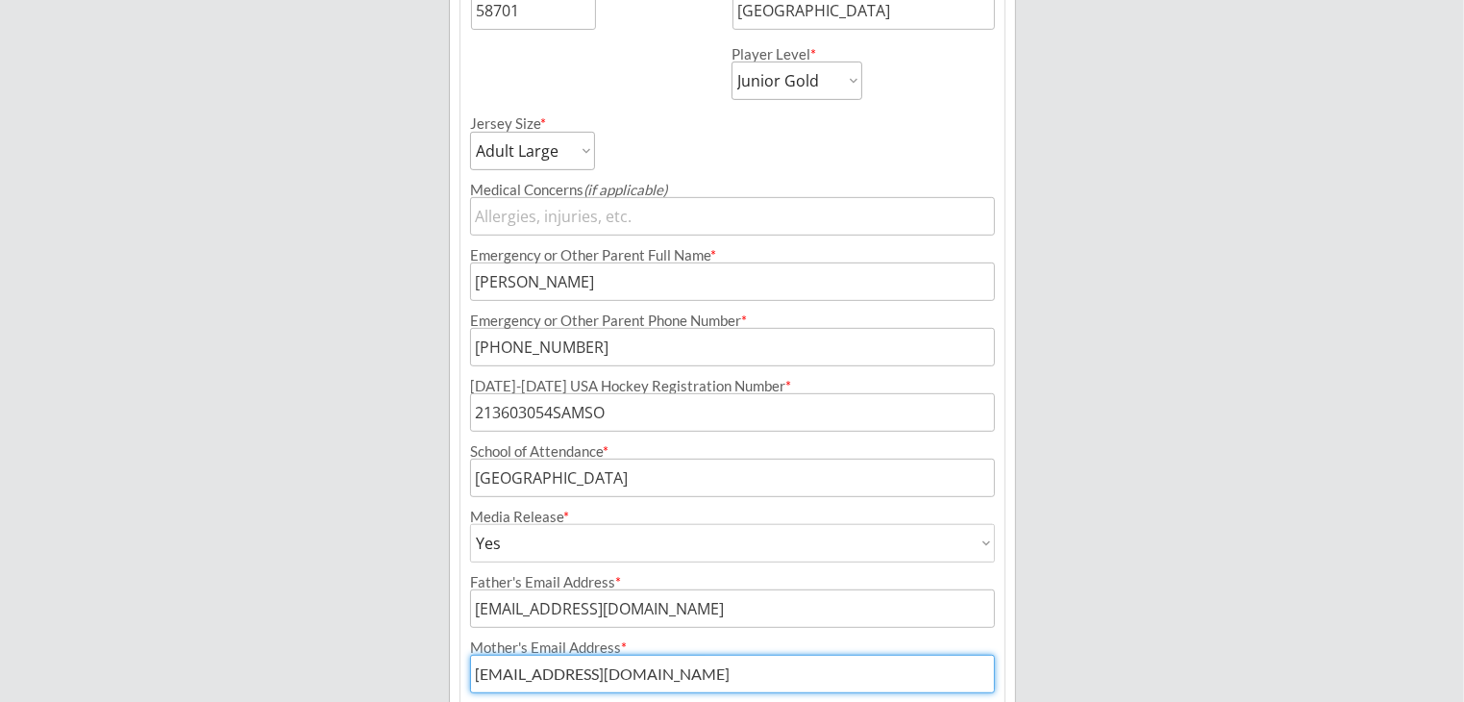
type input "[EMAIL_ADDRESS][DOMAIN_NAME]"
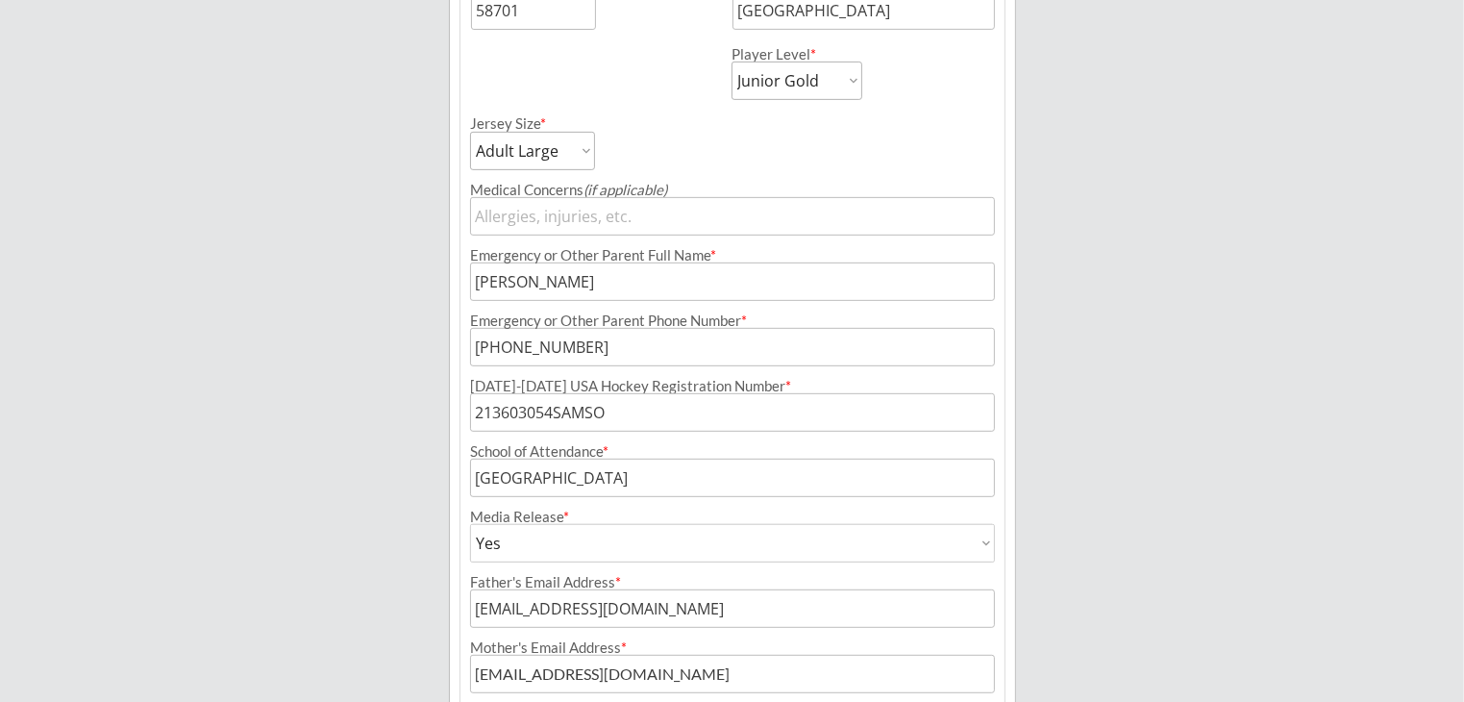
click at [446, 519] on div "Minot Hockey Boosters Organizer Info 2 Registrations Forms 3 Waivers & Payment …" at bounding box center [732, 13] width 1464 height 1689
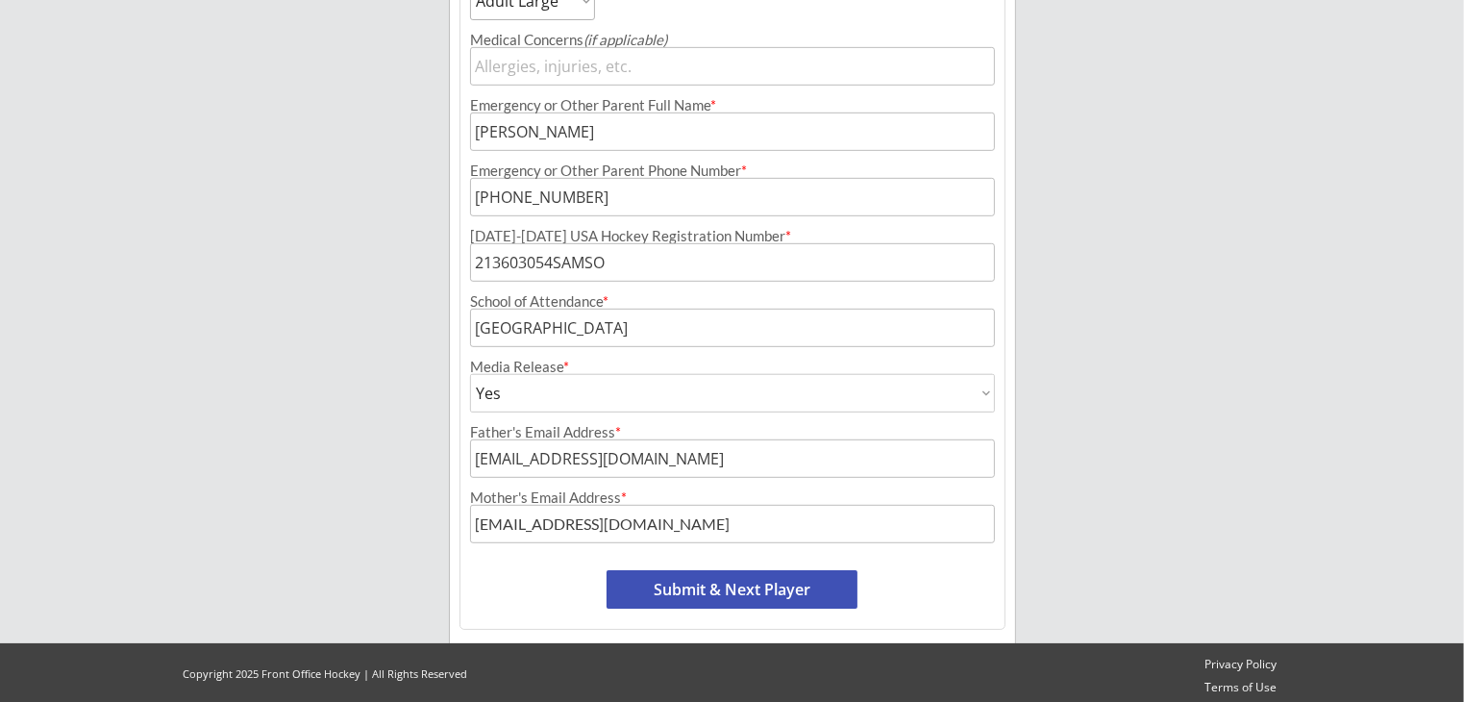
scroll to position [986, 0]
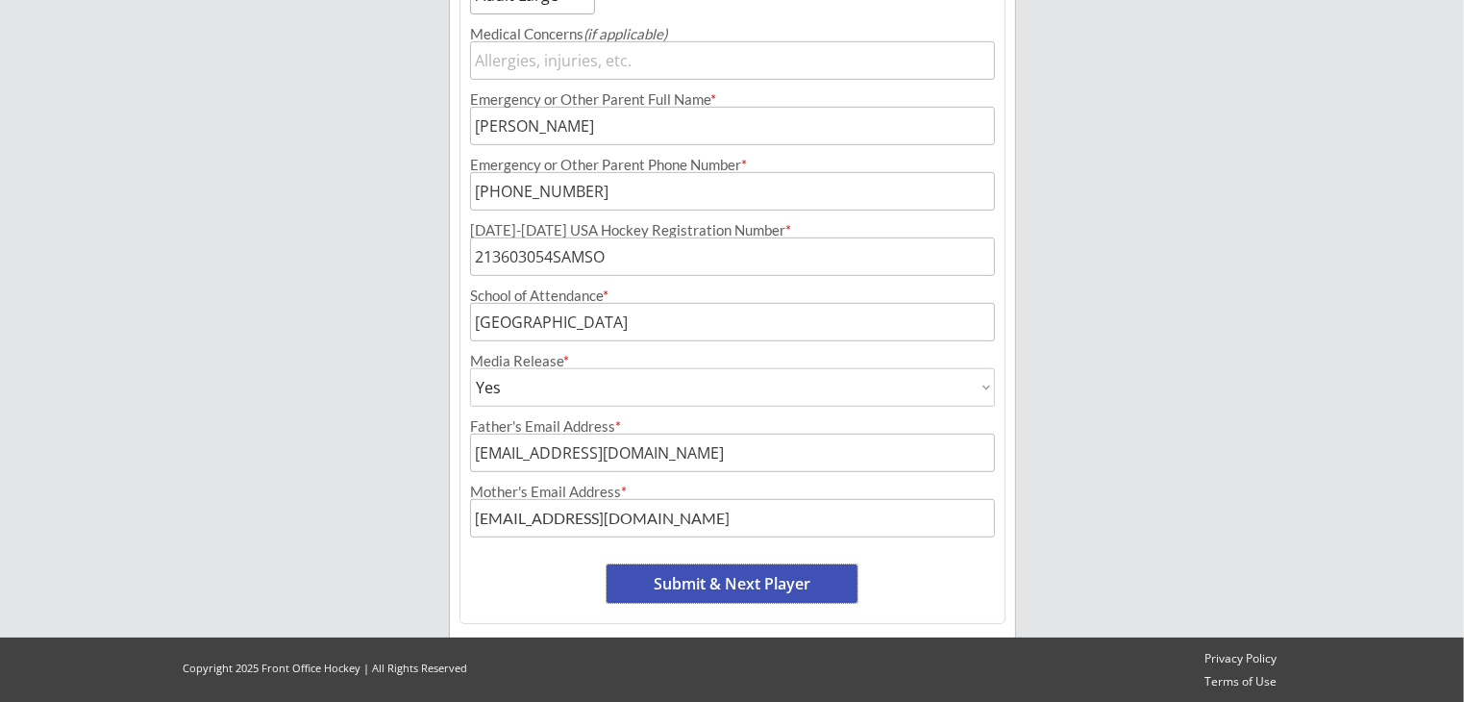
click at [708, 582] on button "Submit & Next Player" at bounding box center [732, 583] width 251 height 38
select select ""PLACEHOLDER_1427118222253""
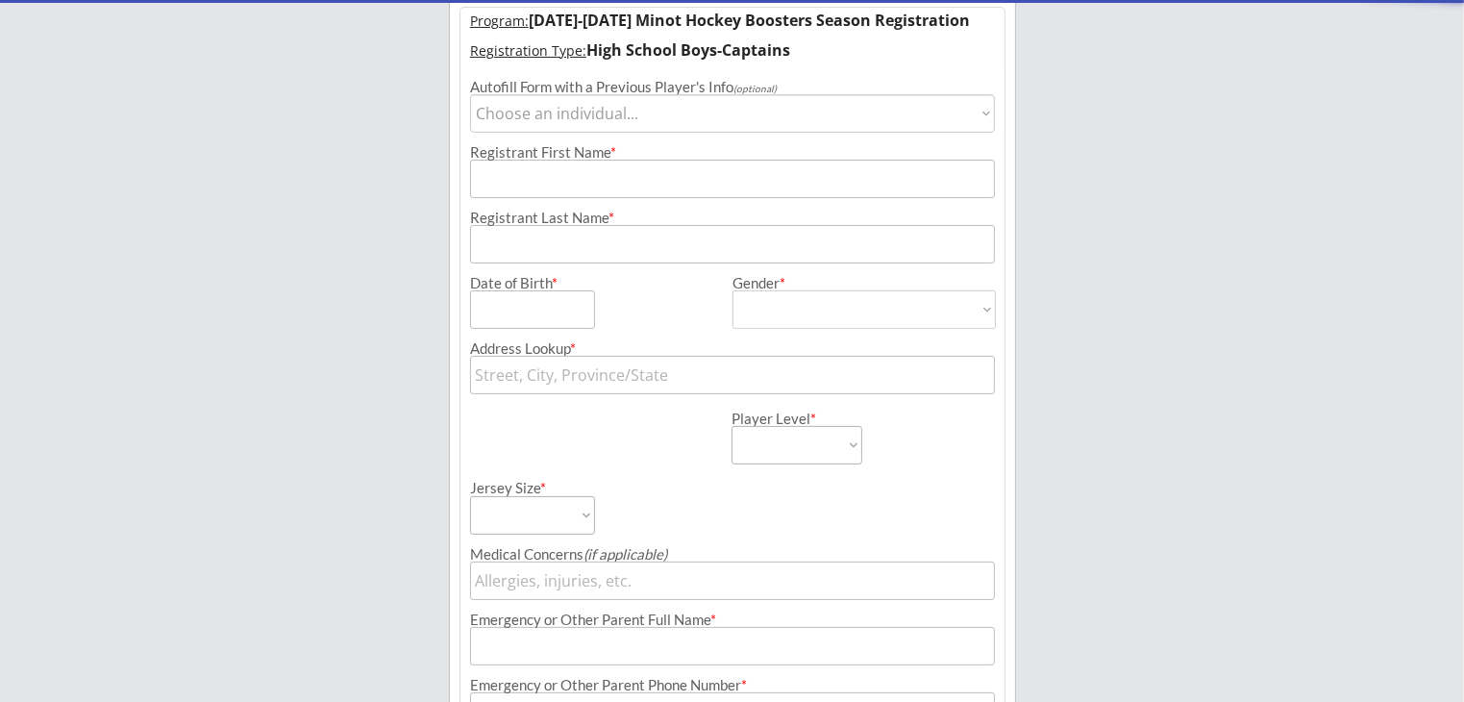
scroll to position [158, 0]
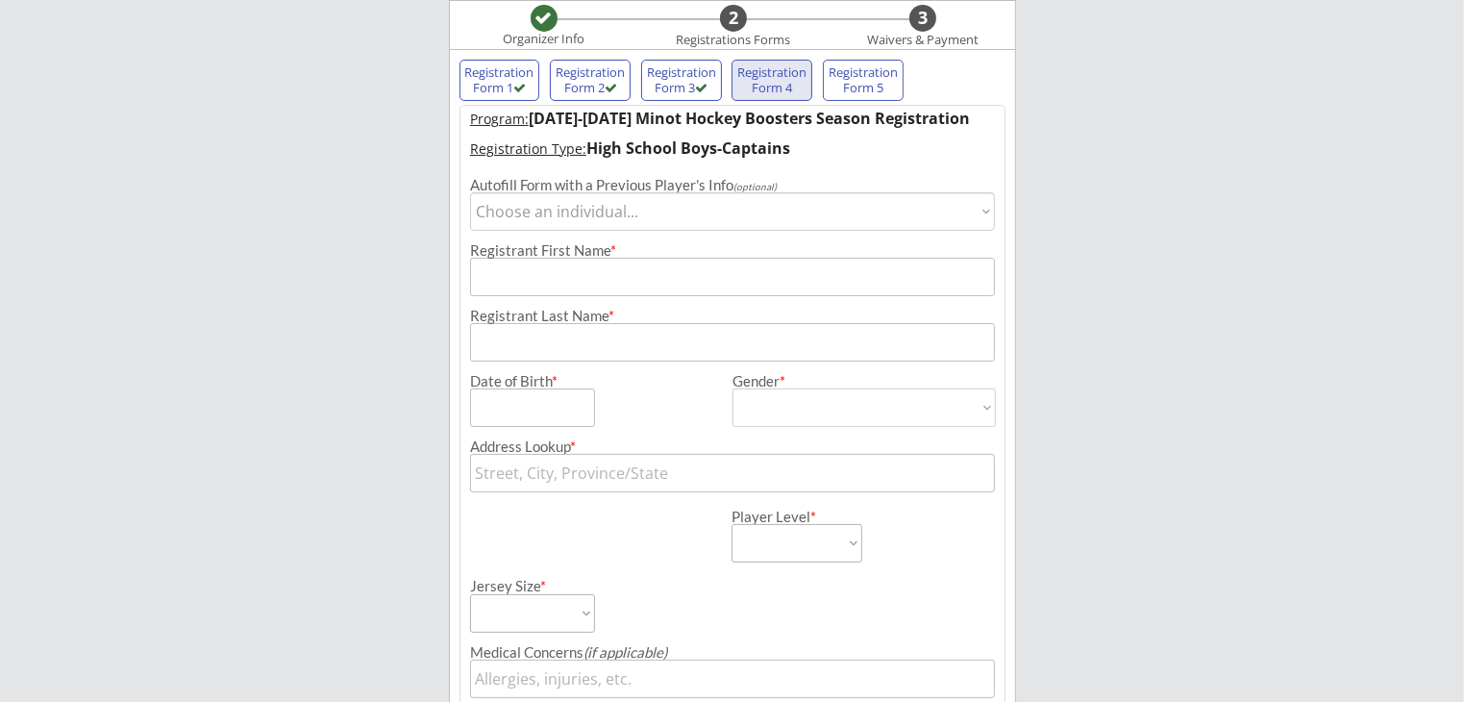
click at [605, 209] on select "Choose an individual... [PERSON_NAME] [PERSON_NAME]" at bounding box center [732, 211] width 525 height 38
select select ""1348695171700984260__LOOKUP__1727721319671x856268035107586000""
click at [470, 192] on select "Choose an individual... [PERSON_NAME] [PERSON_NAME]" at bounding box center [732, 211] width 525 height 38
type input "[PERSON_NAME]"
type input "[DATE]"
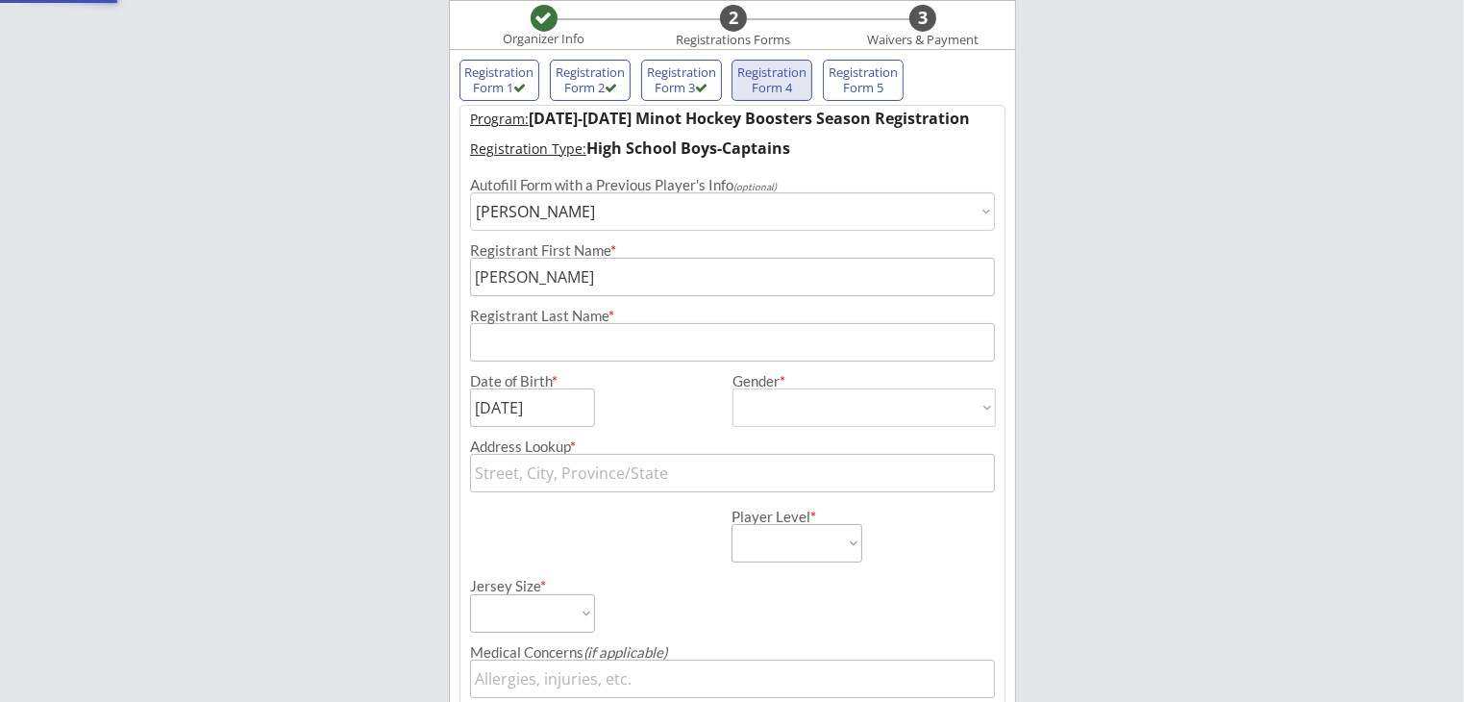
type input "[PERSON_NAME]"
type input "[DEMOGRAPHIC_DATA]"
select select ""[DEMOGRAPHIC_DATA]""
type input "[STREET_ADDRESS]"
select select ""Junior Gold""
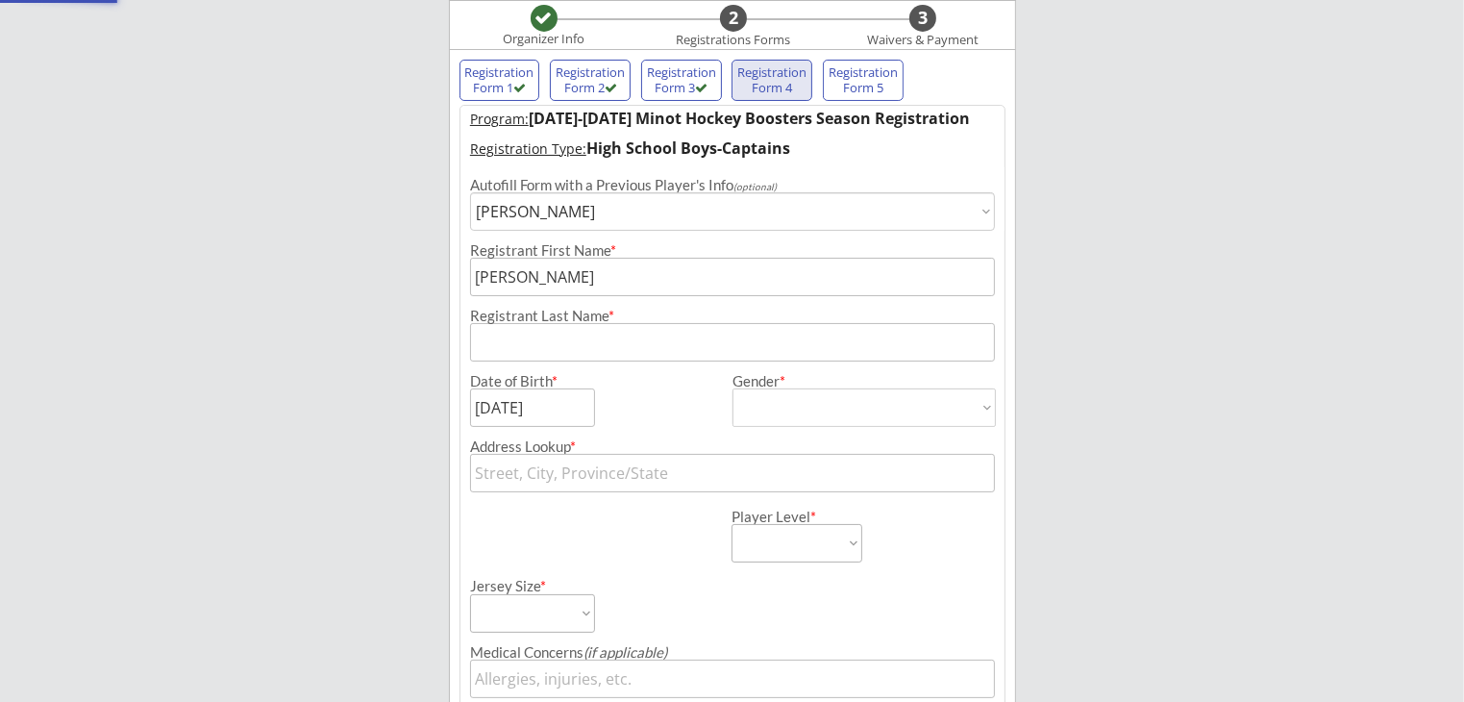
select select ""Adult Large""
type input "[PERSON_NAME]"
type input "[PHONE_NUMBER]"
type input "213603053SAMSO"
type input "[GEOGRAPHIC_DATA]"
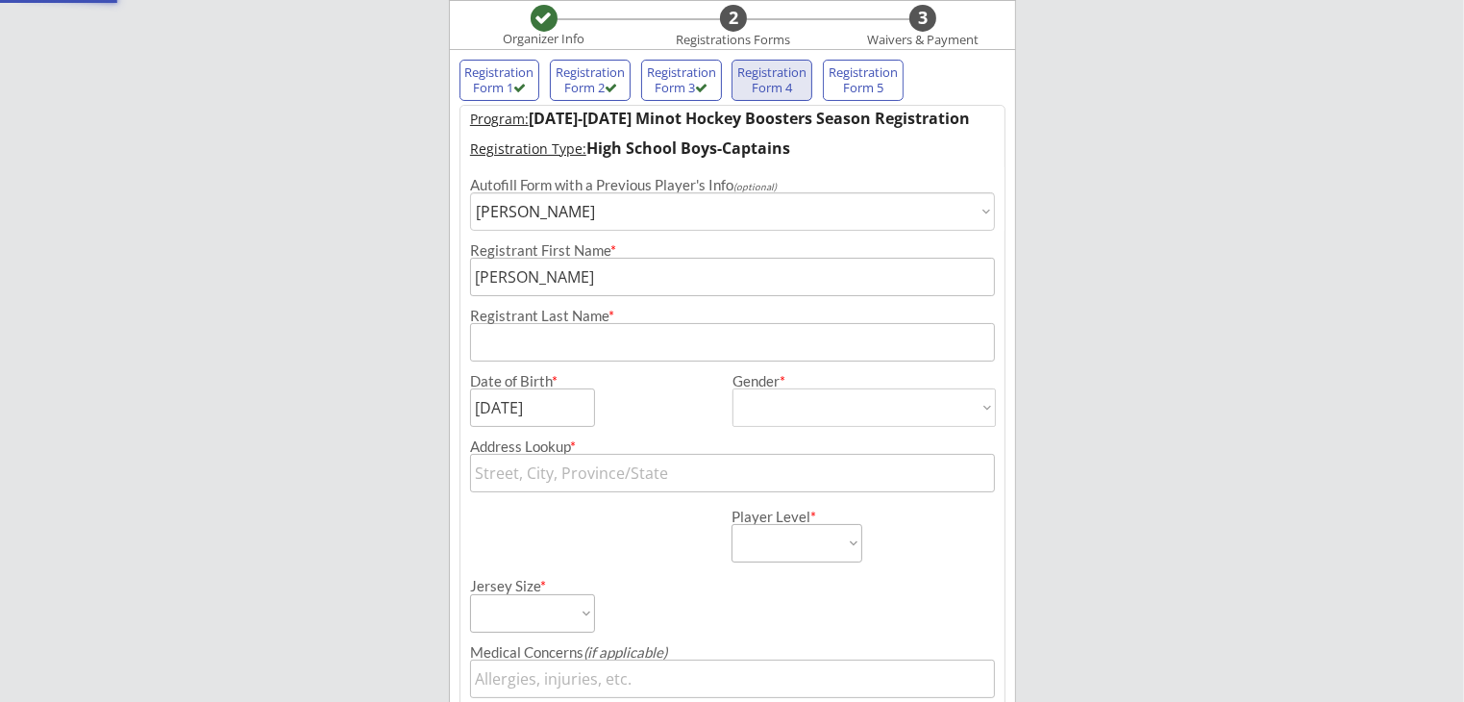
type input "Yes"
select select ""Yes""
type input "[EMAIL_ADDRESS][DOMAIN_NAME]"
type input "[STREET_ADDRESS]"
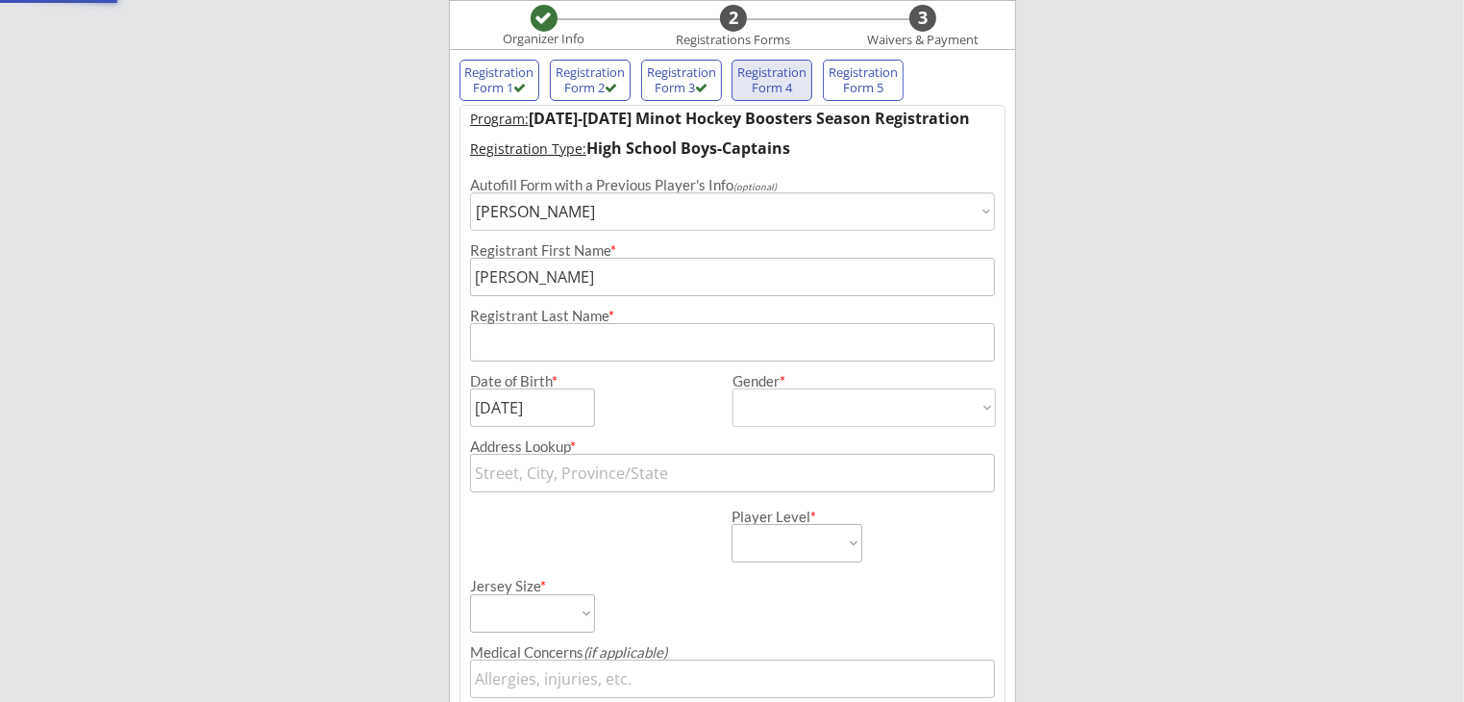
type input "Minot"
type input "[US_STATE]"
type input "58701"
type input "[GEOGRAPHIC_DATA]"
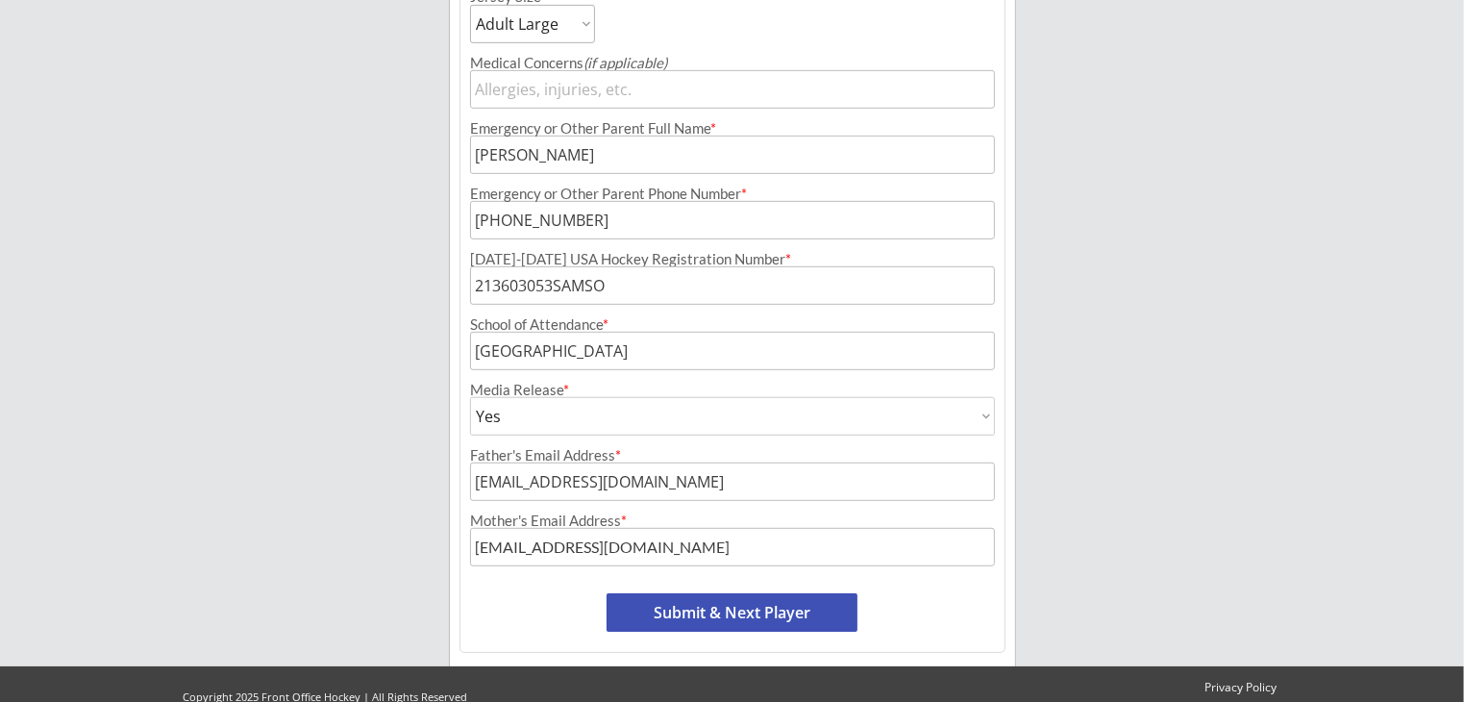
scroll to position [986, 0]
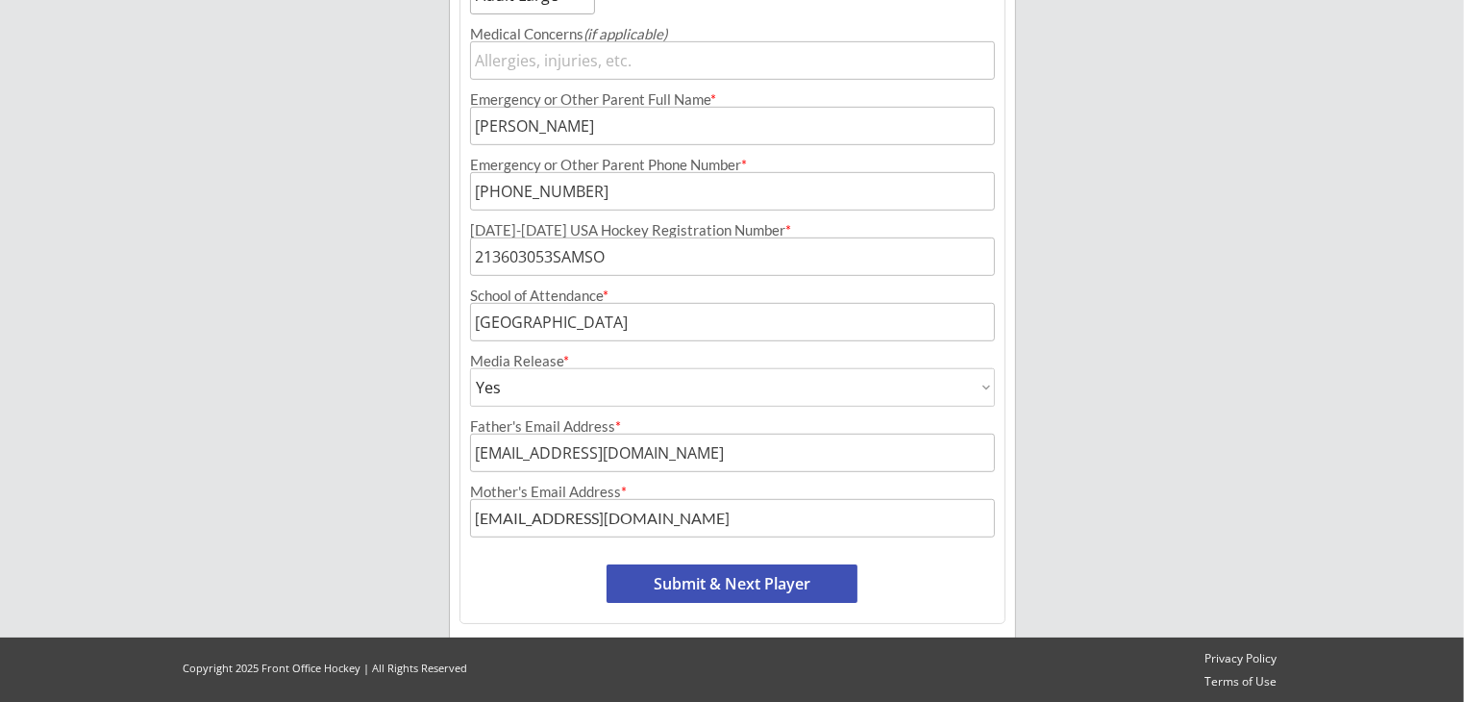
click at [691, 586] on button "Submit & Next Player" at bounding box center [732, 583] width 251 height 38
select select ""PLACEHOLDER_1427118222253""
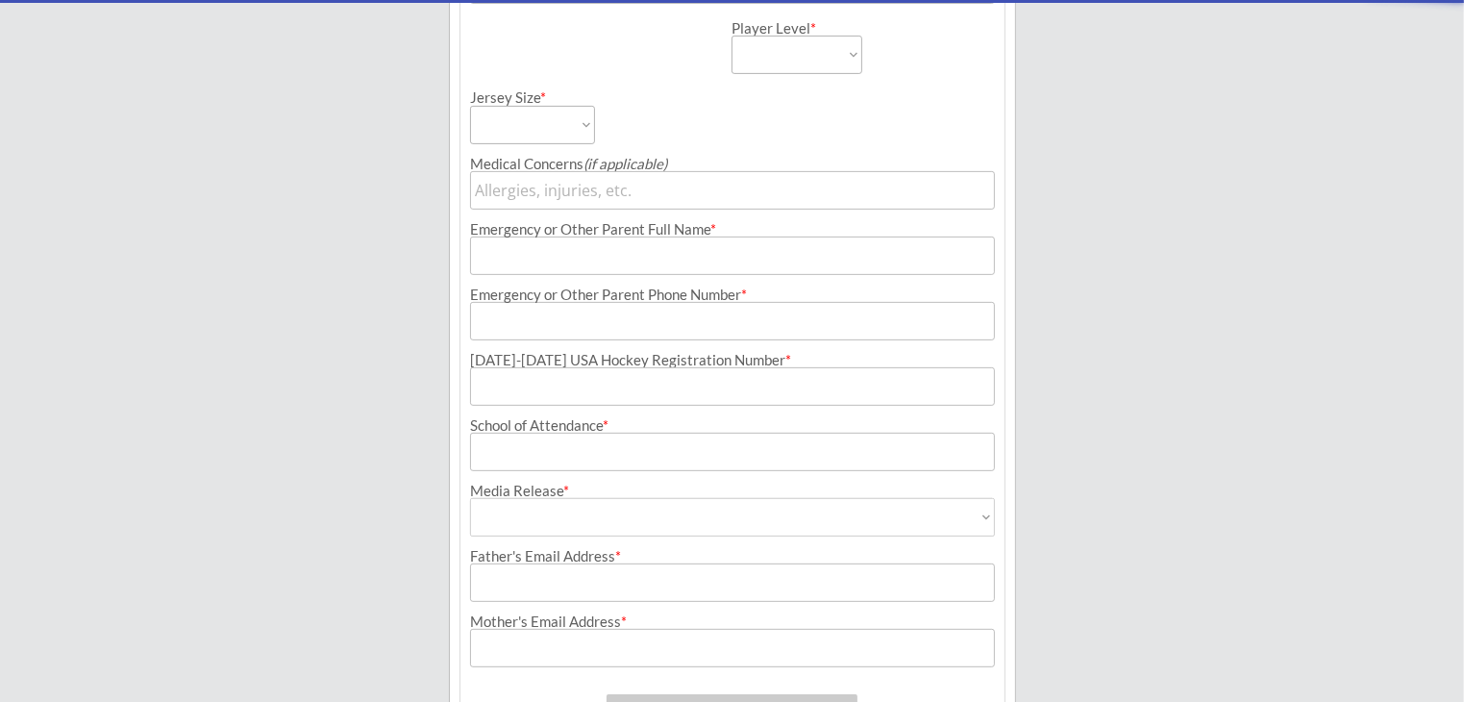
scroll to position [158, 0]
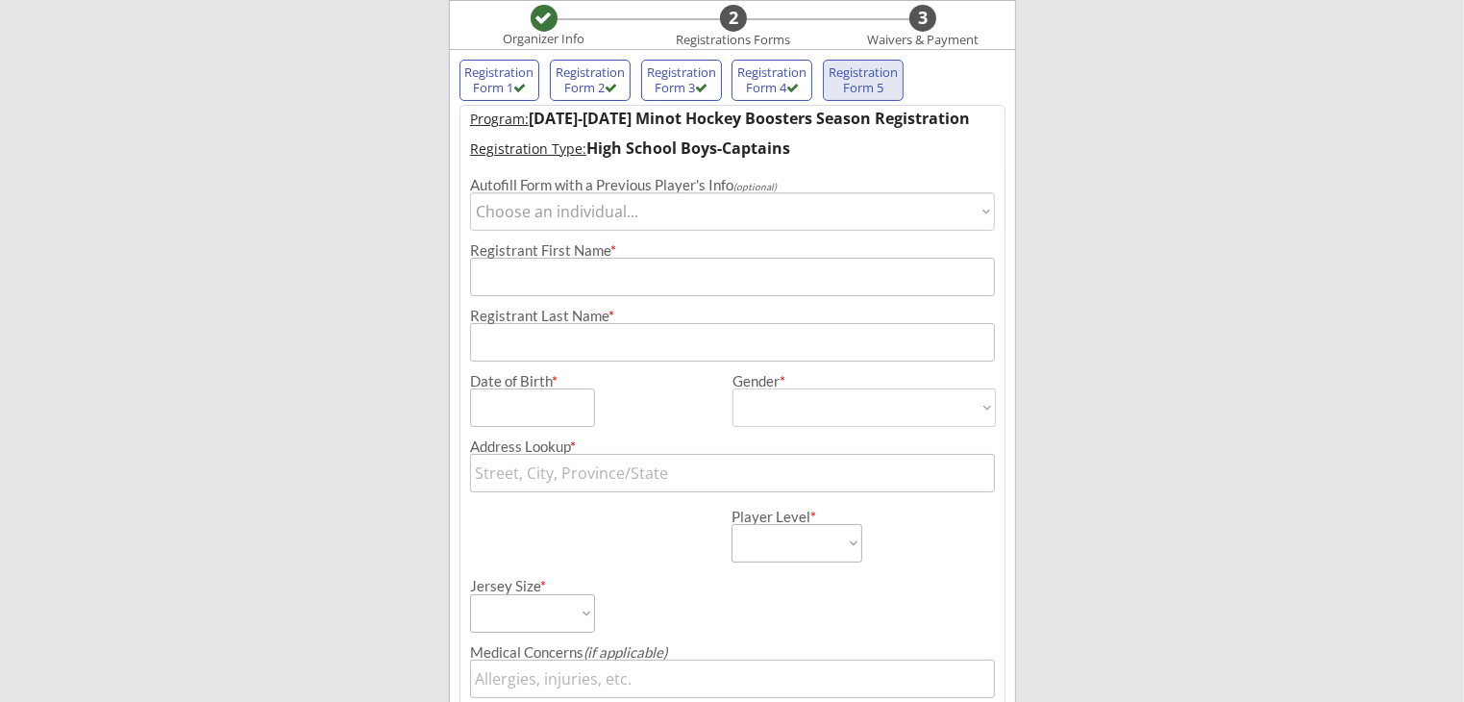
click at [604, 206] on select "Choose an individual... [PERSON_NAME] [PERSON_NAME]" at bounding box center [732, 211] width 525 height 38
select select ""1348695171700984260__LOOKUP__1727721353760x286208011555307500""
click at [470, 192] on select "Choose an individual... [PERSON_NAME] [PERSON_NAME]" at bounding box center [732, 211] width 525 height 38
type input "[PERSON_NAME]"
type input "[DATE]"
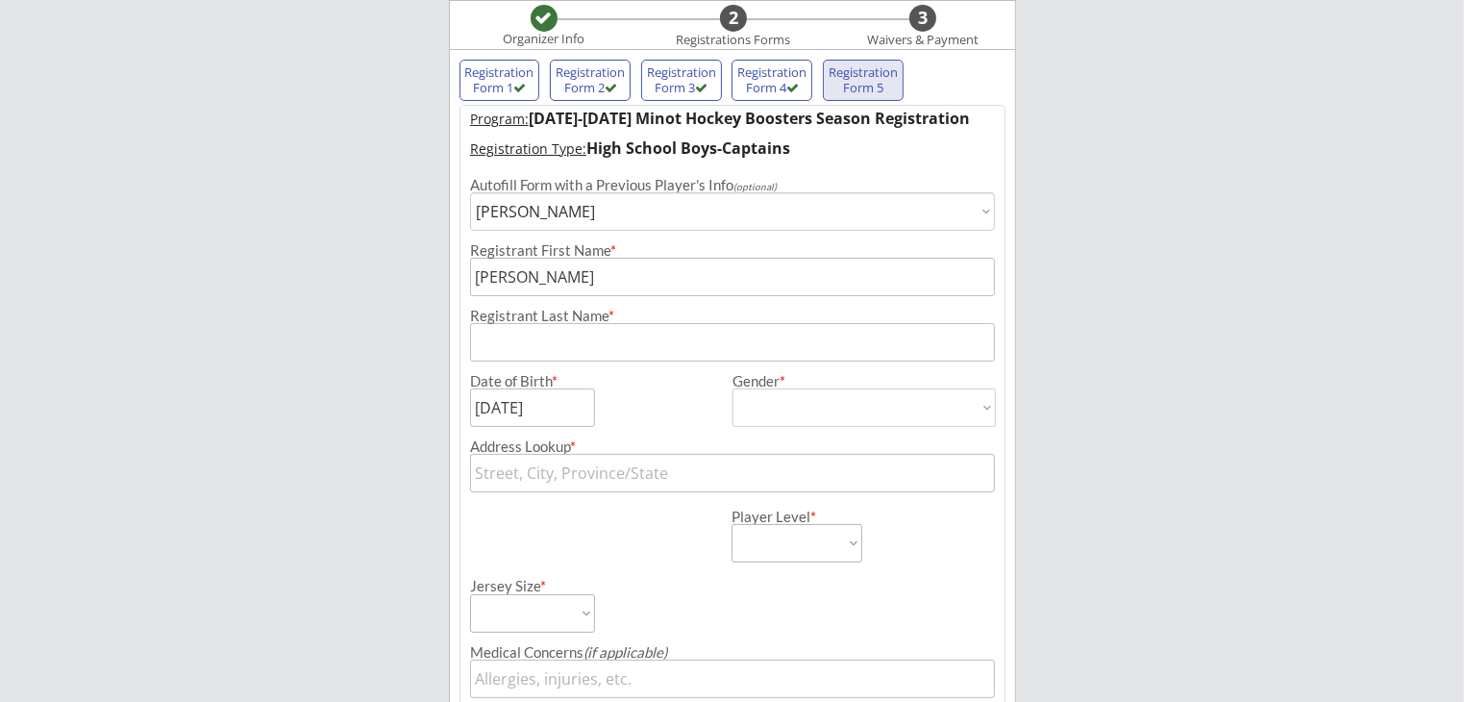
type input "[PERSON_NAME]"
type input "[DEMOGRAPHIC_DATA]"
select select ""[DEMOGRAPHIC_DATA]""
type input "[STREET_ADDRESS]"
select select ""Junior Gold""
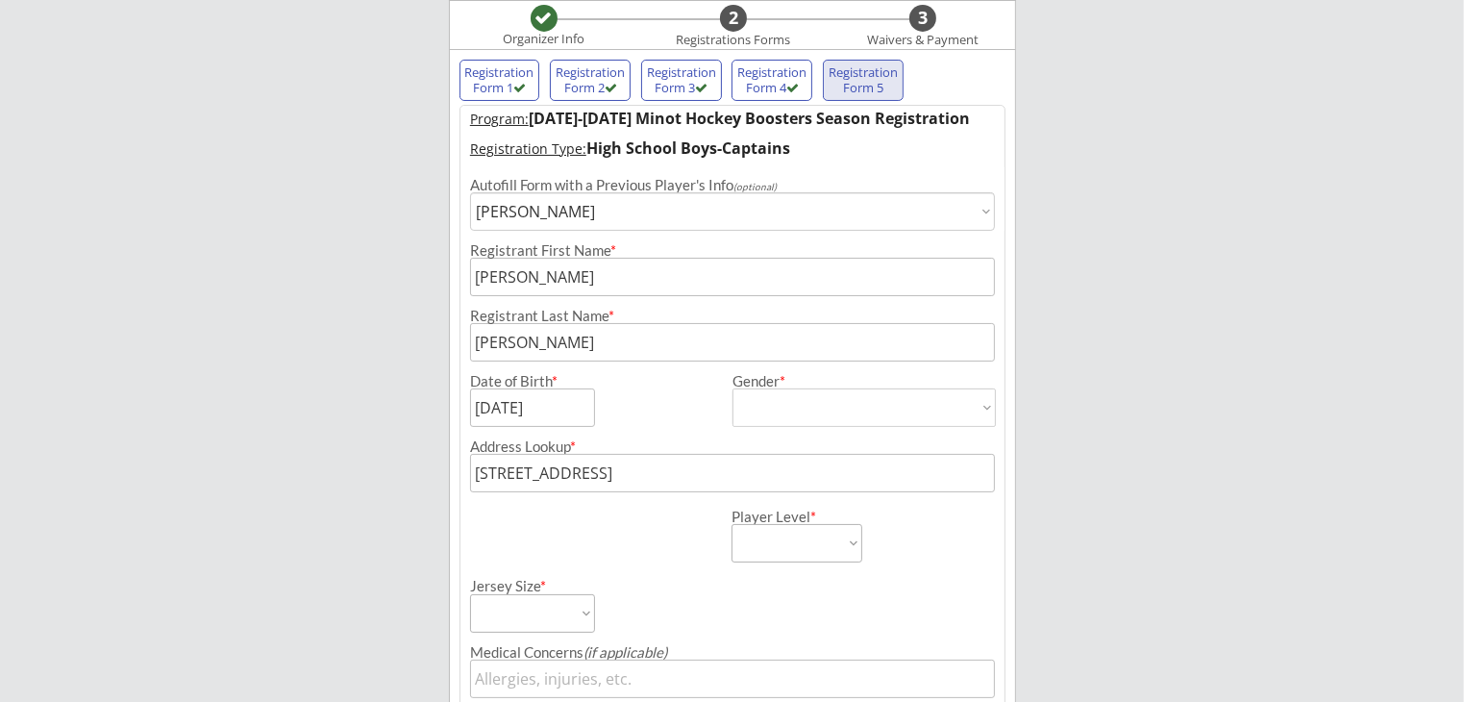
select select ""Adult Large""
type input "[PERSON_NAME]"
type input "[PHONE_NUMBER]"
type input "213603054SAMSO"
type input "[GEOGRAPHIC_DATA]"
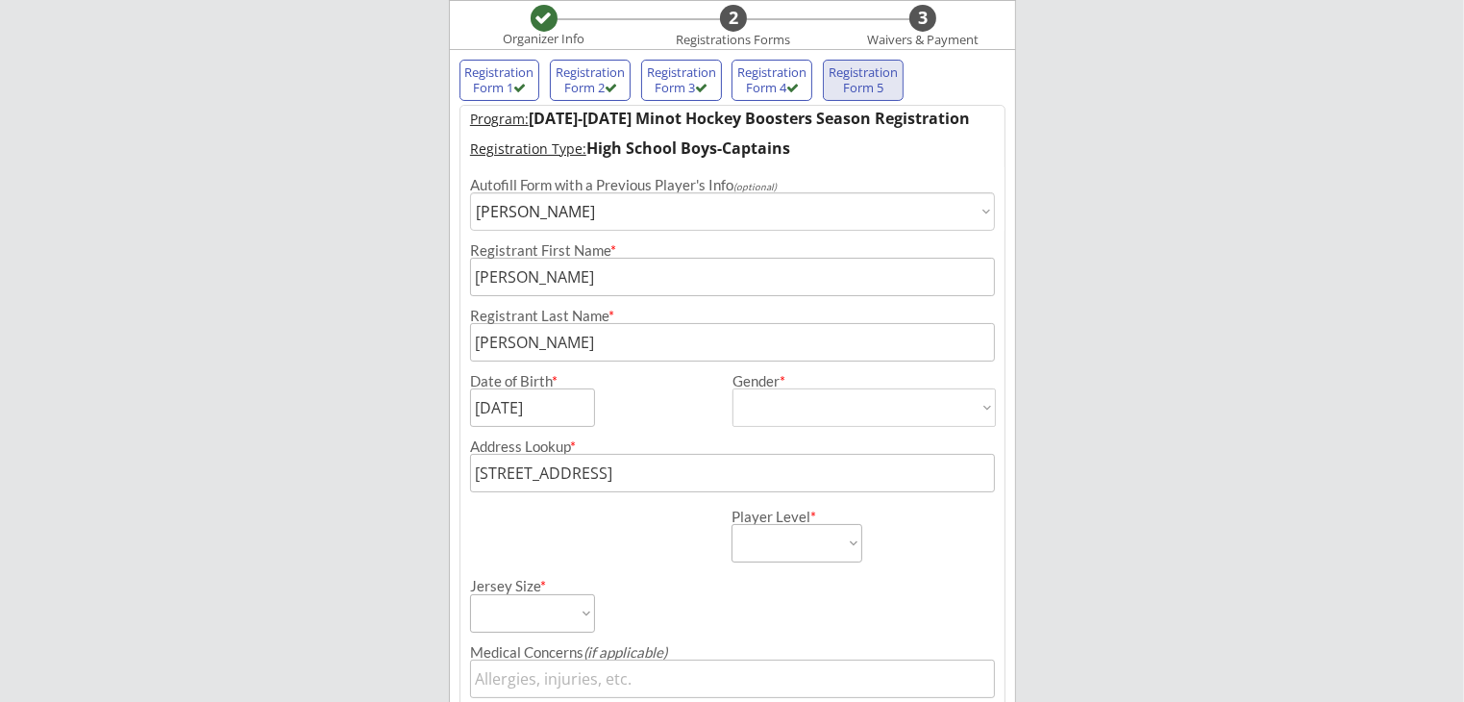
type input "Yes"
select select ""Yes""
type input "[EMAIL_ADDRESS][DOMAIN_NAME]"
type input "[STREET_ADDRESS]"
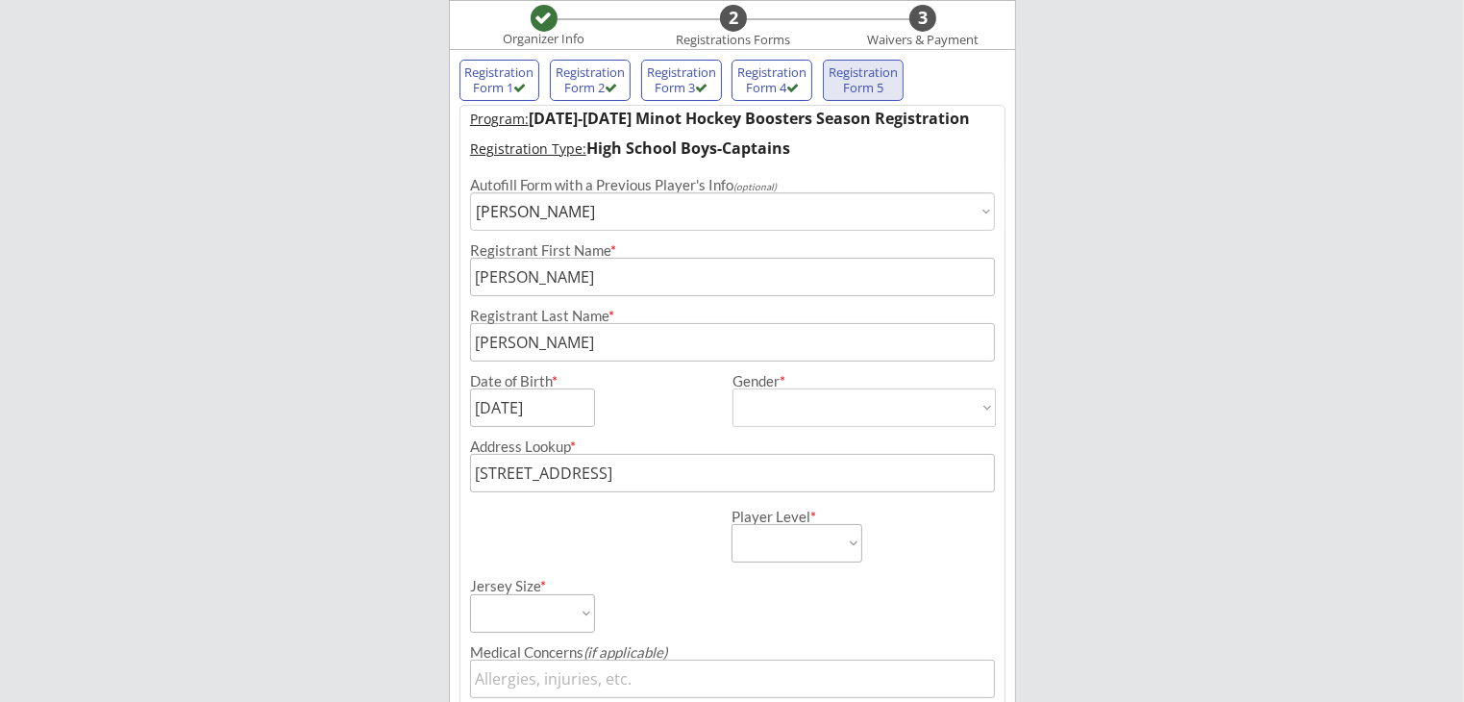
type input "Minot"
type input "[US_STATE]"
type input "58701"
type input "[GEOGRAPHIC_DATA]"
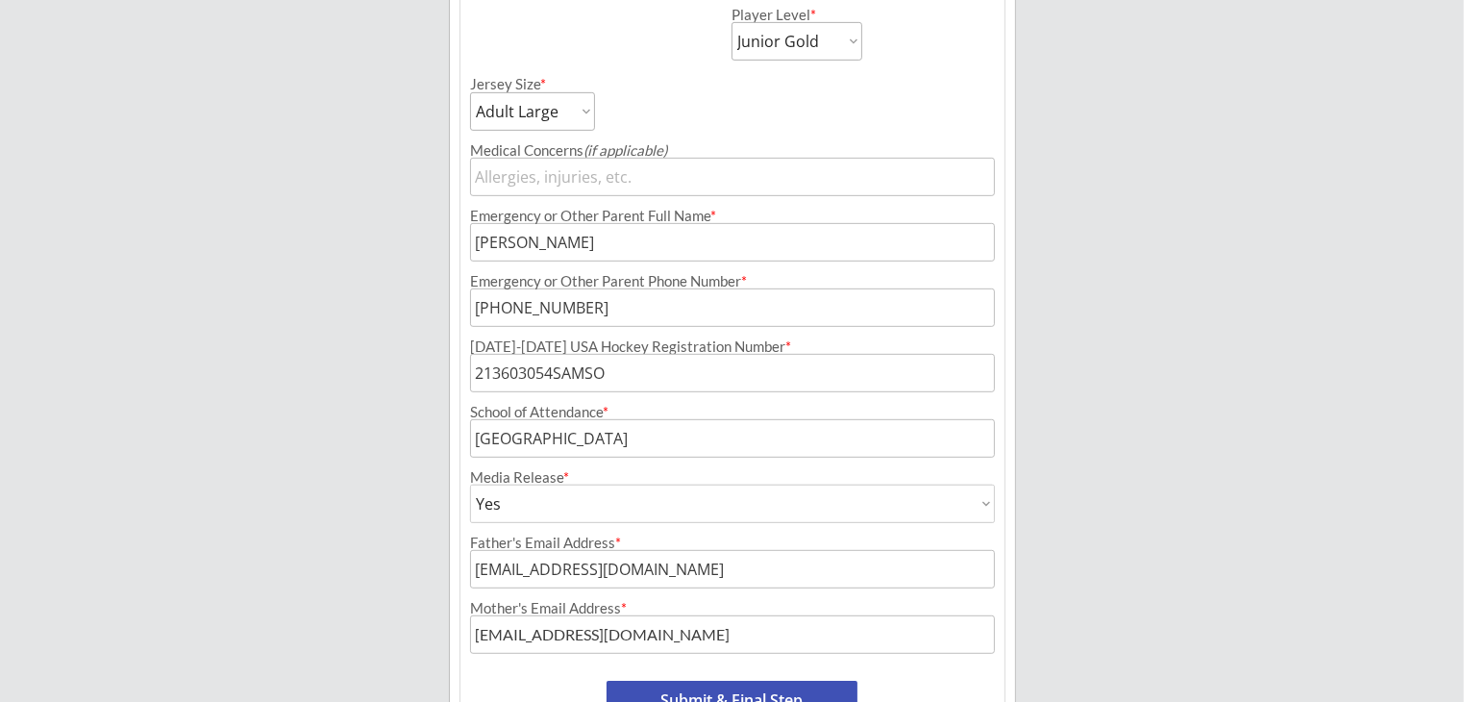
scroll to position [986, 0]
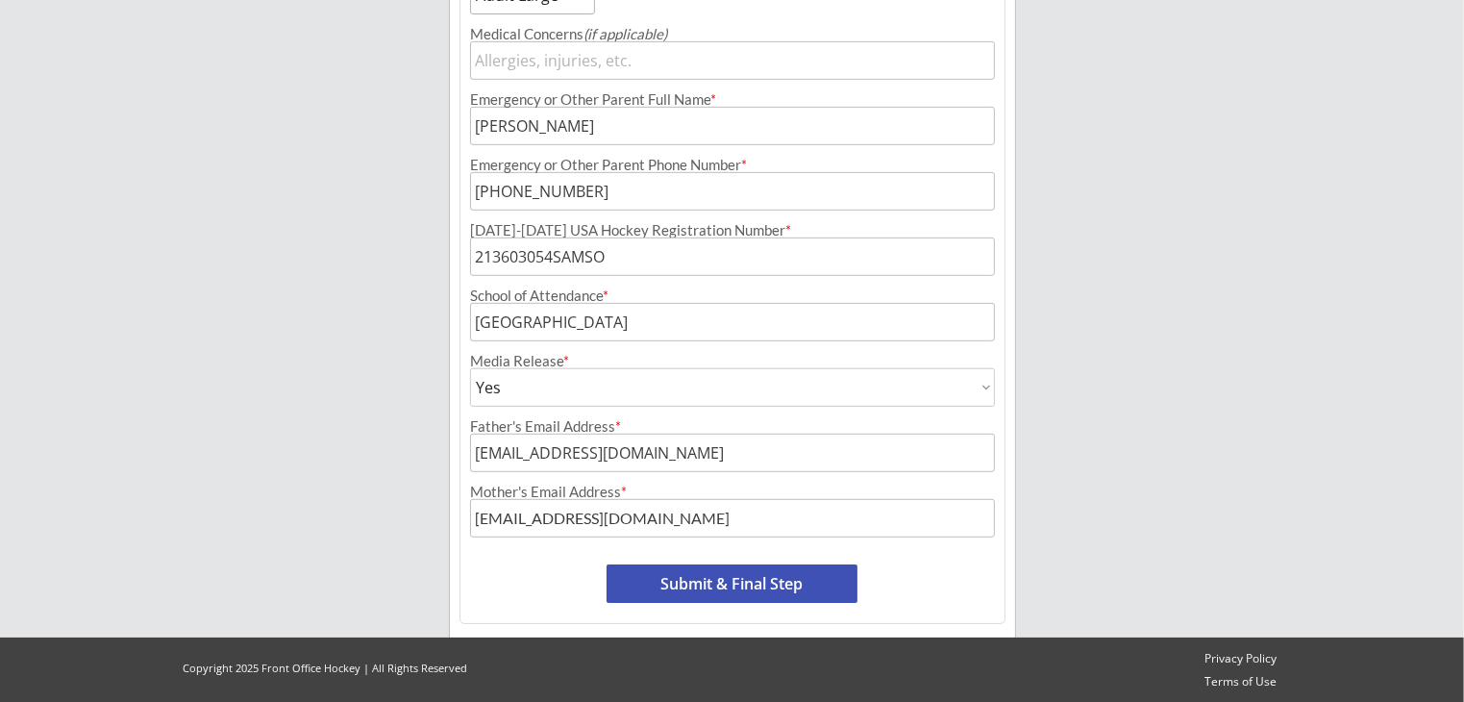
click at [696, 583] on button "Submit & Final Step" at bounding box center [732, 583] width 251 height 38
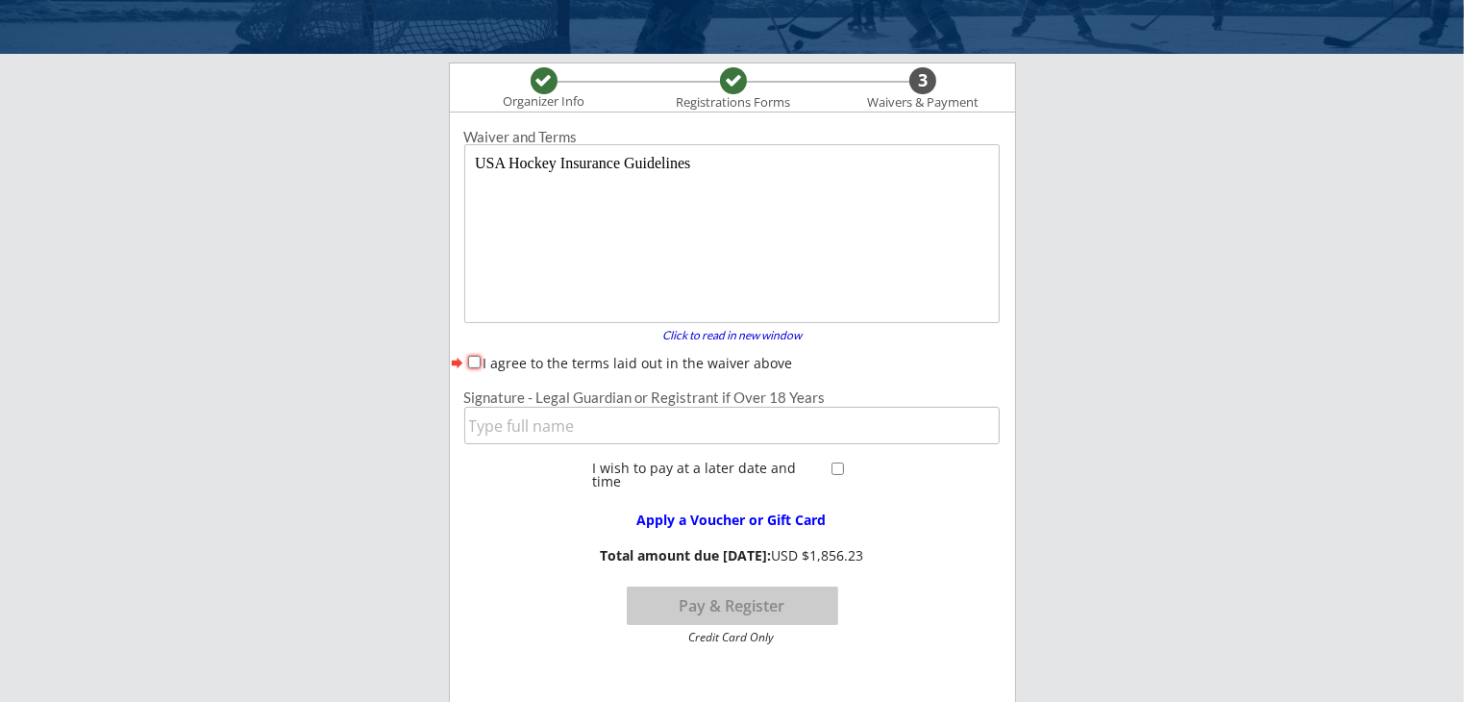
scroll to position [96, 0]
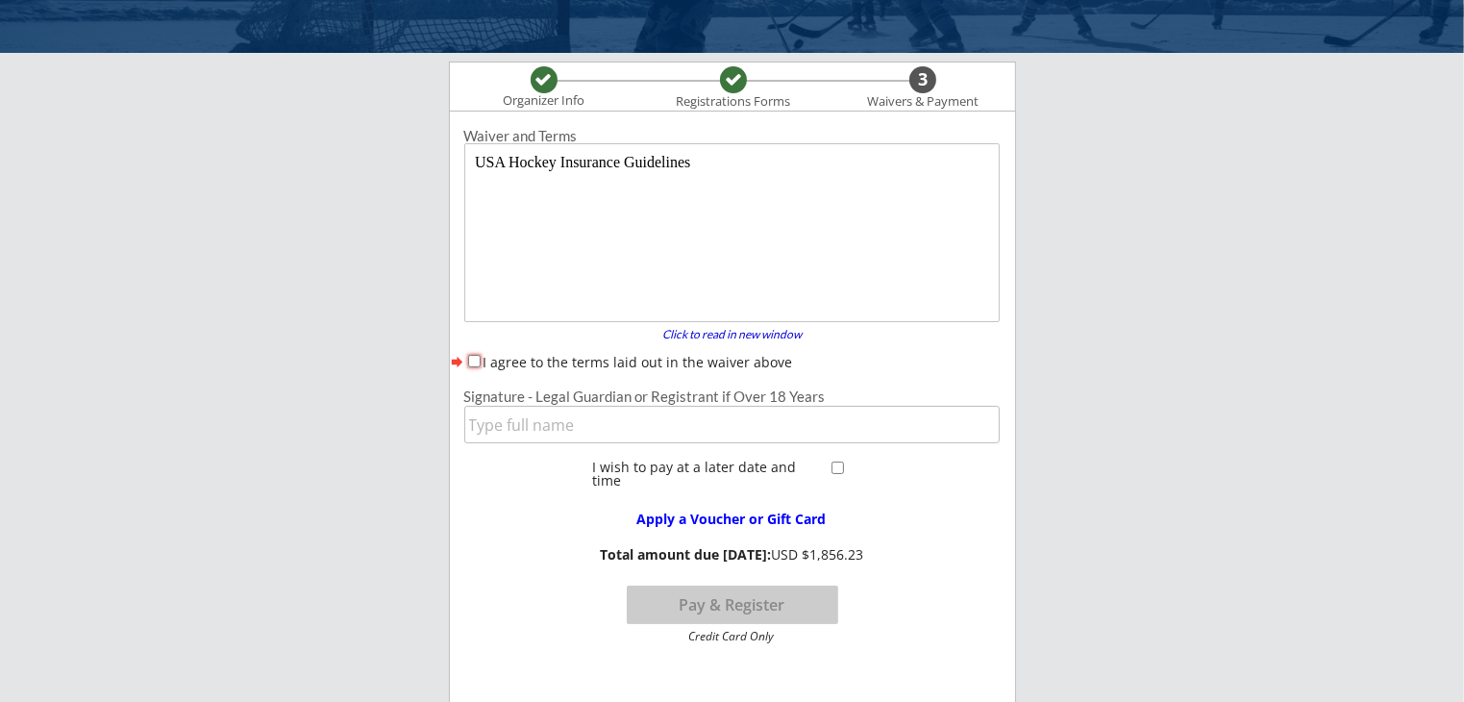
click at [472, 359] on input "I agree to the terms laid out in the waiver above" at bounding box center [474, 361] width 12 height 12
checkbox input "true"
click at [561, 426] on input "input" at bounding box center [731, 424] width 535 height 37
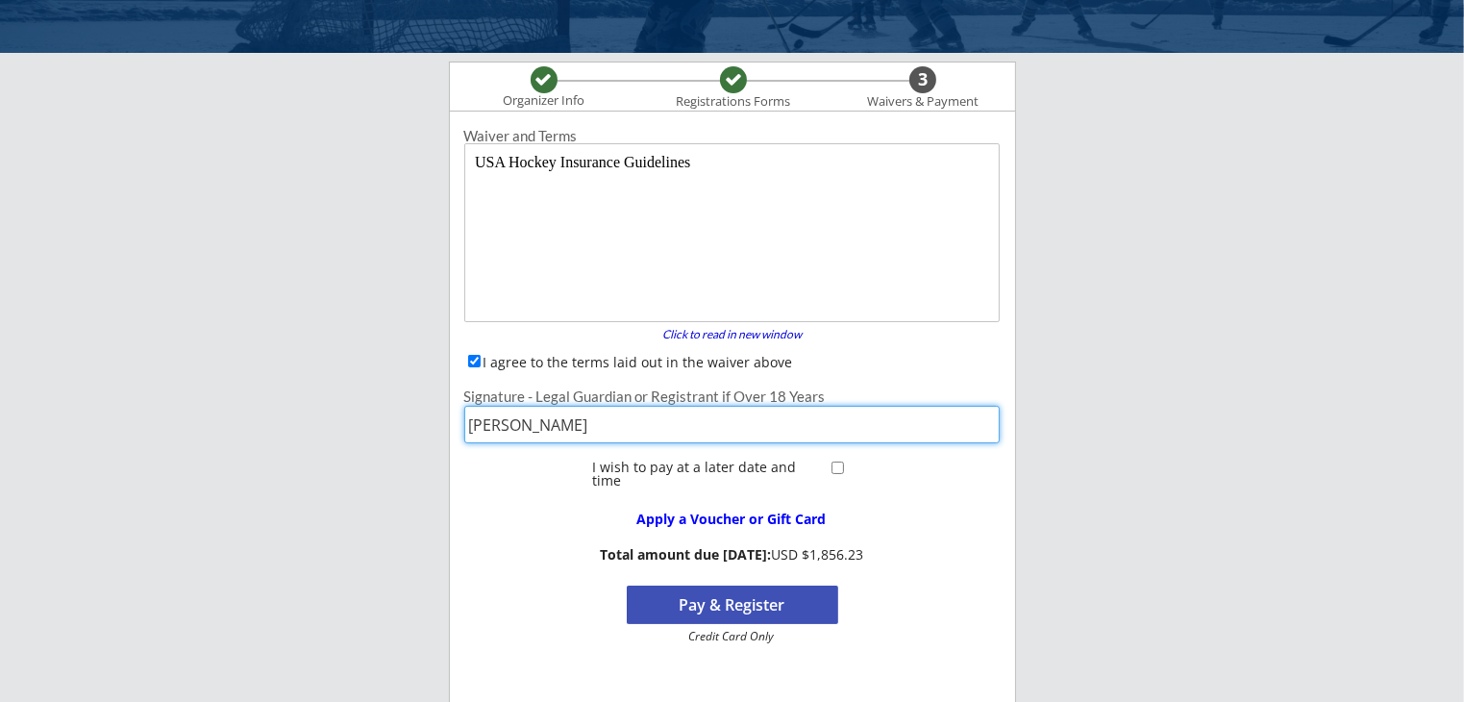
type input "[PERSON_NAME]"
click at [497, 496] on div "Apply a Voucher or Gift Card Total amount due [DATE]: USD $1,856.23 Pay & Regis…" at bounding box center [732, 568] width 564 height 148
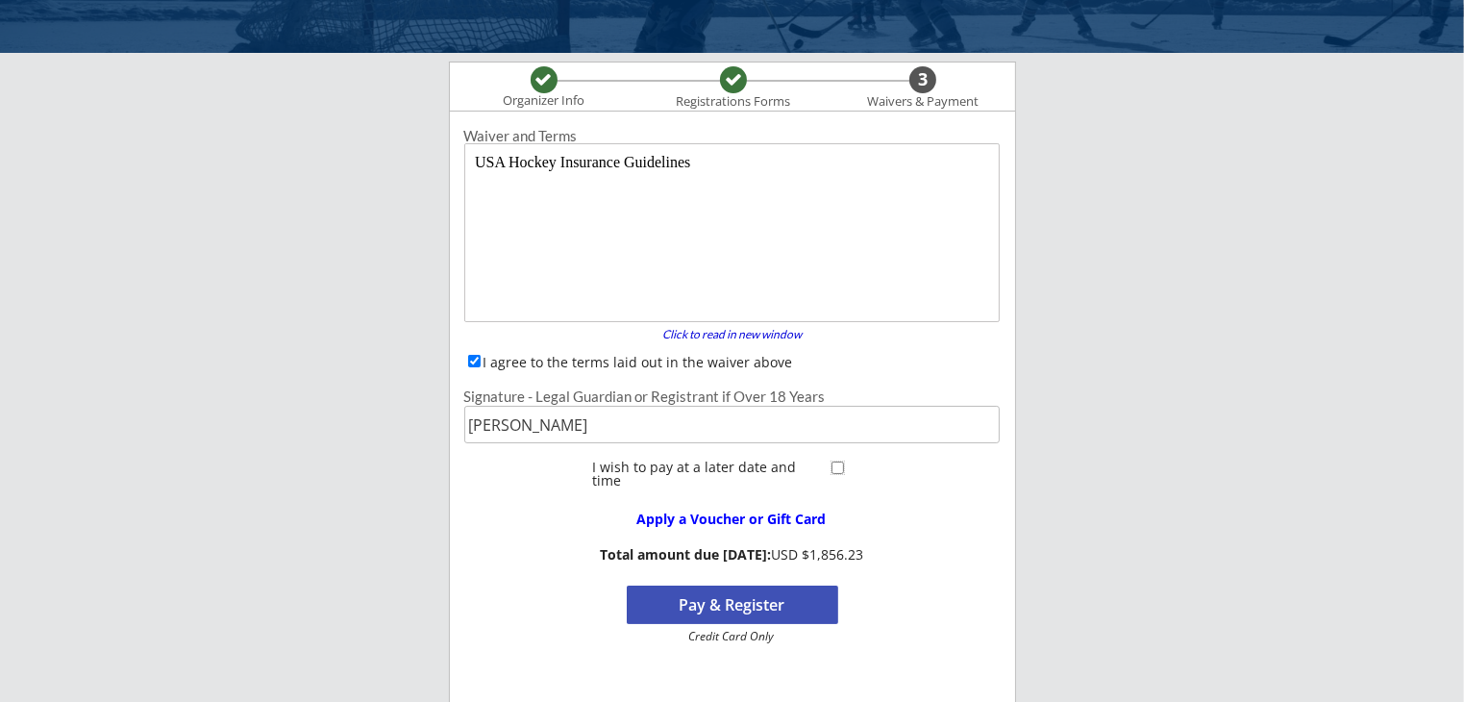
click at [836, 468] on input "checkbox" at bounding box center [838, 467] width 12 height 12
checkbox input "true"
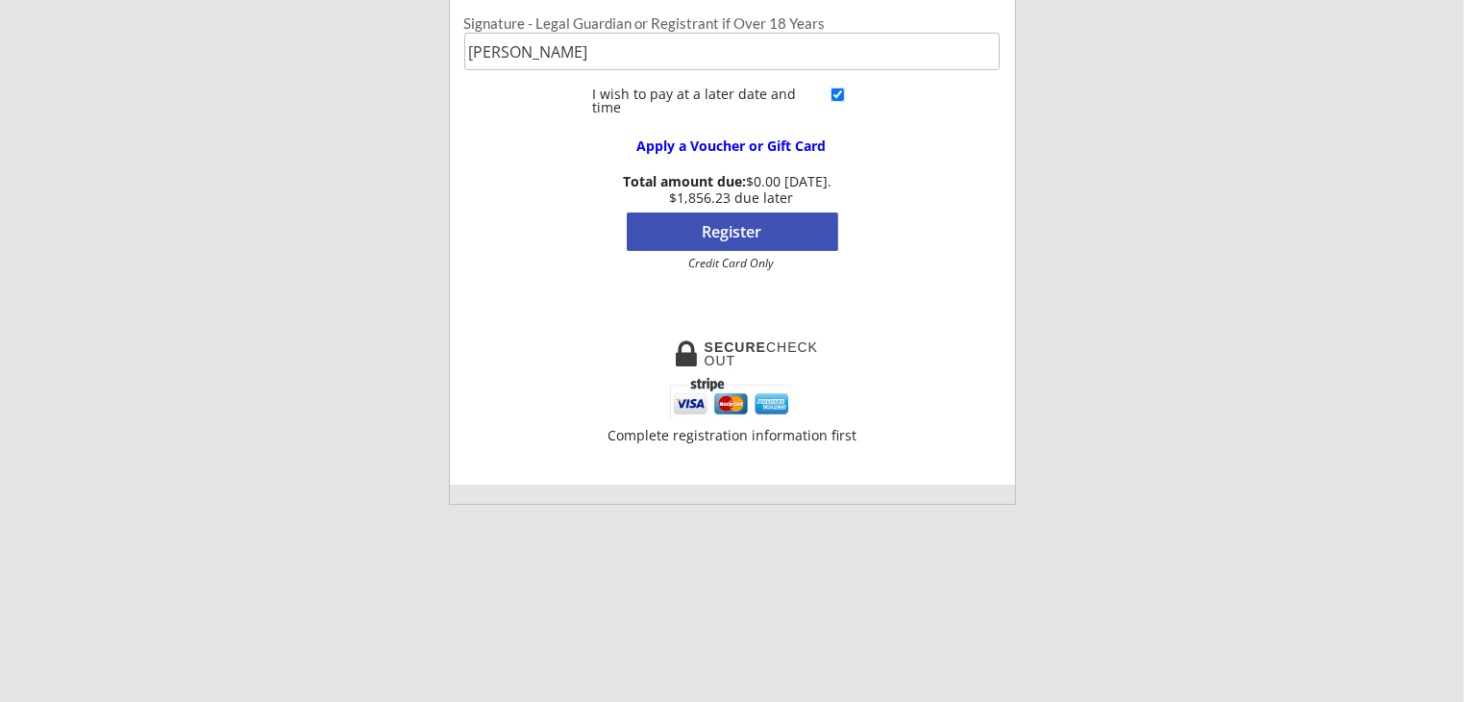
scroll to position [288, 0]
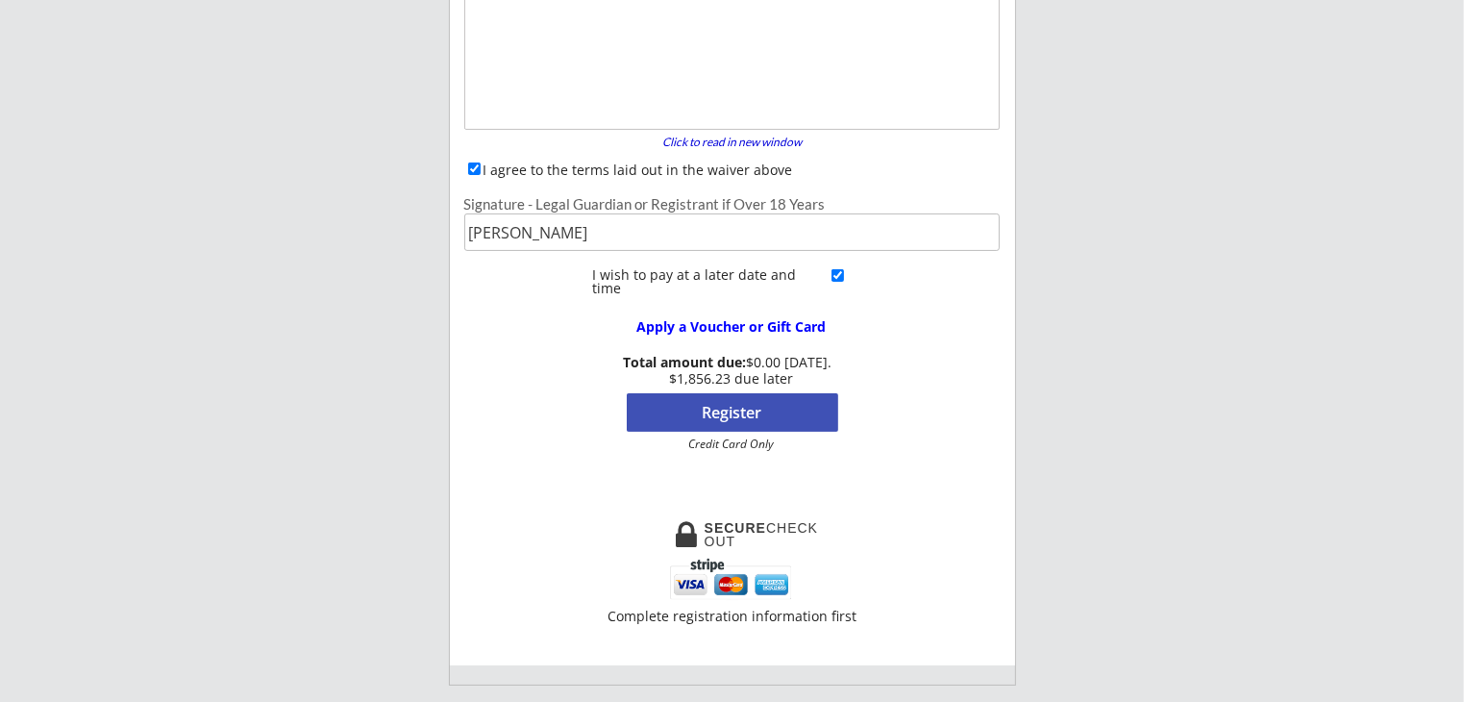
click at [723, 412] on button "Register" at bounding box center [732, 412] width 211 height 38
